Goal: Task Accomplishment & Management: Manage account settings

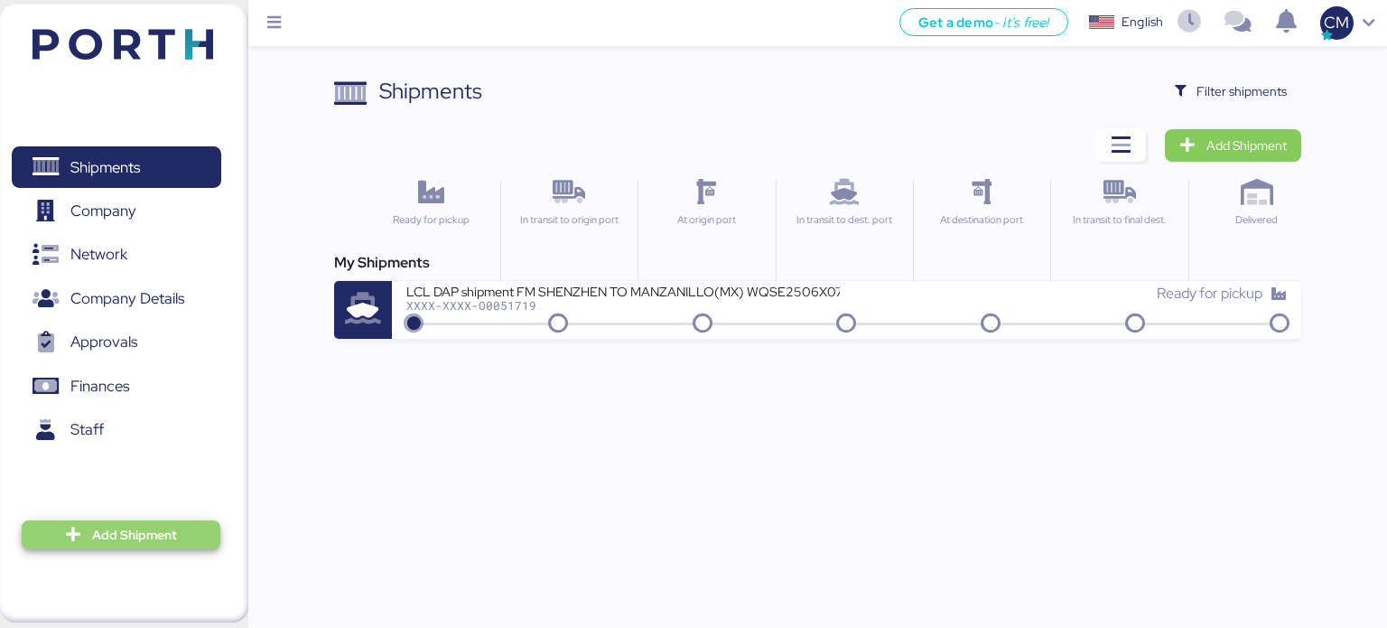
click at [83, 525] on span "Add Shipment" at bounding box center [121, 535] width 170 height 22
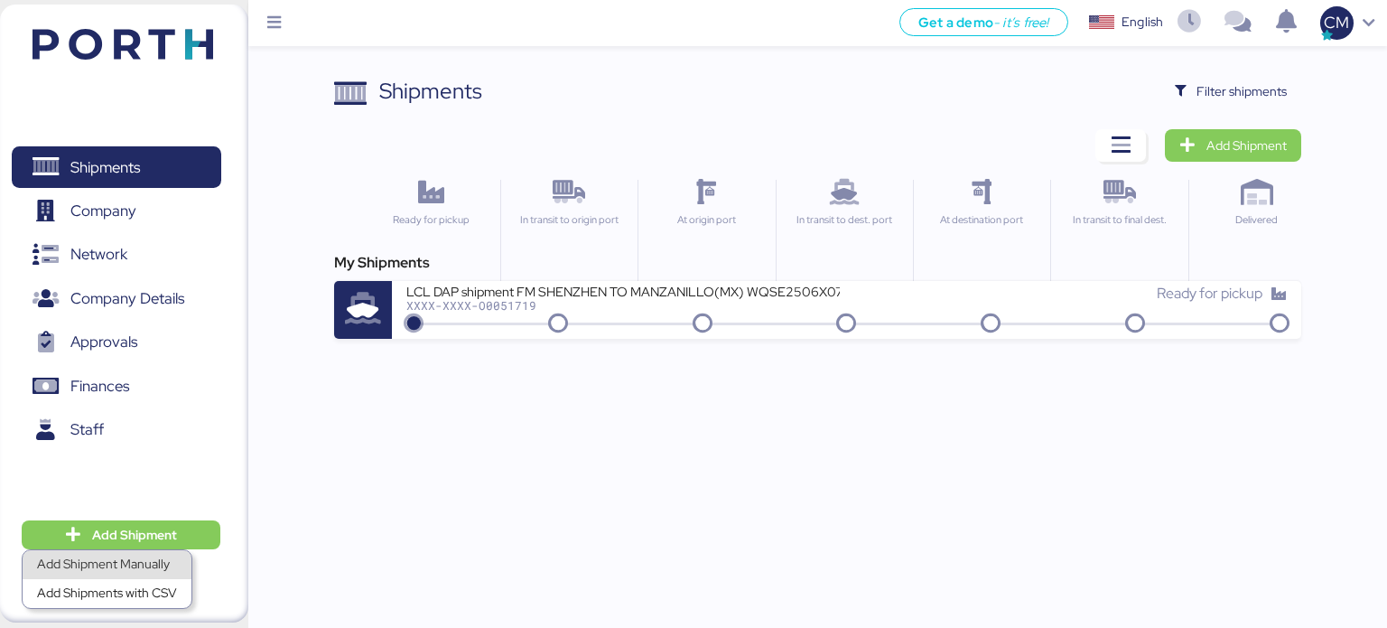
click at [141, 563] on div "Add Shipment Manually" at bounding box center [107, 564] width 140 height 25
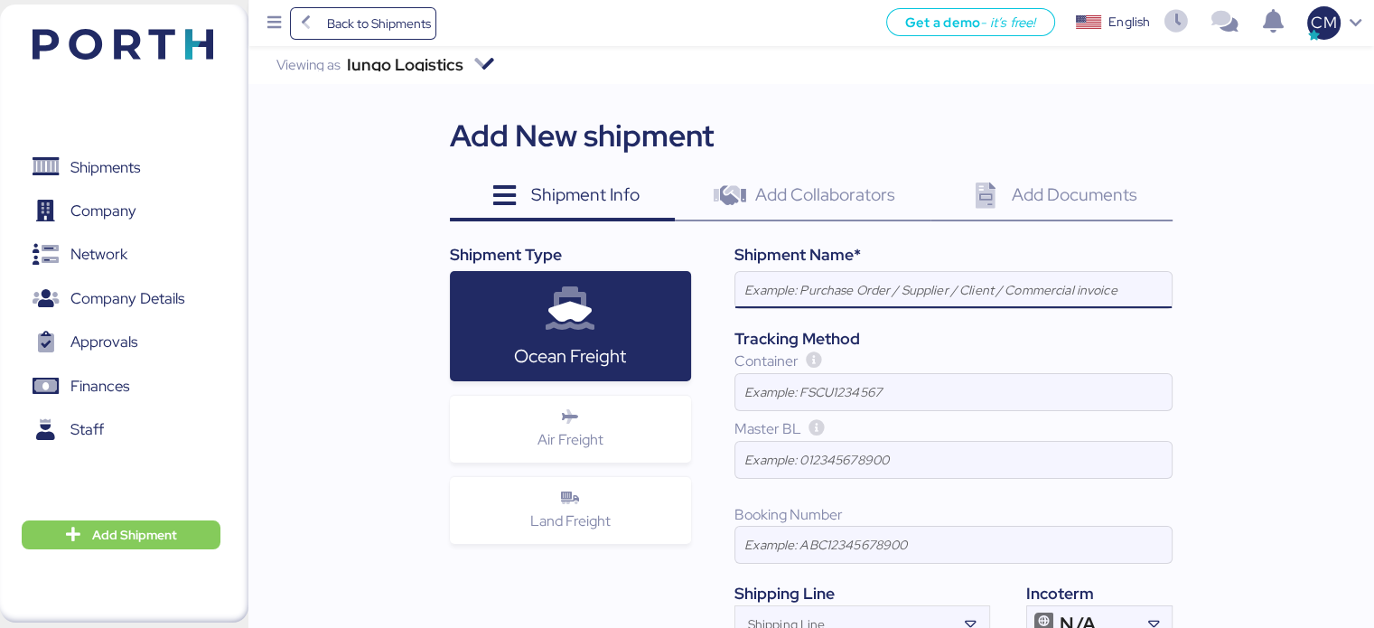
click at [789, 282] on input at bounding box center [953, 290] width 436 height 36
paste input "ATM TO [GEOGRAPHIC_DATA] // 12X40´ HQ// MSC 21AGO // PORTH: O0052023-169461"
drag, startPoint x: 1055, startPoint y: 285, endPoint x: 704, endPoint y: 268, distance: 350.8
click at [699, 271] on div "Shipment Name* OCEAN IMPO/ATM TO [GEOGRAPHIC_DATA] // 12X40´ HQ// MSC 21AGO // …" at bounding box center [931, 443] width 481 height 400
click at [853, 292] on input "OCEAN IMPO/ATM TO [GEOGRAPHIC_DATA] // 12X40´ HQ// MSC 21AGO // PORTH: O0052023…" at bounding box center [953, 290] width 436 height 36
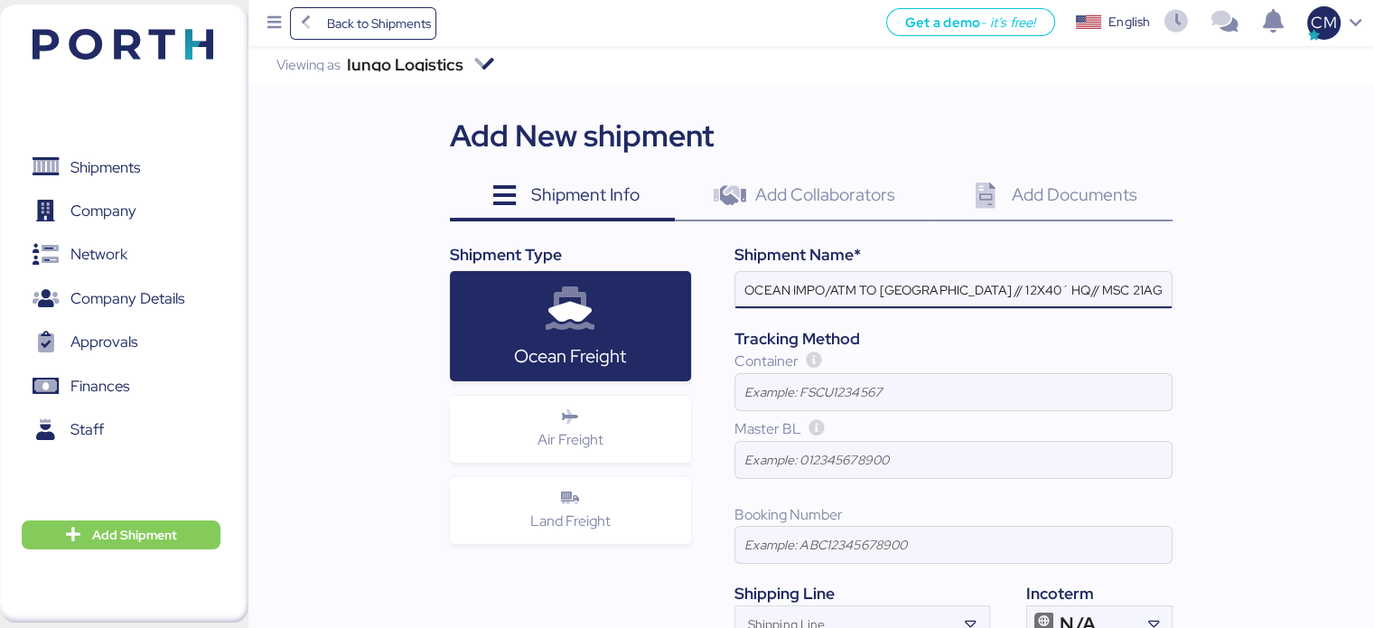
click at [832, 294] on input "OCEAN IMPO/ATM TO [GEOGRAPHIC_DATA] // 12X40´ HQ// MSC 21AGO // PORTH: O0052023…" at bounding box center [953, 290] width 436 height 36
click at [858, 291] on input "OCEAN IMPO/ ATM TO [GEOGRAPHIC_DATA] // 12X40´ HQ// MSC 21AGO // PORTH: O005202…" at bounding box center [953, 290] width 436 height 36
drag, startPoint x: 1066, startPoint y: 289, endPoint x: 954, endPoint y: 284, distance: 112.1
click at [954, 284] on input "OCEAN IMPO/ [GEOGRAPHIC_DATA] TO [GEOGRAPHIC_DATA] // 12X40´ HQ// MSC 21AGO // …" at bounding box center [953, 290] width 436 height 36
click at [1123, 287] on input "OCEAN IMPO/ RIO GRANDE TO [GEOGRAPHIC_DATA]// 12X40´ HQ// MSC 21AGO // PORTH: O…" at bounding box center [953, 290] width 436 height 36
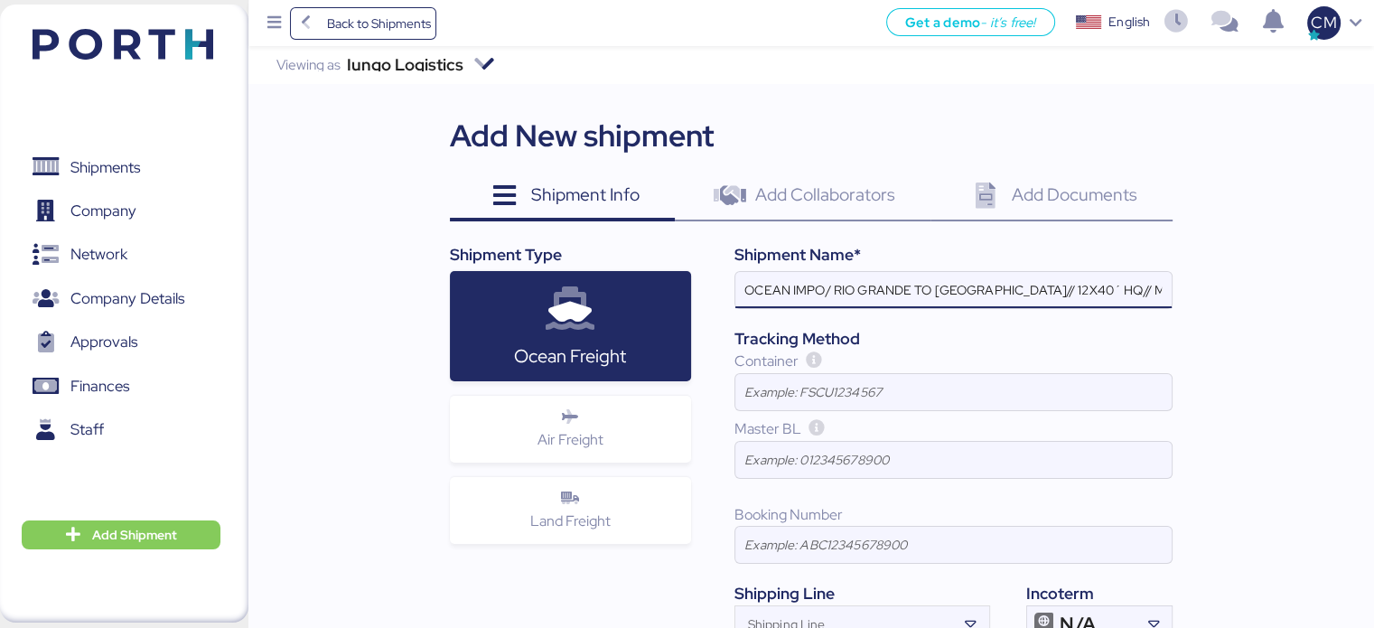
click at [1099, 281] on input "OCEAN IMPO/ RIO GRANDE TO [GEOGRAPHIC_DATA]// 12X40´ HQ// MSC 21AGO // PORTH: O…" at bounding box center [953, 290] width 436 height 36
click at [1091, 280] on input "OCEAN IMPO/ RIO GRANDE TO [GEOGRAPHIC_DATA]// 12X40´ HQ// MSC 21AGO // PORTH: O…" at bounding box center [953, 290] width 436 height 36
click at [1055, 287] on input "OCEAN IMPO/ [GEOGRAPHIC_DATA] TO [GEOGRAPHIC_DATA]// MSC 21AGO // PORTH: O00520…" at bounding box center [953, 290] width 436 height 36
click at [1125, 292] on input "OCEAN IMPO/ [GEOGRAPHIC_DATA] TO [GEOGRAPHIC_DATA]// MAERKS 21AGO // PORTH: O00…" at bounding box center [953, 290] width 436 height 36
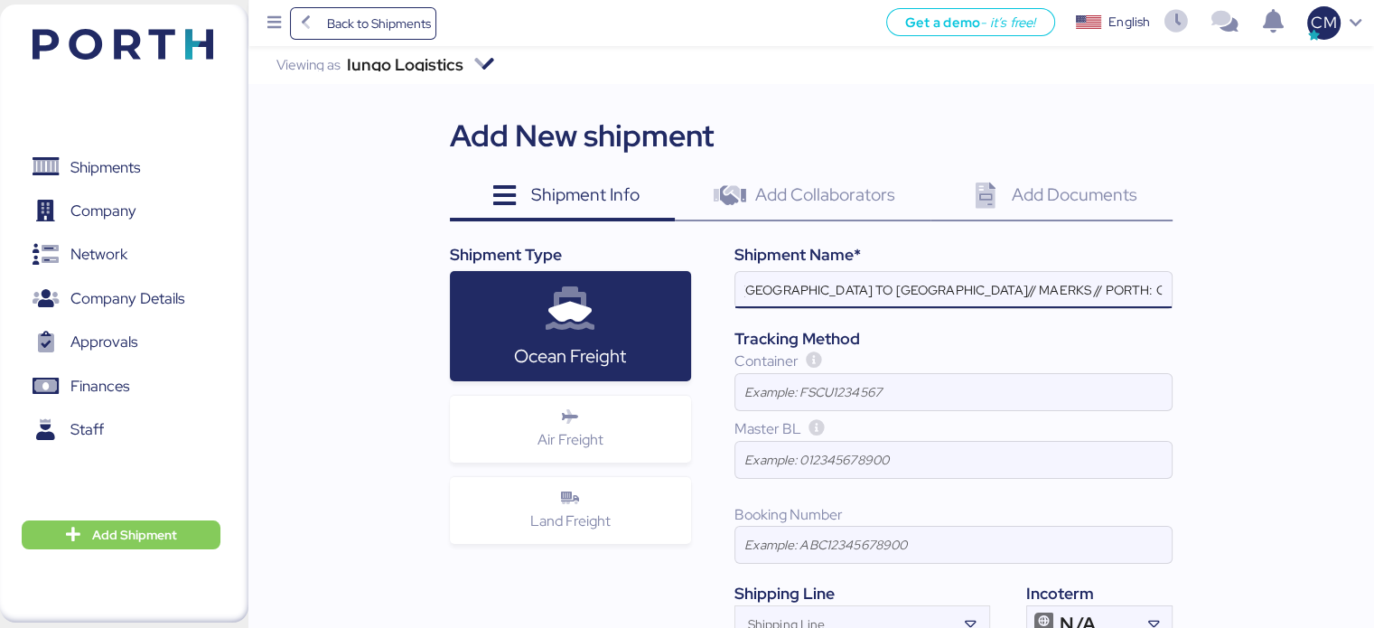
drag, startPoint x: 1120, startPoint y: 296, endPoint x: 1209, endPoint y: 296, distance: 89.4
click at [1209, 296] on div "Iungo Logistics Viewing as Iungo Logistics Add New shipment Shipment Info 0 Add…" at bounding box center [810, 403] width 1125 height 715
drag, startPoint x: 1021, startPoint y: 294, endPoint x: 1167, endPoint y: 294, distance: 146.3
click at [1167, 294] on input "OCEAN IMPO/ [GEOGRAPHIC_DATA] TO [GEOGRAPHIC_DATA]// MAERKS // PORTH: O0052023-…" at bounding box center [953, 290] width 436 height 36
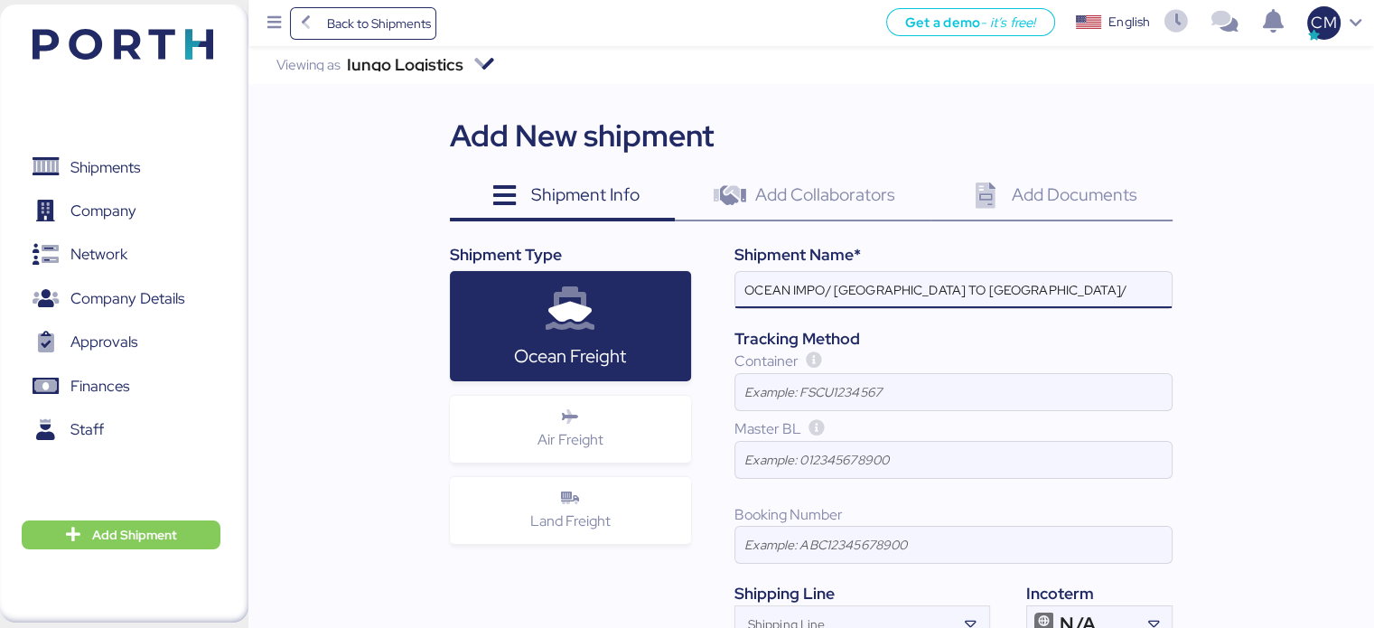
scroll to position [0, 0]
drag, startPoint x: 1032, startPoint y: 281, endPoint x: 713, endPoint y: 286, distance: 318.9
click at [713, 286] on div "Shipment Name* OCEAN IMPO/ [GEOGRAPHIC_DATA] TO MANZANILLO Tracking Method Cont…" at bounding box center [931, 443] width 481 height 400
click at [859, 283] on input "OCEAN IMPO/ RIO GRANDE TO [GEOGRAPHIC_DATA]" at bounding box center [953, 290] width 436 height 36
drag, startPoint x: 982, startPoint y: 288, endPoint x: 845, endPoint y: 288, distance: 136.4
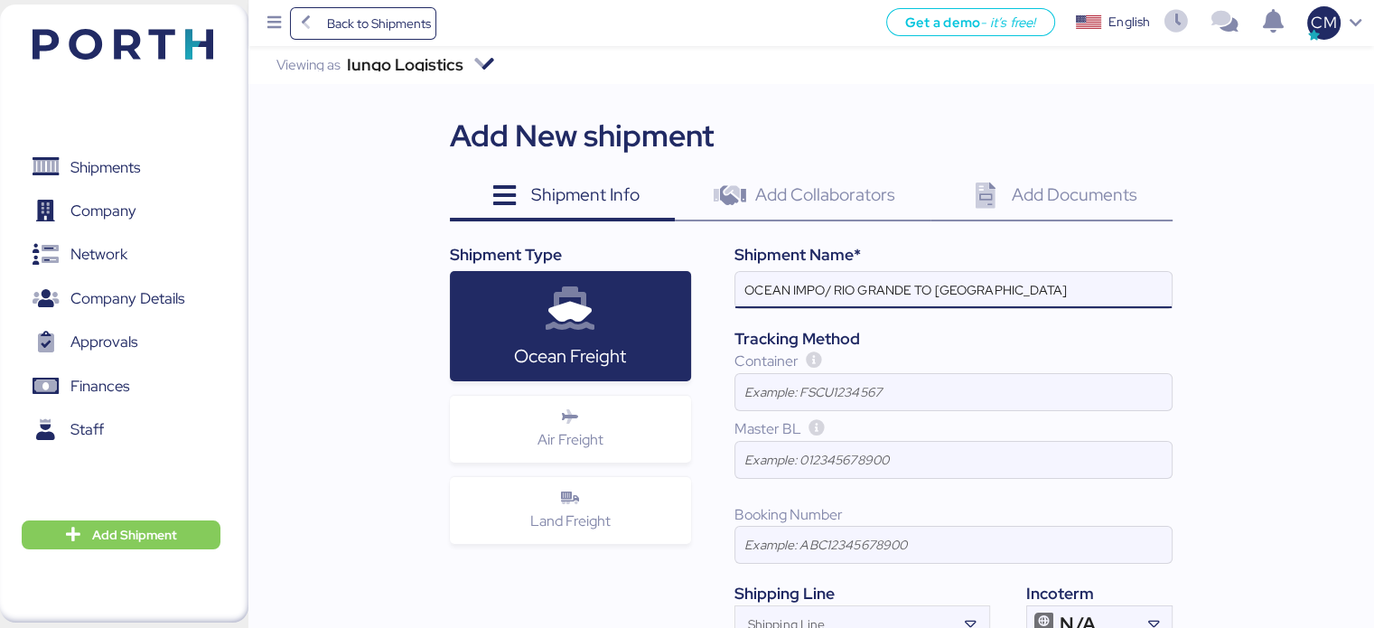
click at [807, 288] on input "OCEAN IMPO/ RIO GRANDE TO [GEOGRAPHIC_DATA]" at bounding box center [953, 290] width 436 height 36
click at [1044, 289] on input "OCEAN IMPO/ RIO GRANDE TO [GEOGRAPHIC_DATA]" at bounding box center [953, 290] width 436 height 36
click at [1048, 289] on input "OCEAN IMPO/ [GEOGRAPHIC_DATA] TO [GEOGRAPHIC_DATA]// MAERKS // PORTH: O0052023-…" at bounding box center [953, 290] width 436 height 36
drag, startPoint x: 1087, startPoint y: 294, endPoint x: 1204, endPoint y: 293, distance: 116.5
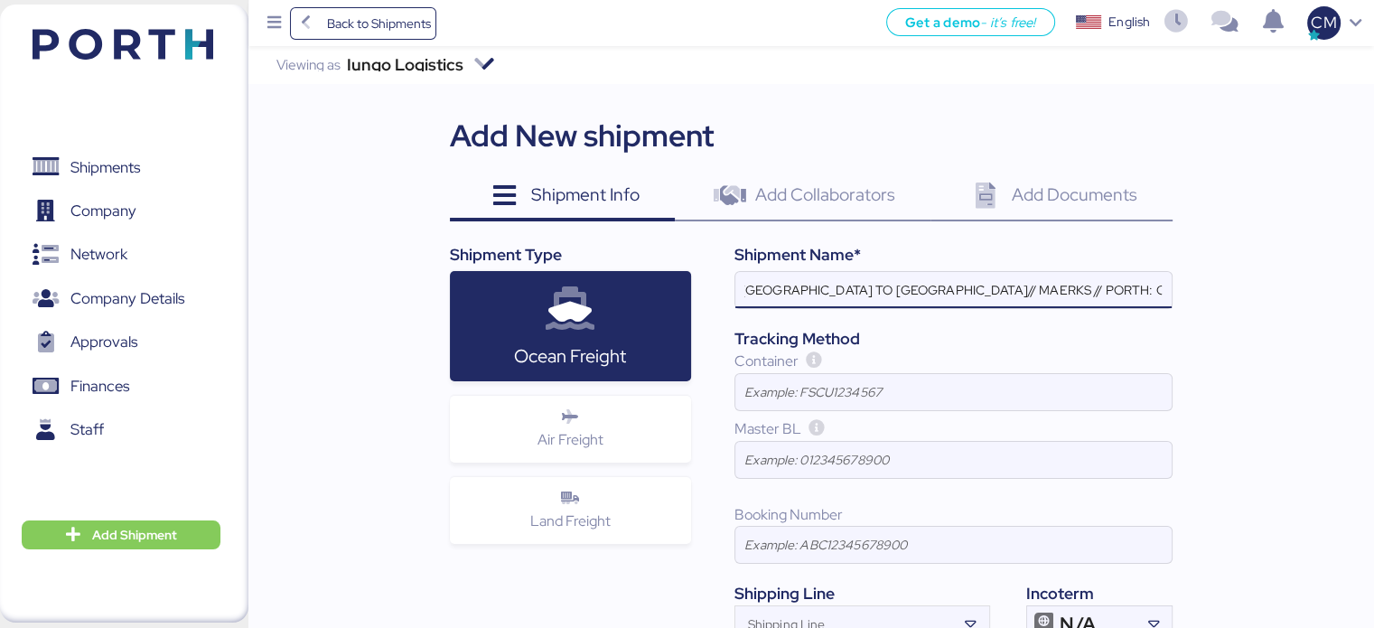
click at [1204, 293] on div "Iungo Logistics Viewing as Iungo Logistics Add New shipment Shipment Info 0 Add…" at bounding box center [810, 403] width 1125 height 715
click at [1031, 294] on input "OCEAN IMPO/ RIO GRANDE TO [GEOGRAPHIC_DATA]// MAERKS" at bounding box center [953, 290] width 436 height 36
click at [835, 292] on input "OCEAN IMPO/ RIO GRANDE TO [GEOGRAPHIC_DATA]// MAERKS" at bounding box center [953, 290] width 436 height 36
click at [831, 292] on input "OCEAN IMPO/ RIO GRANDE TO [GEOGRAPHIC_DATA]// MAERKS" at bounding box center [953, 290] width 436 height 36
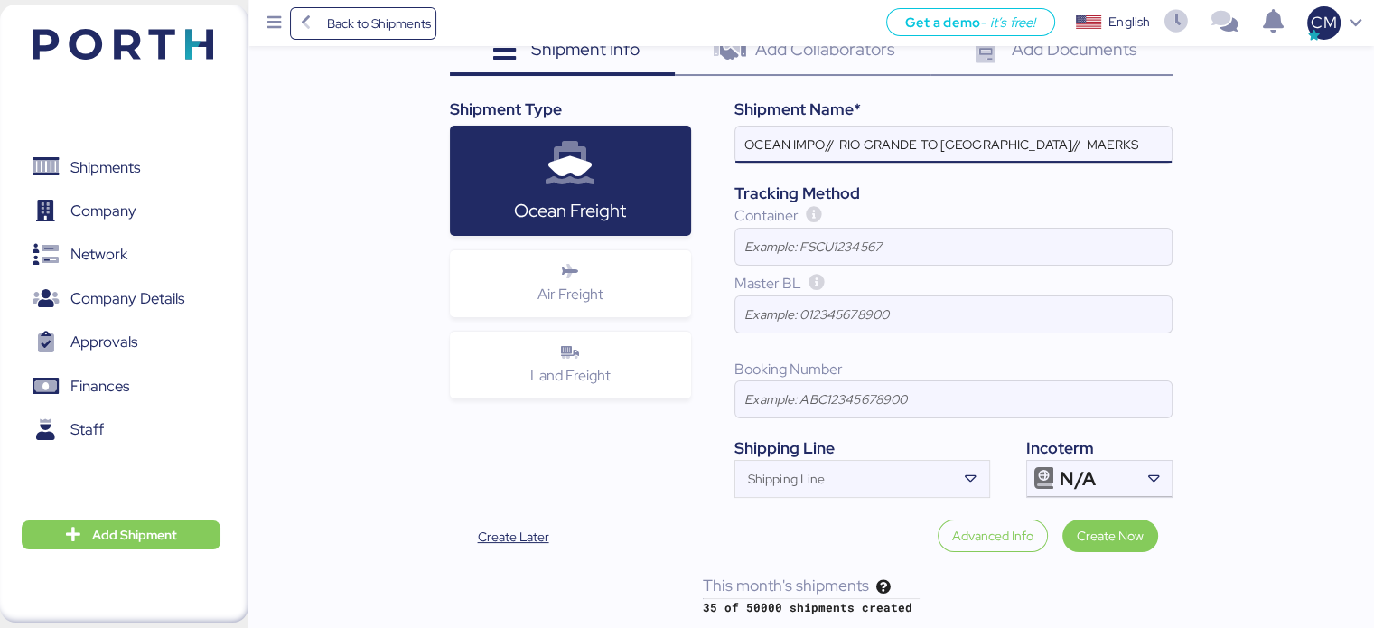
scroll to position [146, 0]
type input "OCEAN IMPO// RIO GRANDE TO [GEOGRAPHIC_DATA]// MAERKS"
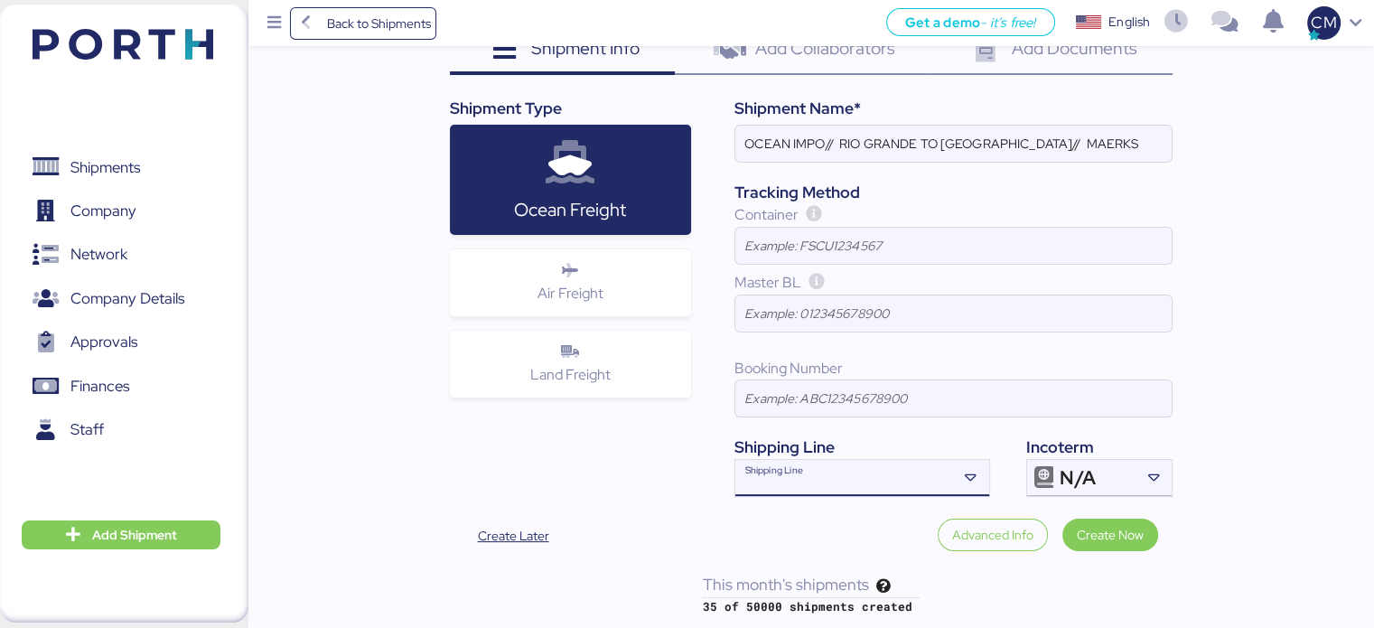
click at [966, 472] on icon at bounding box center [971, 478] width 18 height 18
click at [1098, 483] on div "N/A" at bounding box center [1096, 478] width 75 height 36
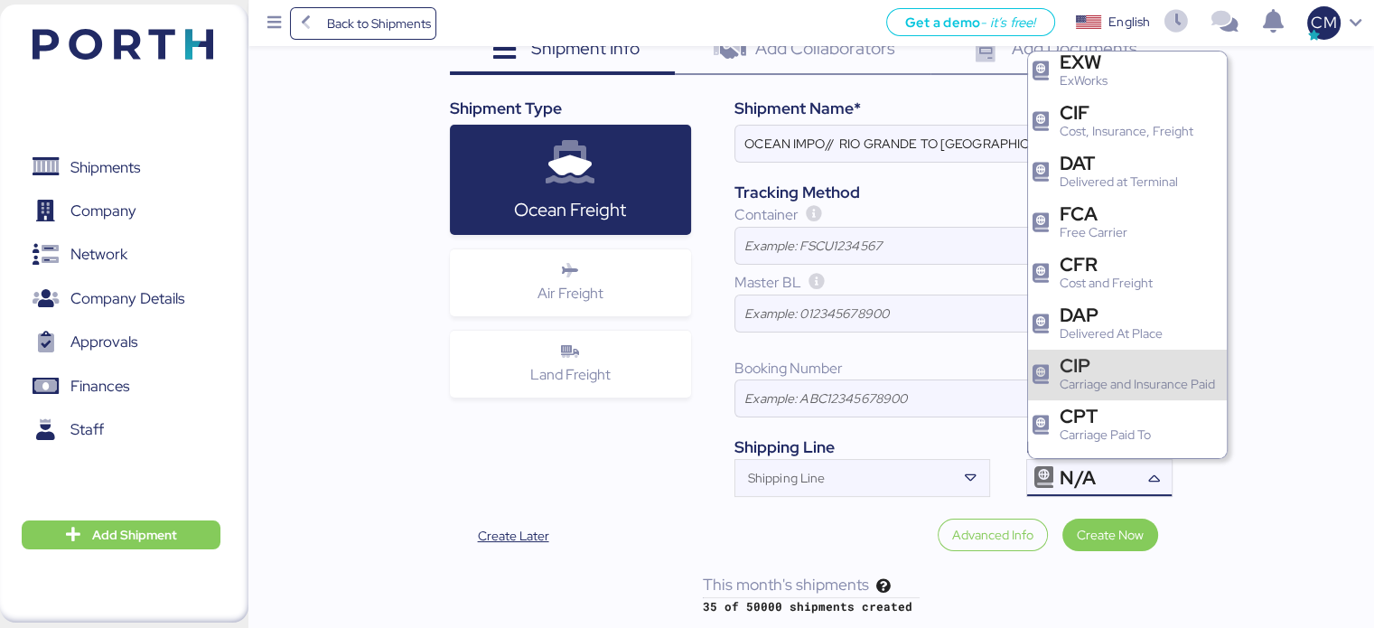
scroll to position [181, 0]
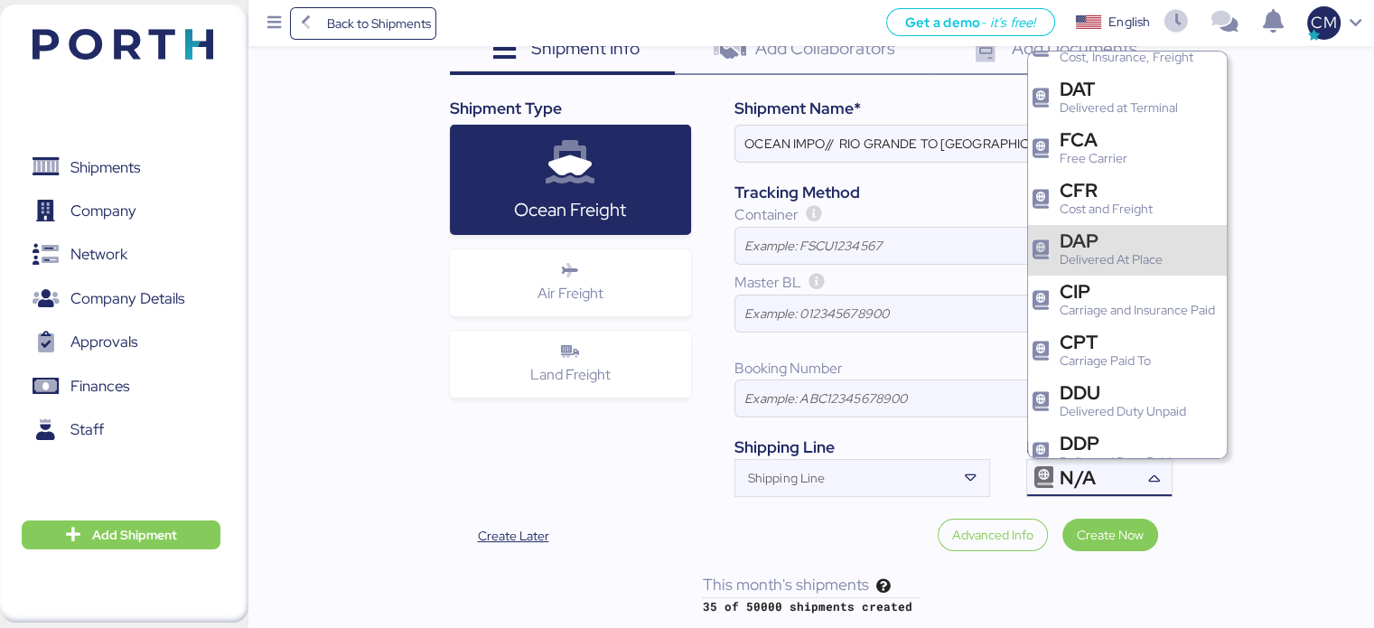
click at [1110, 255] on div "Delivered At Place" at bounding box center [1110, 259] width 103 height 19
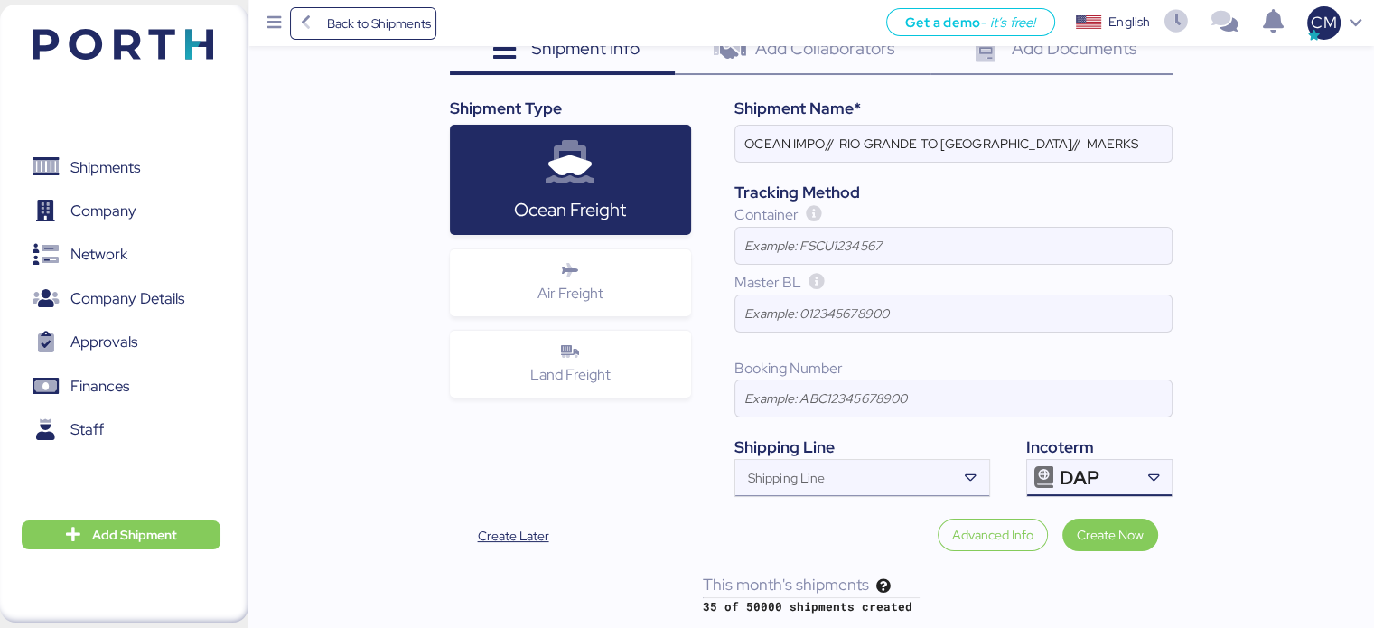
click at [851, 469] on div "Shipping Line" at bounding box center [845, 478] width 221 height 36
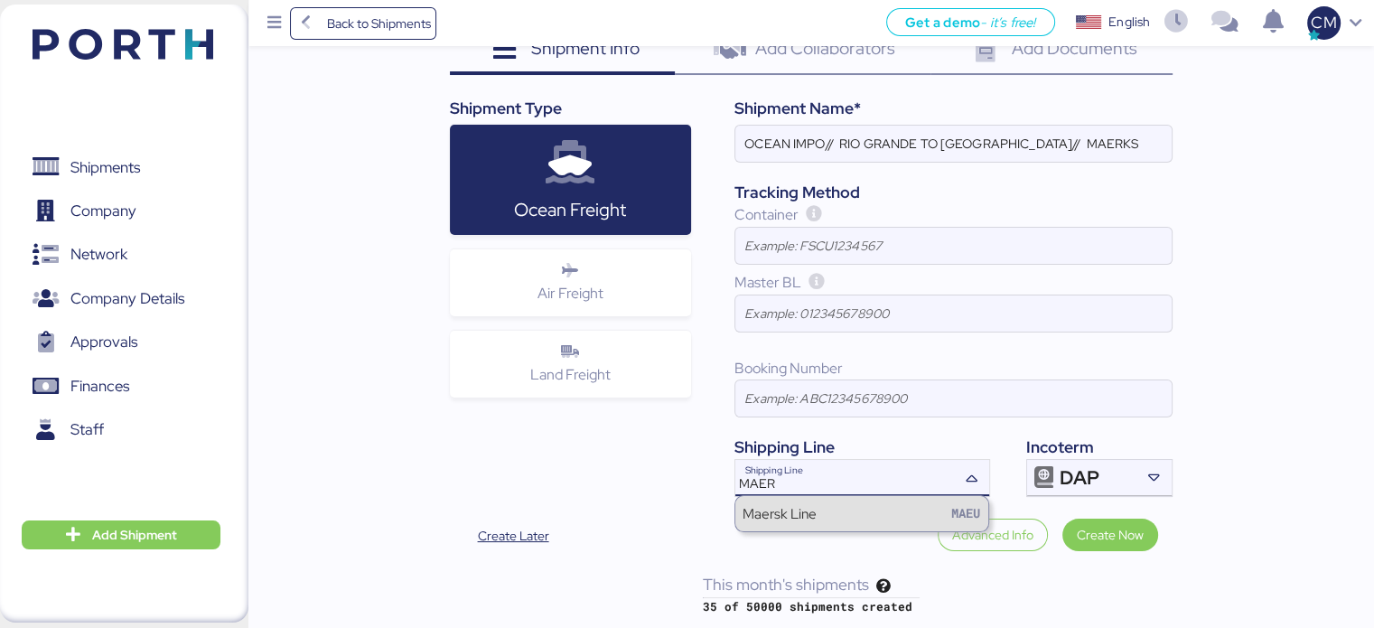
type input "MAER"
click at [810, 508] on div "Maersk Line" at bounding box center [779, 513] width 74 height 21
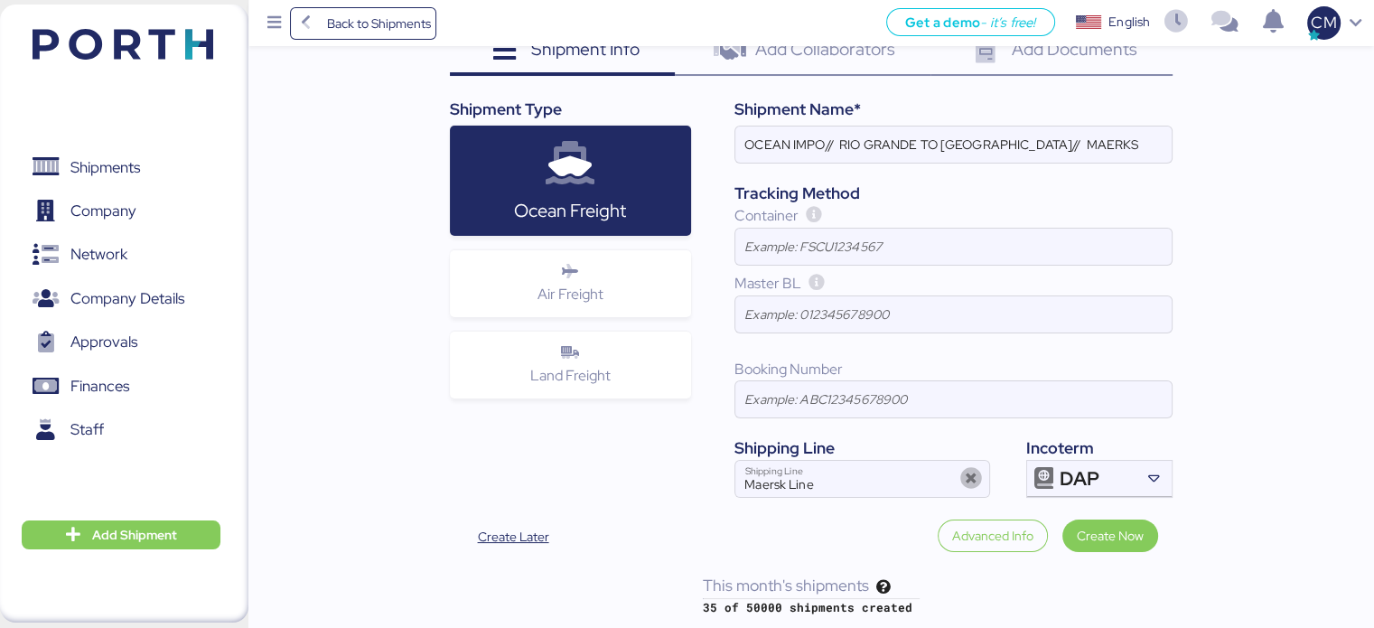
scroll to position [146, 0]
click at [1097, 540] on span "Create Now" at bounding box center [1110, 535] width 67 height 22
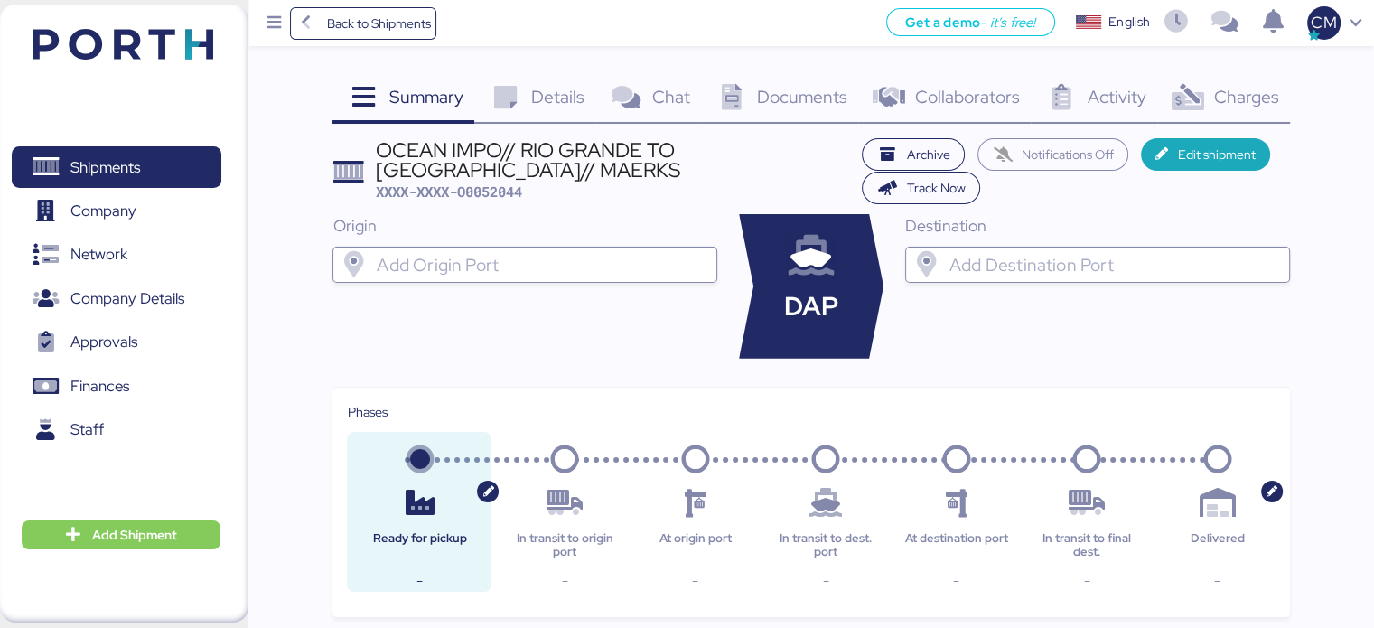
click at [518, 266] on input "search" at bounding box center [541, 265] width 336 height 22
click at [542, 111] on div "Details 0" at bounding box center [534, 99] width 121 height 49
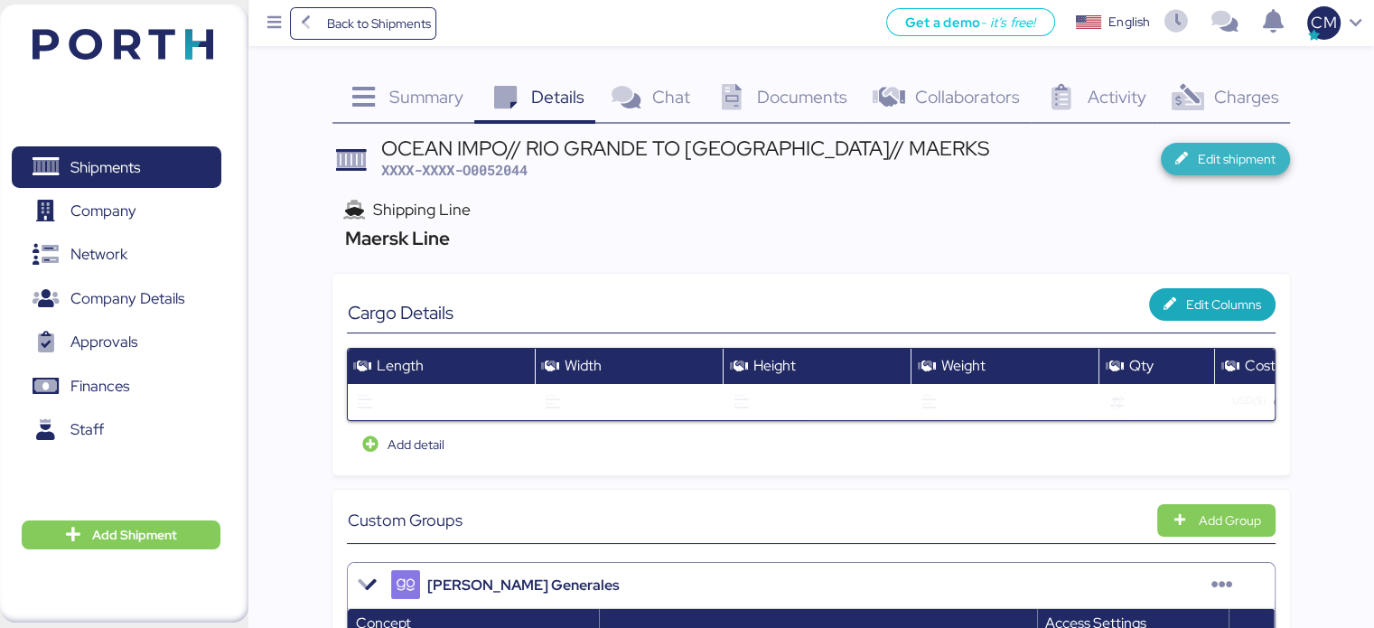
click at [1225, 165] on span "Edit shipment" at bounding box center [1237, 159] width 78 height 22
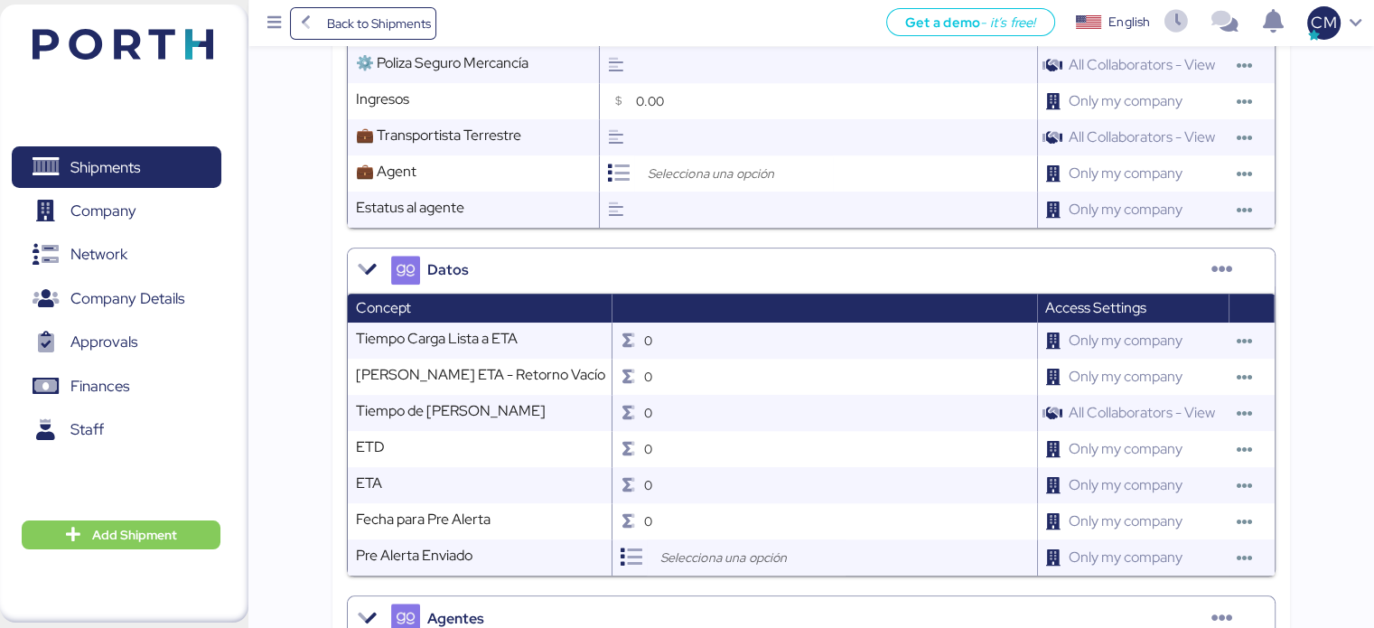
scroll to position [2015, 0]
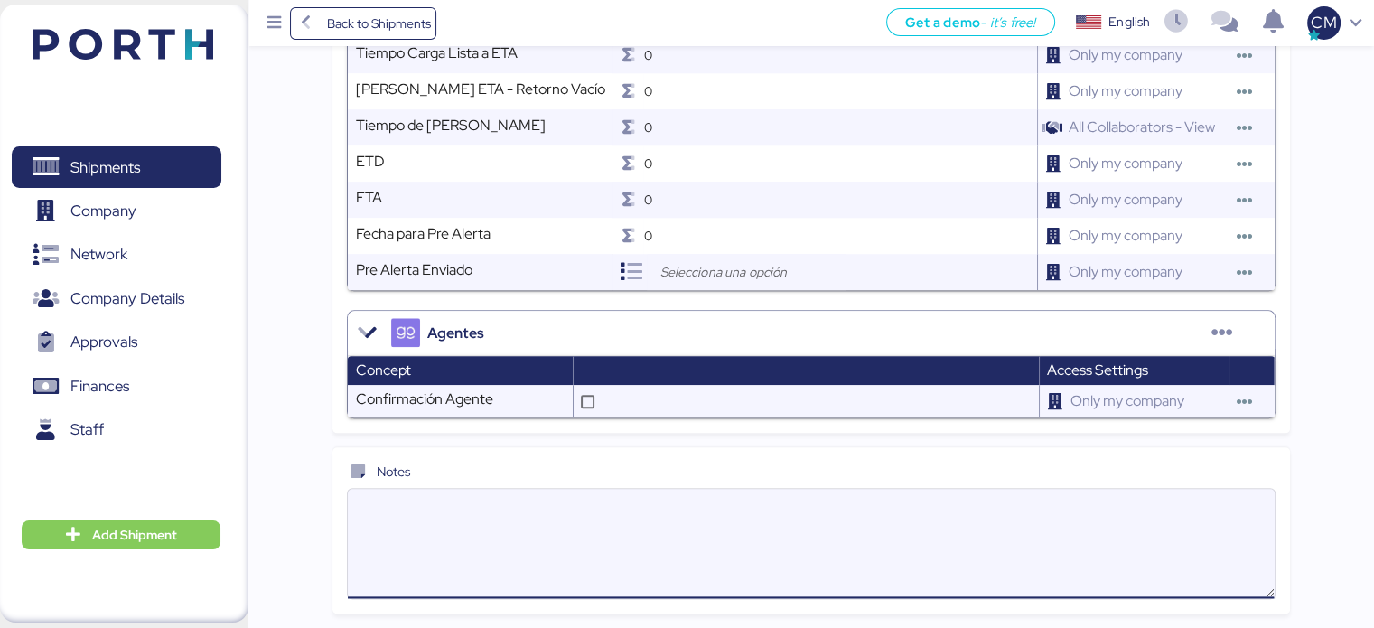
click at [415, 504] on textarea at bounding box center [811, 543] width 926 height 106
type textarea "V"
click at [742, 511] on textarea "Es un servicio que viene desde [GEOGRAPHIC_DATA], nosotros solo vamos a liberar…" at bounding box center [811, 543] width 926 height 106
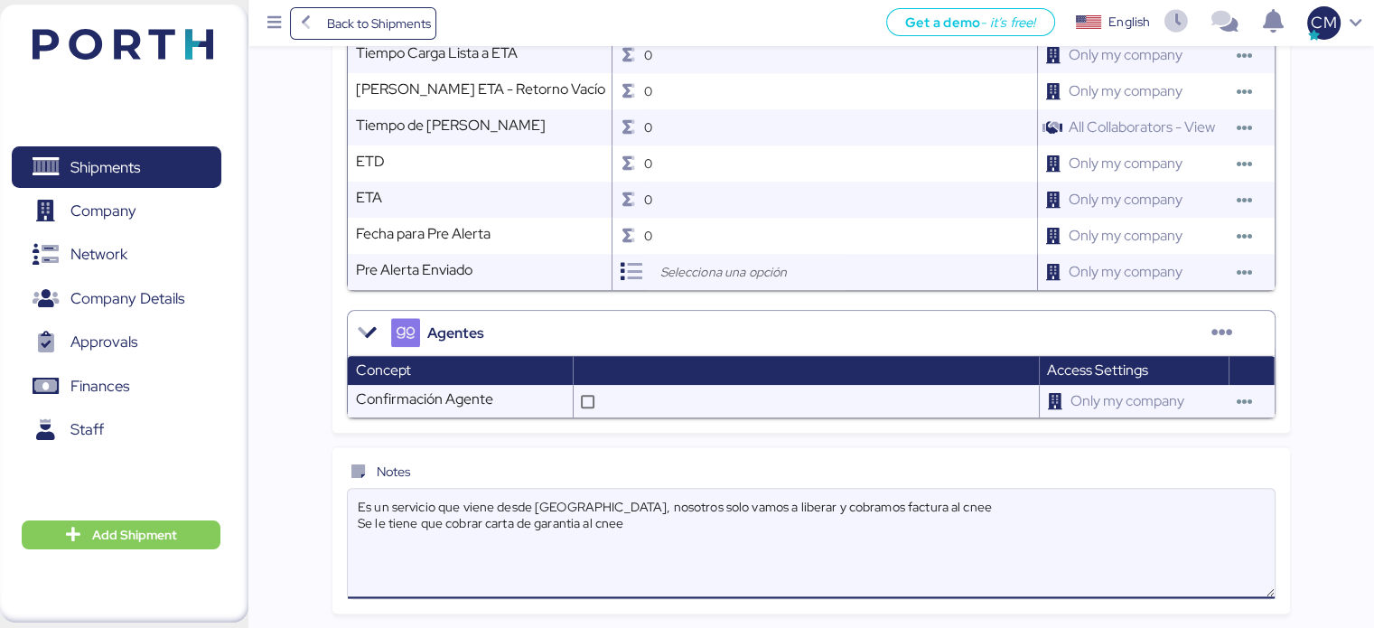
click at [359, 541] on textarea "Es un servicio que viene desde [GEOGRAPHIC_DATA], nosotros solo vamos a liberar…" at bounding box center [811, 543] width 926 height 106
click at [381, 549] on textarea "Es un servicio que viene desde [GEOGRAPHIC_DATA], nosotros solo vamos a liberar…" at bounding box center [811, 543] width 926 height 106
click at [647, 535] on textarea "Es un servicio que viene desde [GEOGRAPHIC_DATA], nosotros solo vamos a liberar…" at bounding box center [811, 543] width 926 height 106
paste textarea "Purchase rates: O/F - USD 2.350,00/40'HC FT Extension - USD 315,00/cntr CPE - U…"
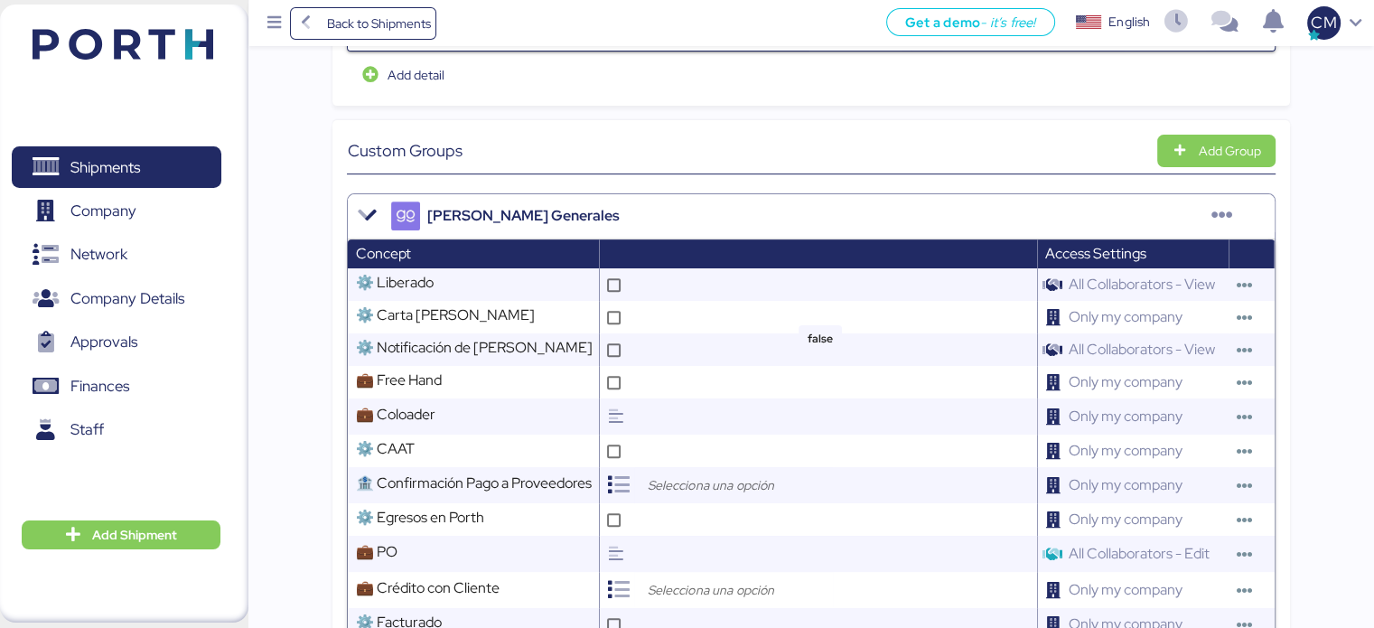
scroll to position [0, 0]
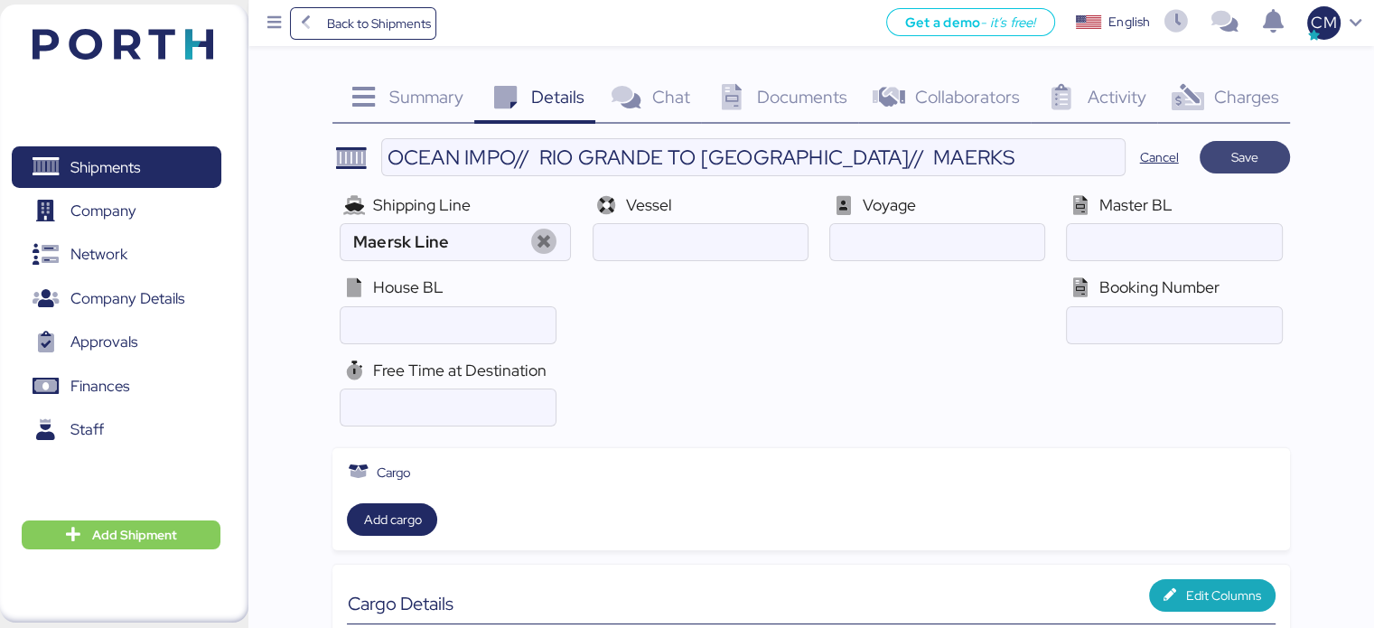
type textarea "Es un servicio que viene desde [GEOGRAPHIC_DATA], nosotros solo vamos a liberar…"
click at [1245, 168] on span "Save" at bounding box center [1244, 157] width 61 height 25
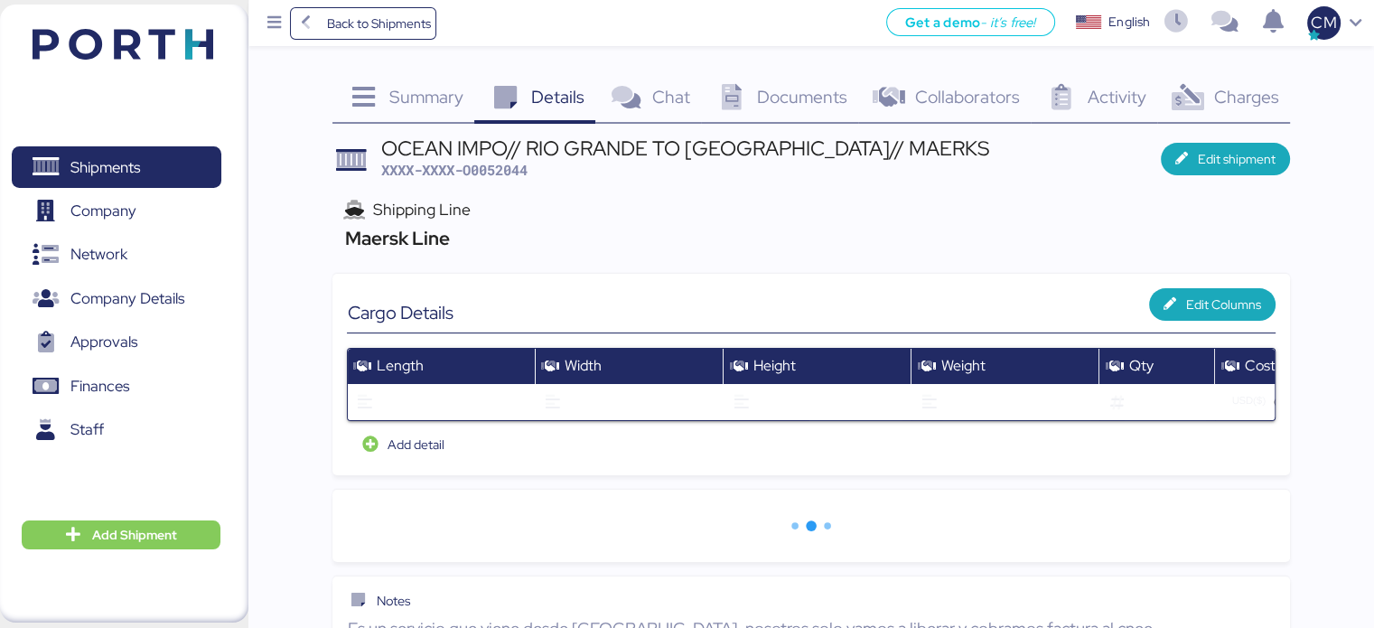
click at [451, 95] on span "Summary" at bounding box center [426, 96] width 74 height 23
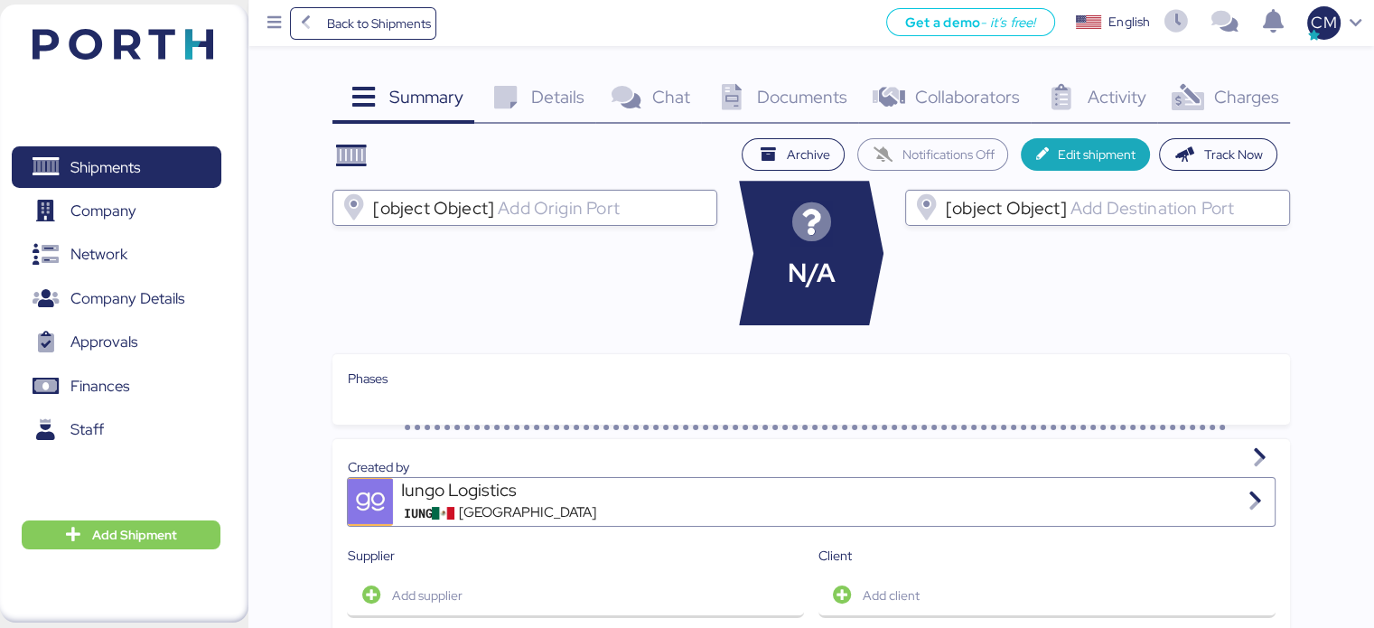
click at [533, 208] on input "[object Object]" at bounding box center [601, 208] width 215 height 22
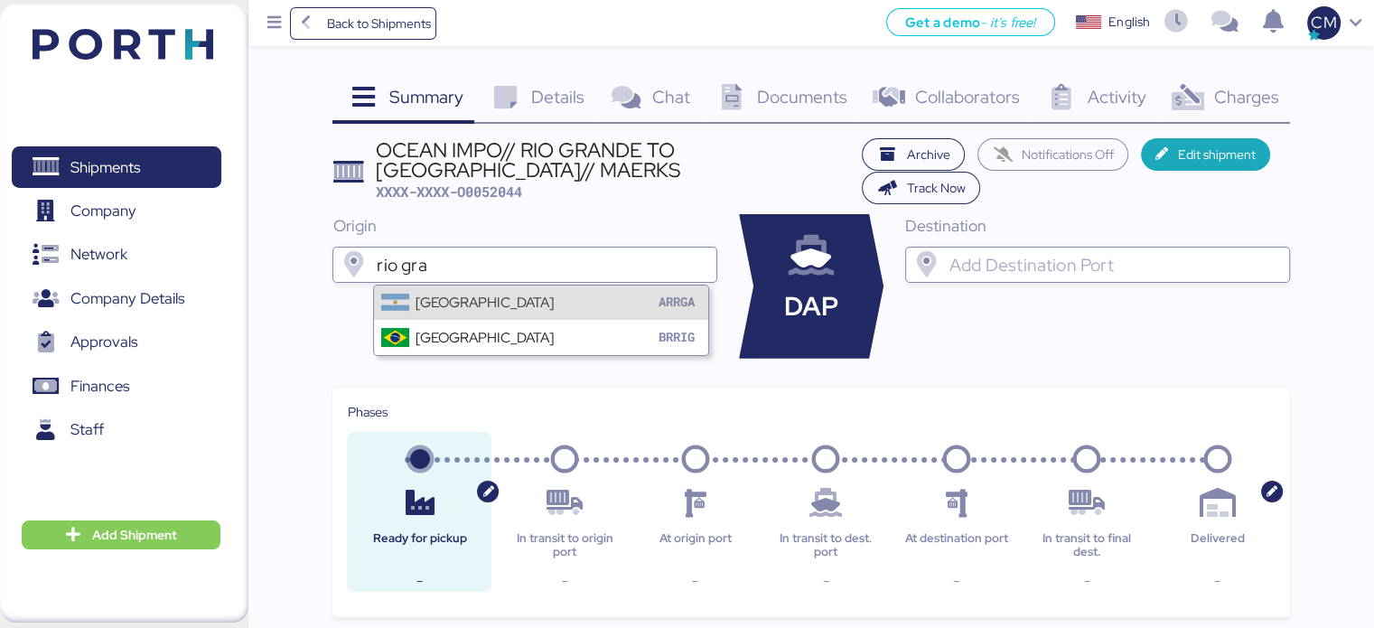
type input "rio gra"
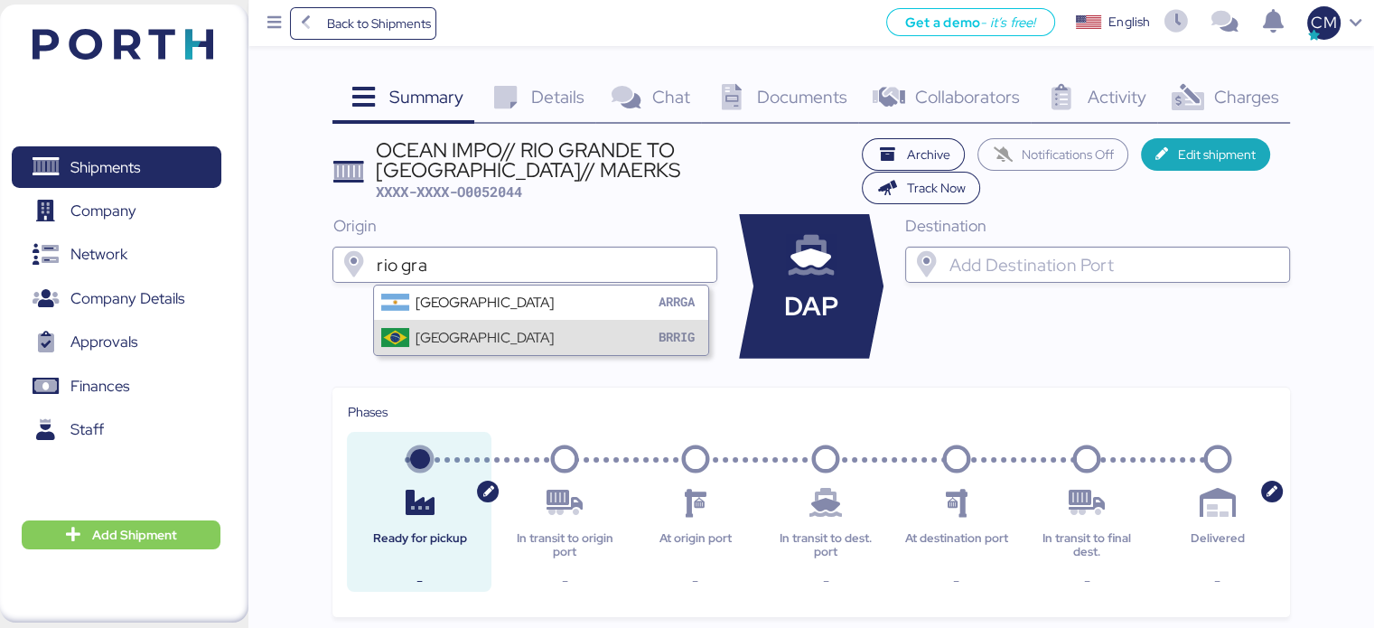
click at [491, 331] on div "Rio Grande BRRIG" at bounding box center [541, 337] width 334 height 34
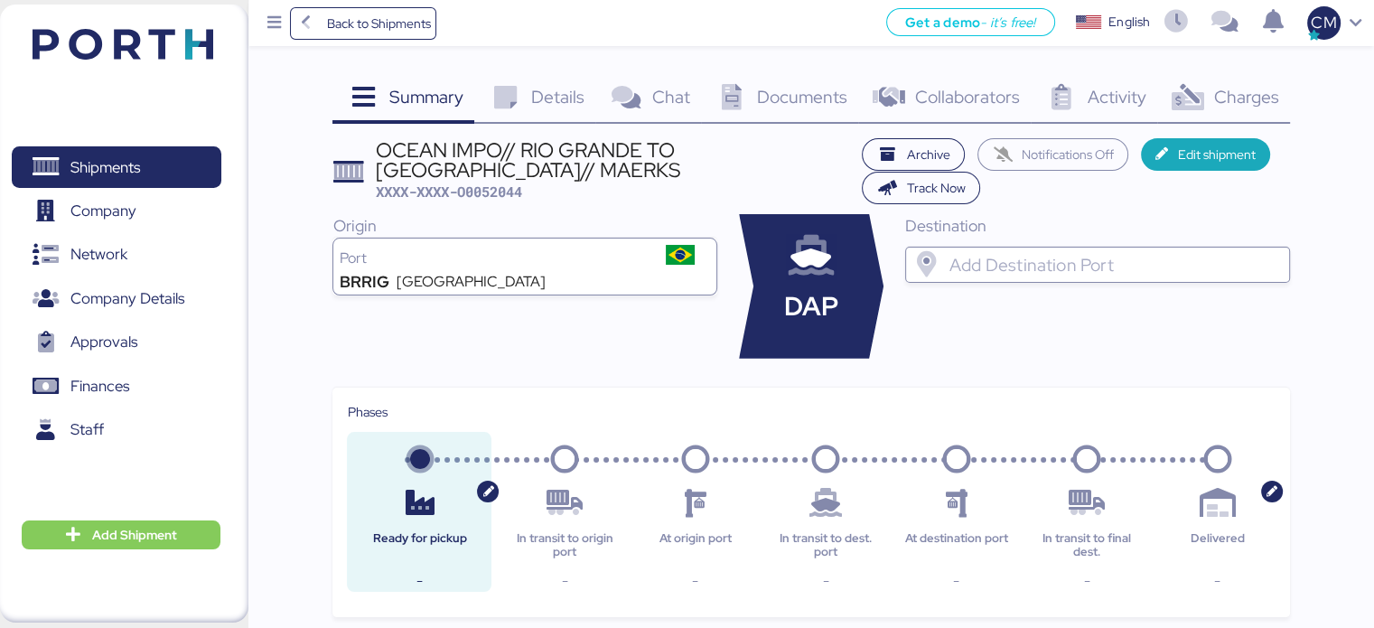
click at [993, 280] on div at bounding box center [1114, 265] width 336 height 36
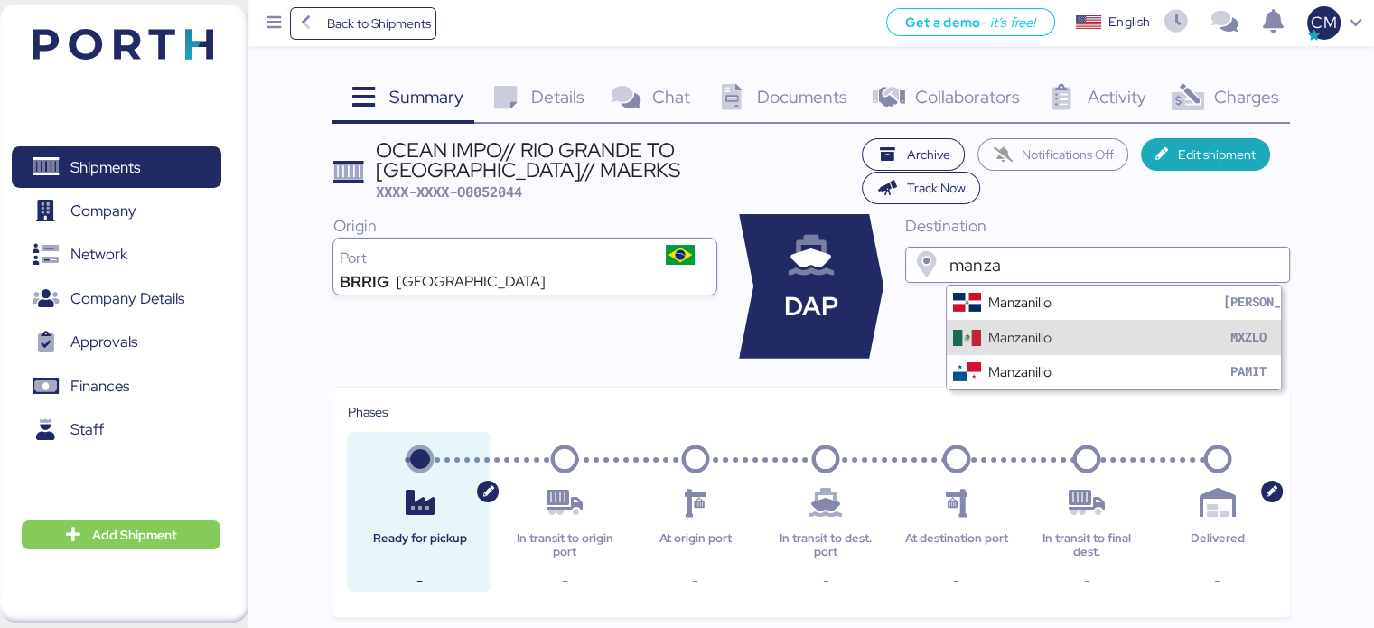
type input "manza"
click at [999, 338] on div "Manzanillo" at bounding box center [1019, 337] width 63 height 21
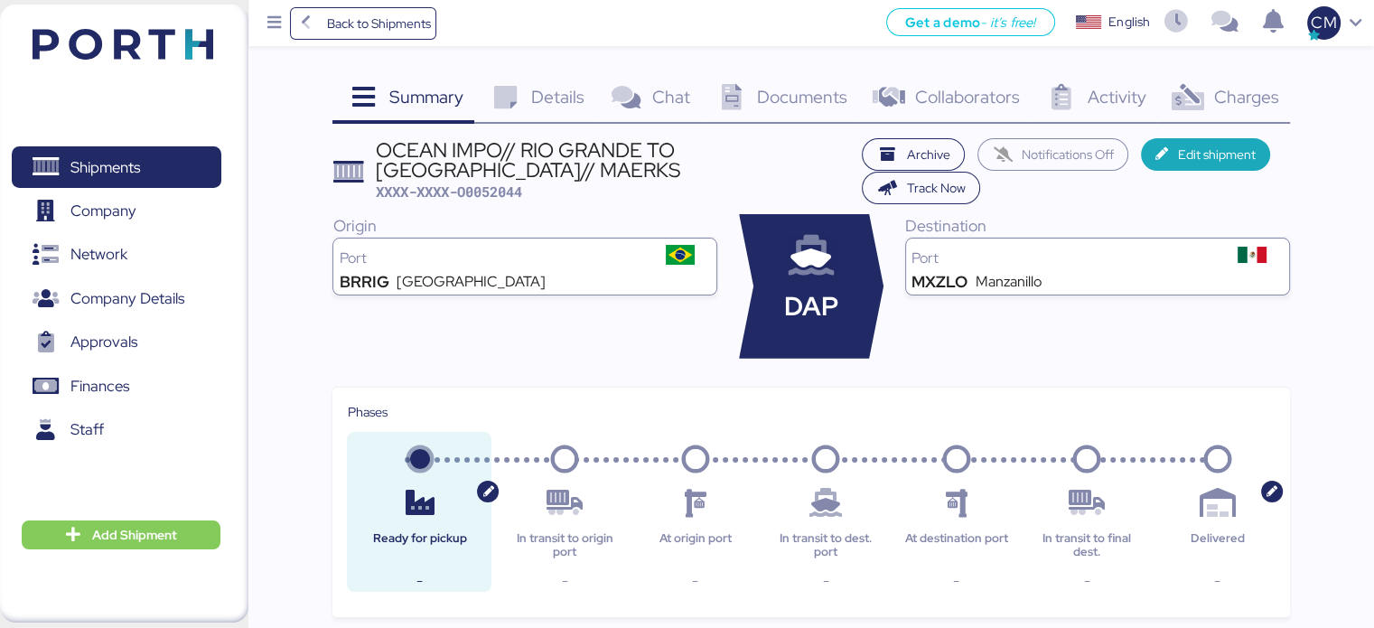
click at [549, 105] on span "Details" at bounding box center [557, 96] width 53 height 23
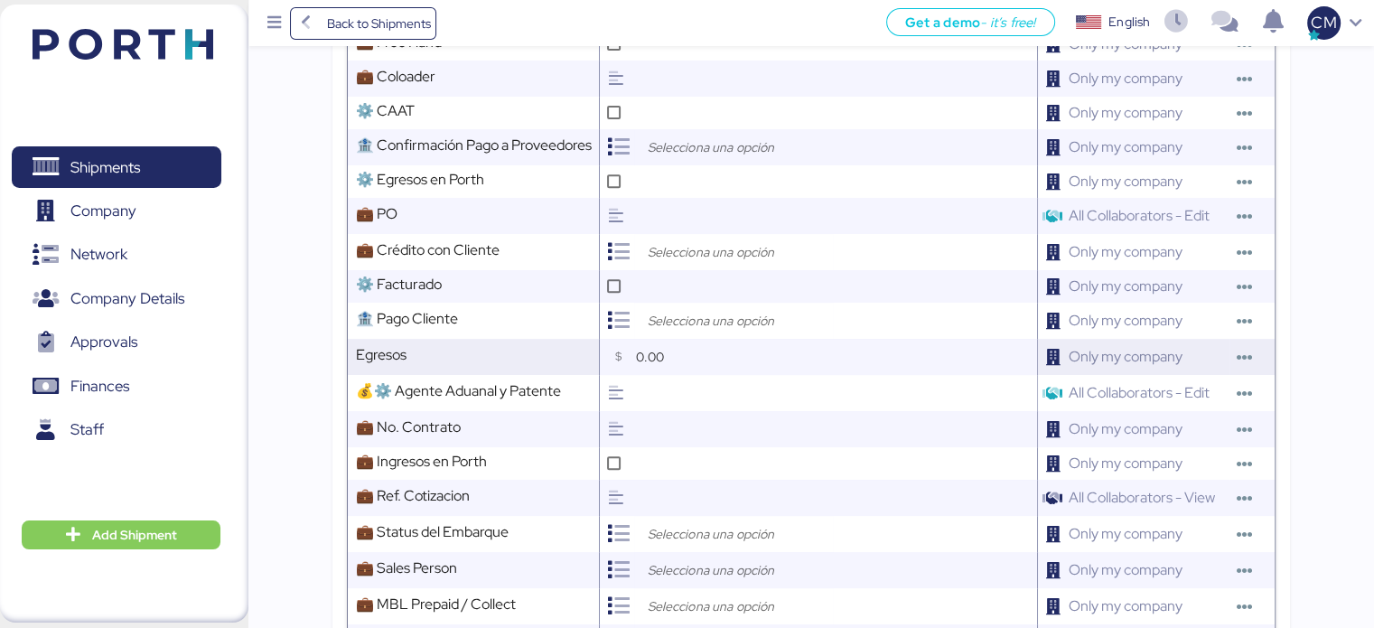
scroll to position [888, 0]
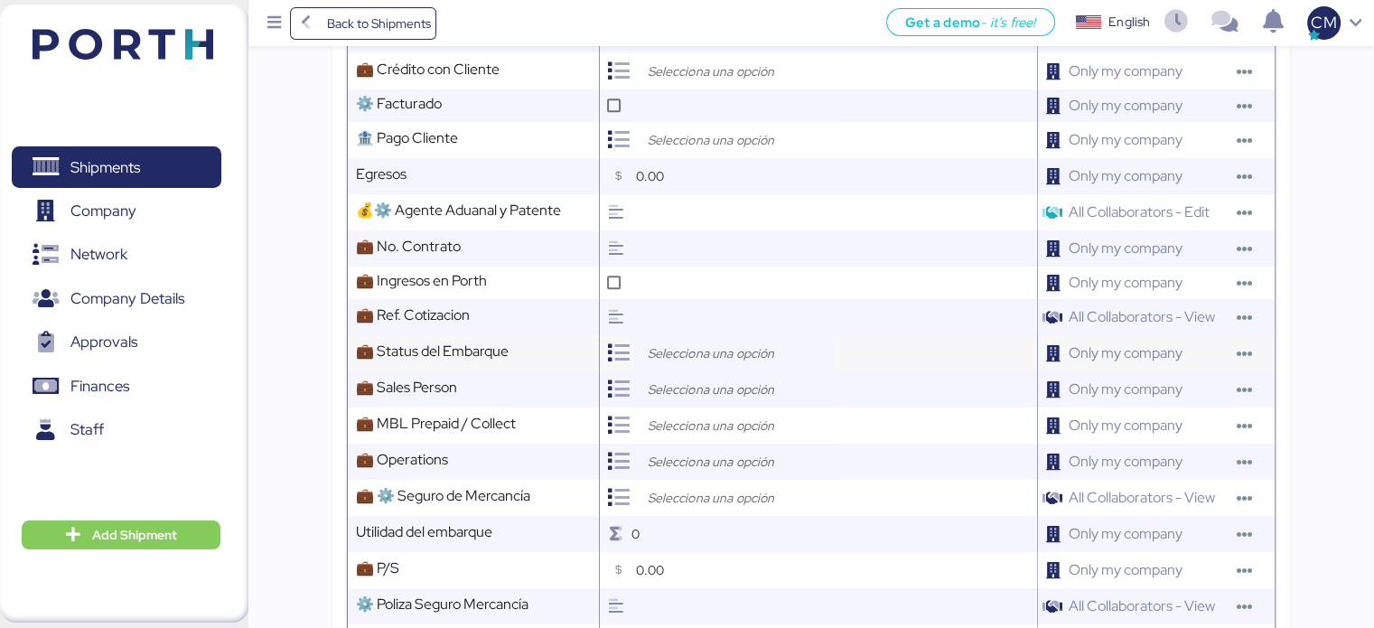
click at [685, 364] on input "search" at bounding box center [738, 353] width 190 height 22
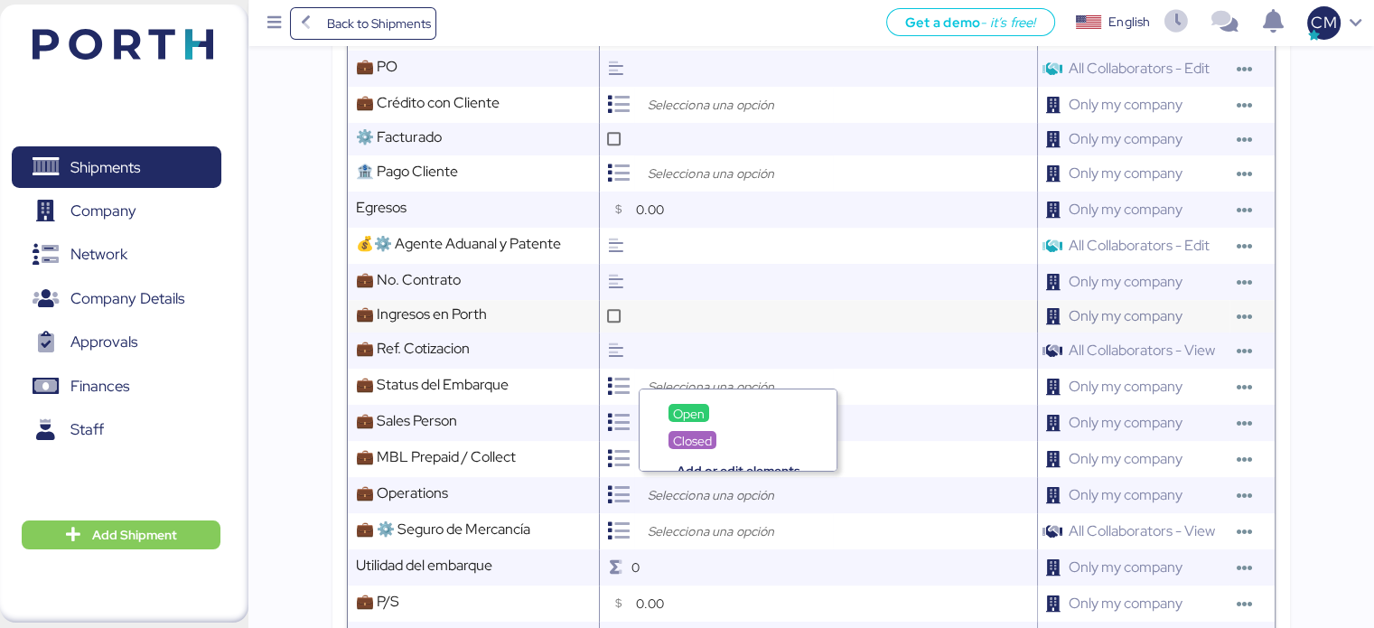
scroll to position [797, 0]
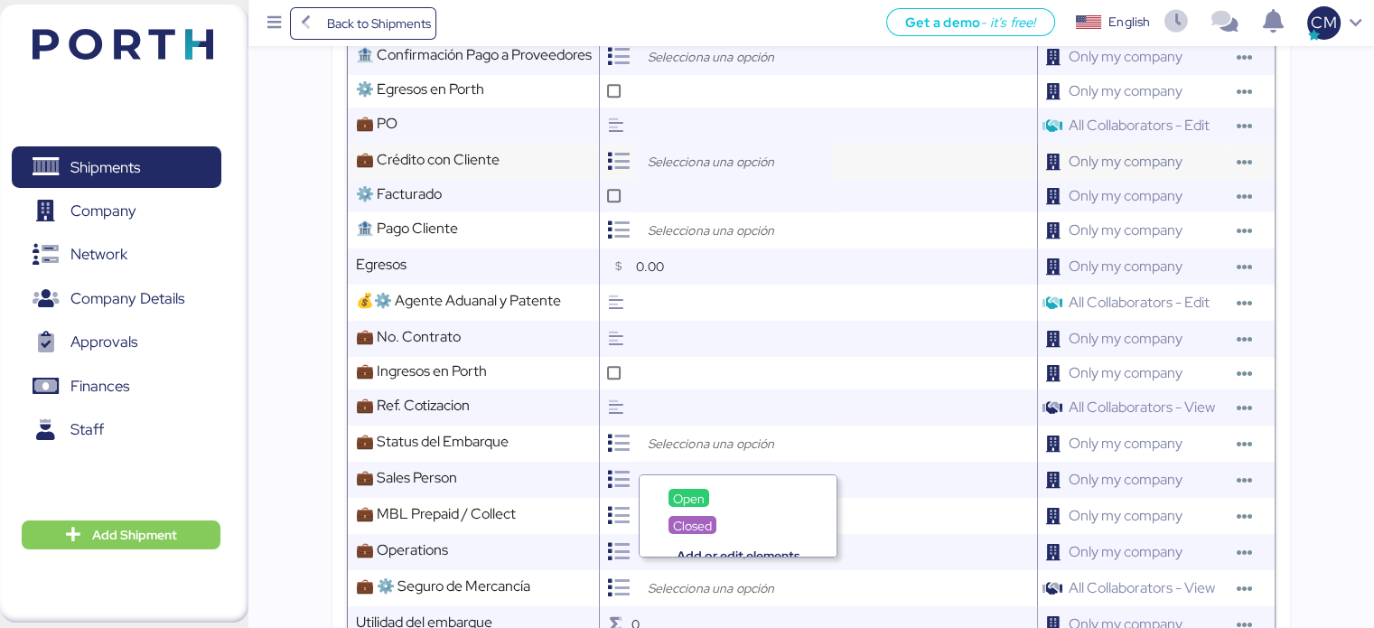
click at [703, 173] on input "search" at bounding box center [738, 162] width 190 height 22
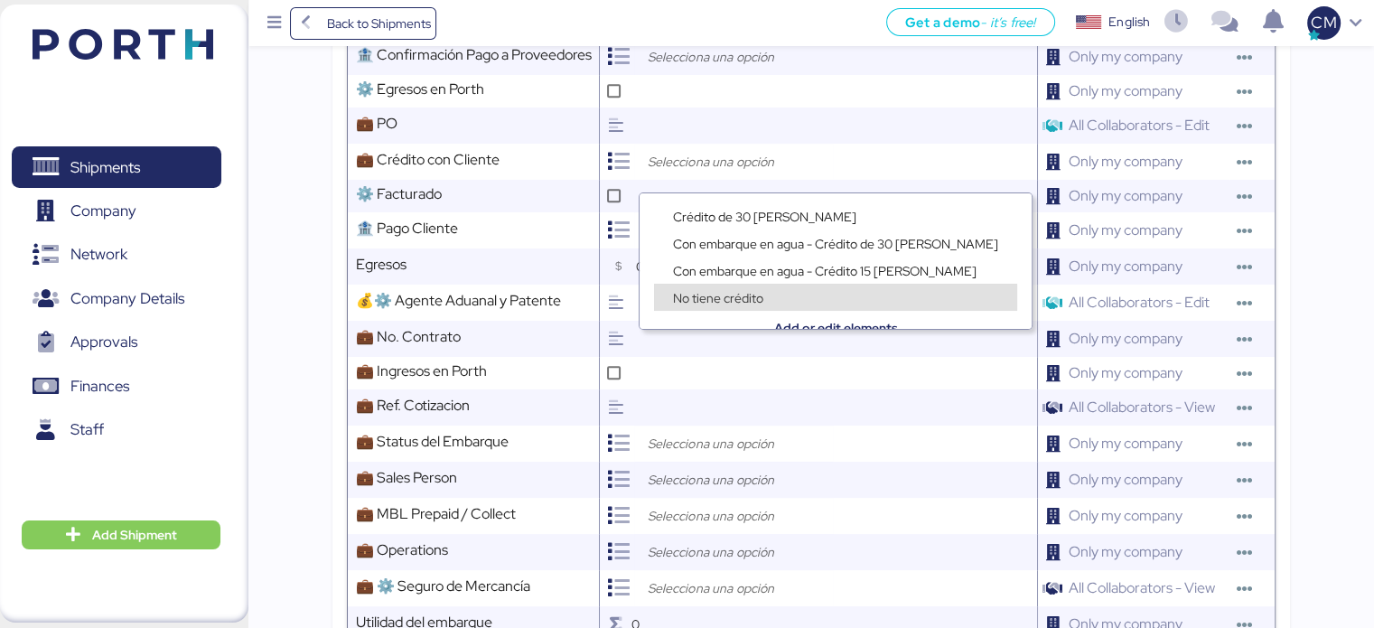
click at [751, 297] on span "No tiene crédito" at bounding box center [718, 298] width 90 height 16
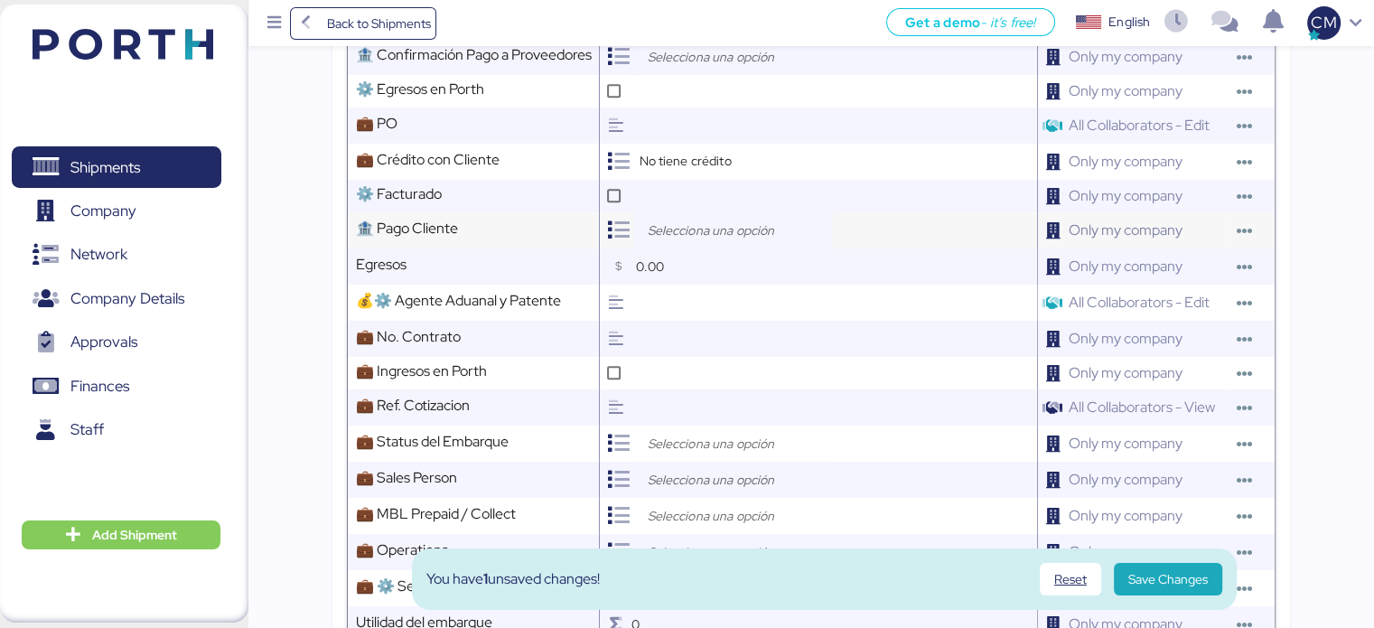
scroll to position [888, 0]
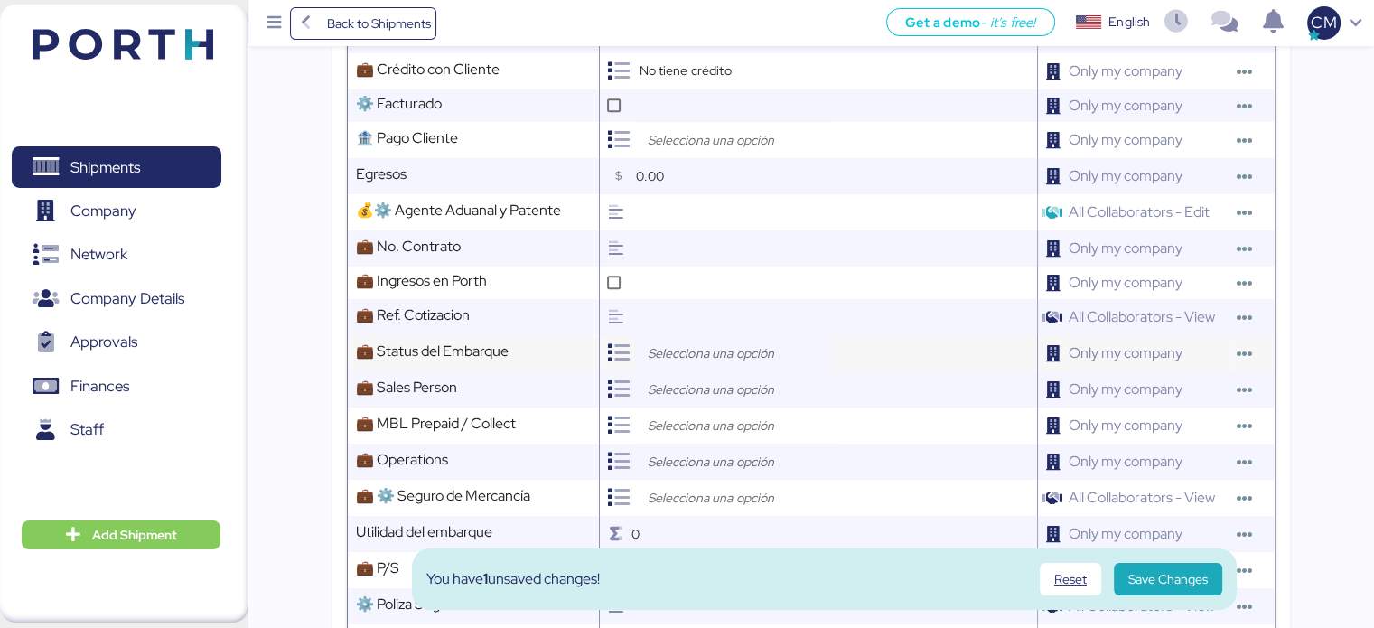
click at [683, 364] on input "search" at bounding box center [738, 353] width 190 height 22
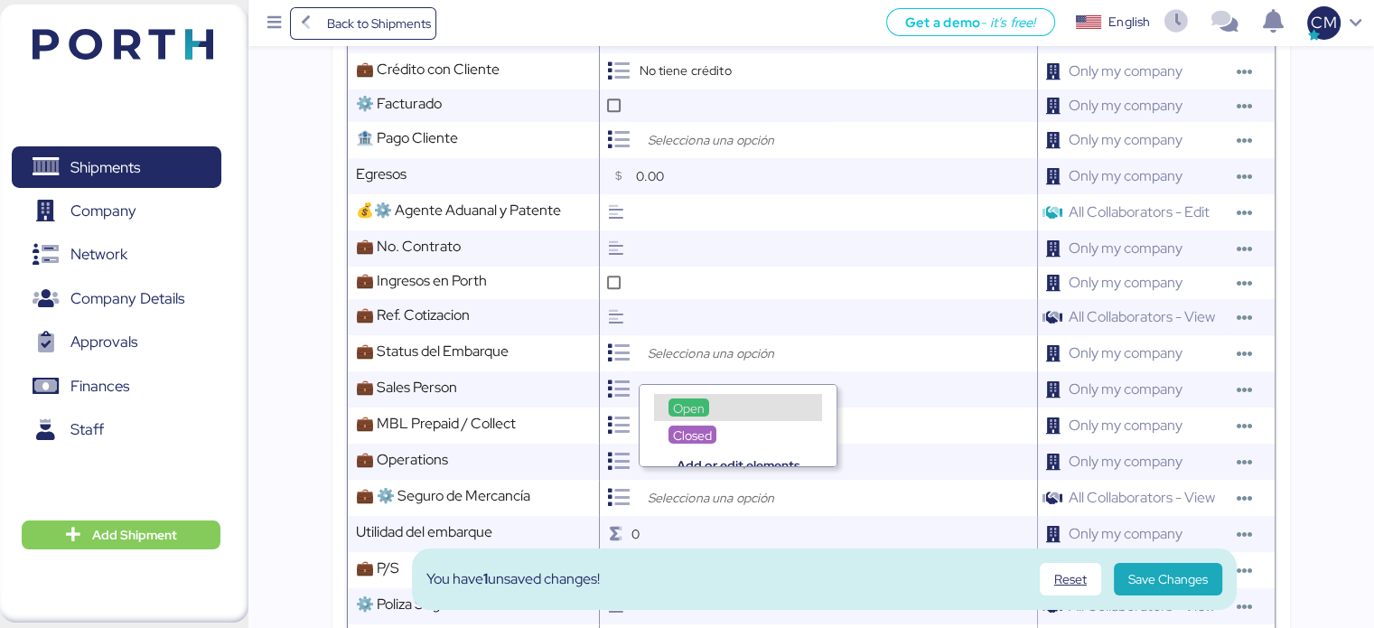
click at [689, 403] on span "Open" at bounding box center [689, 408] width 32 height 16
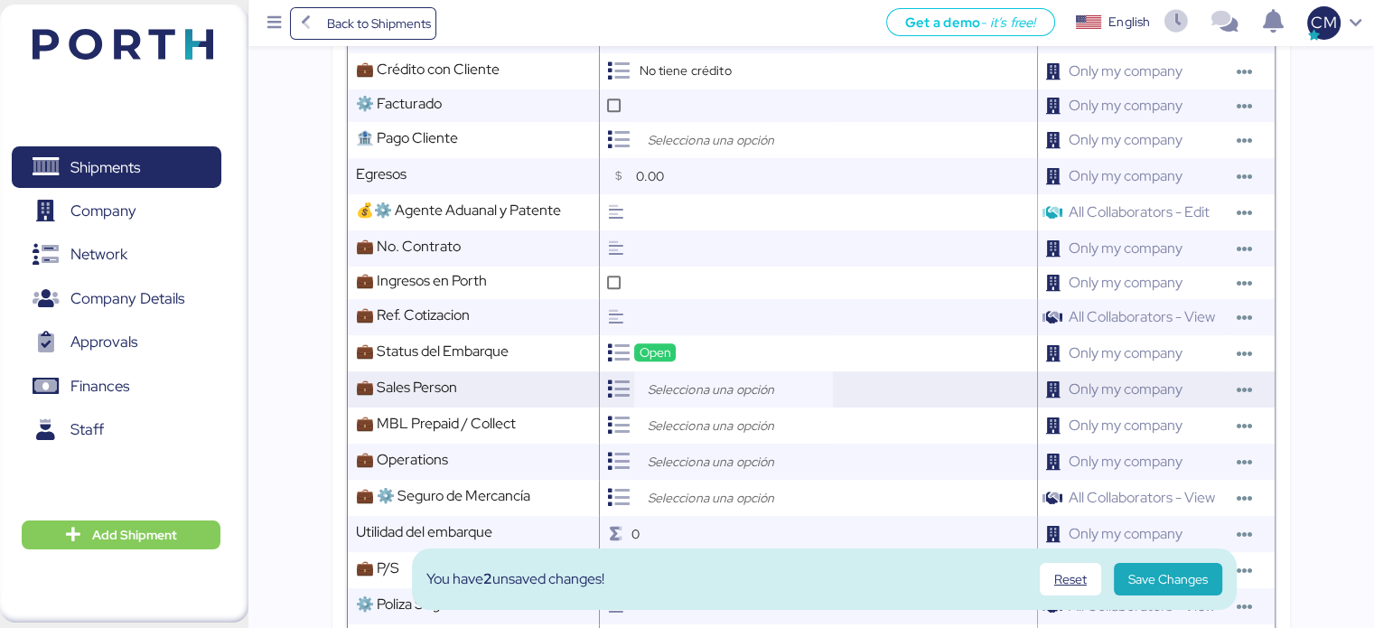
click at [693, 400] on input "search" at bounding box center [738, 389] width 190 height 22
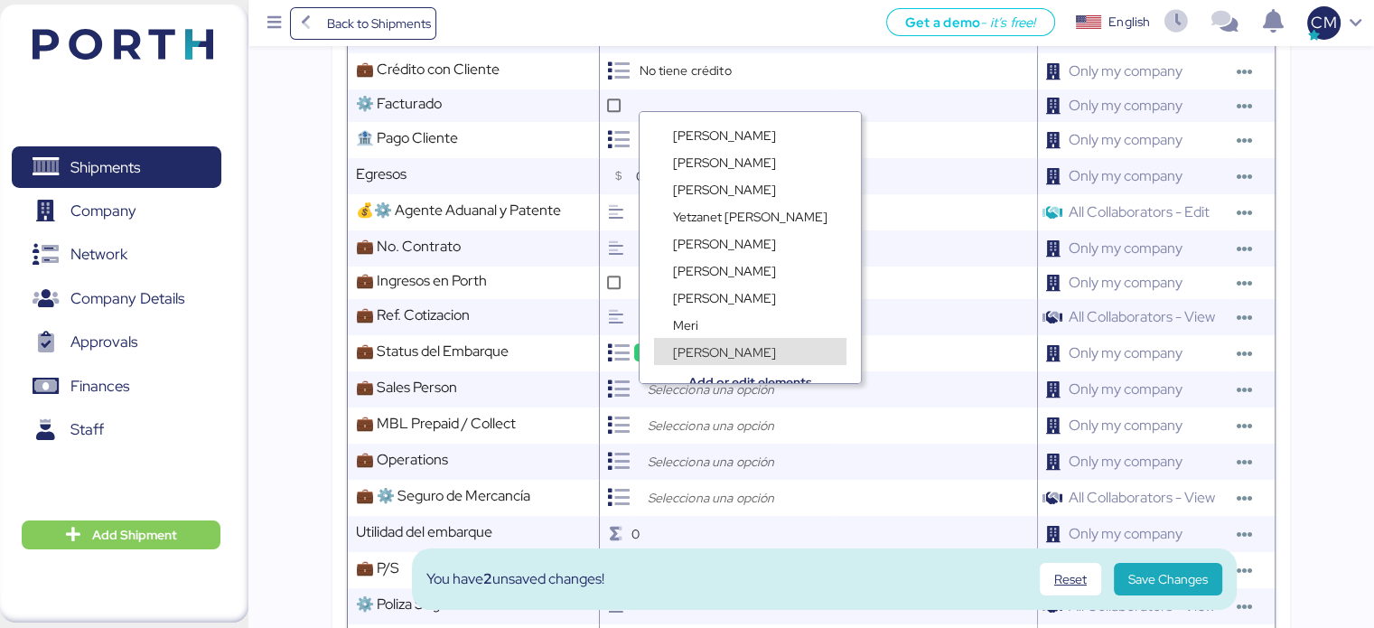
click at [703, 350] on span "[PERSON_NAME]" at bounding box center [724, 352] width 103 height 16
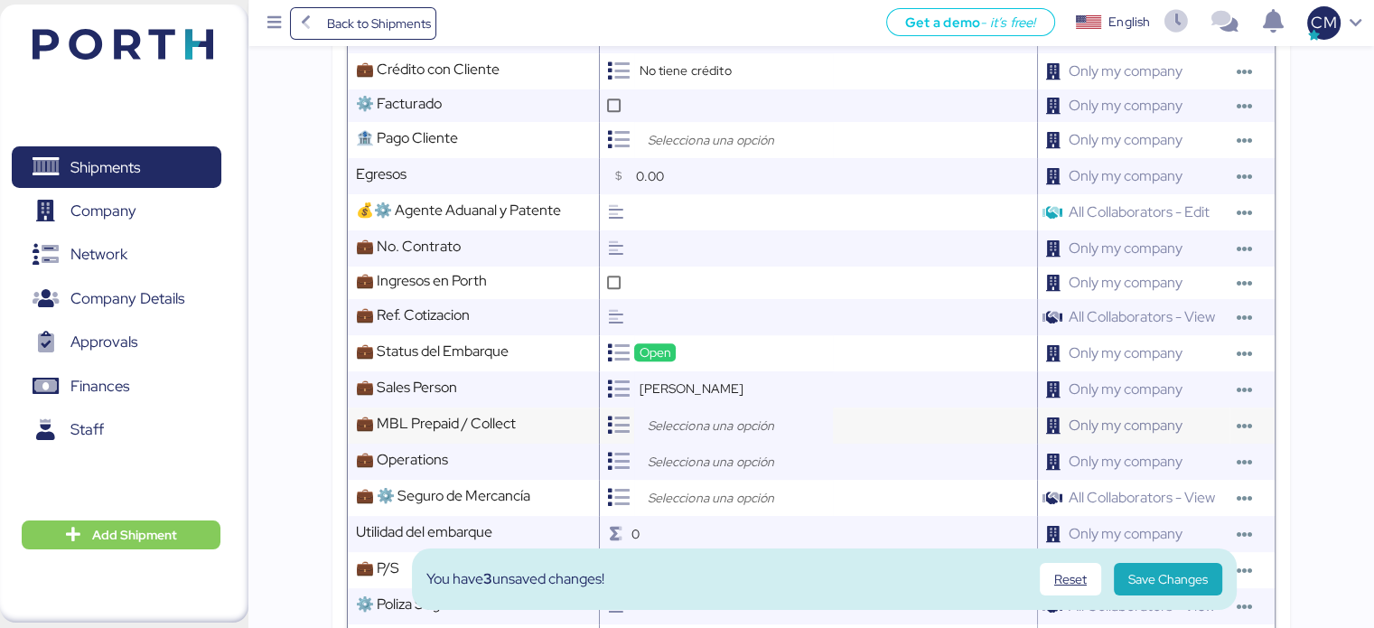
click at [700, 436] on input "search" at bounding box center [738, 426] width 190 height 22
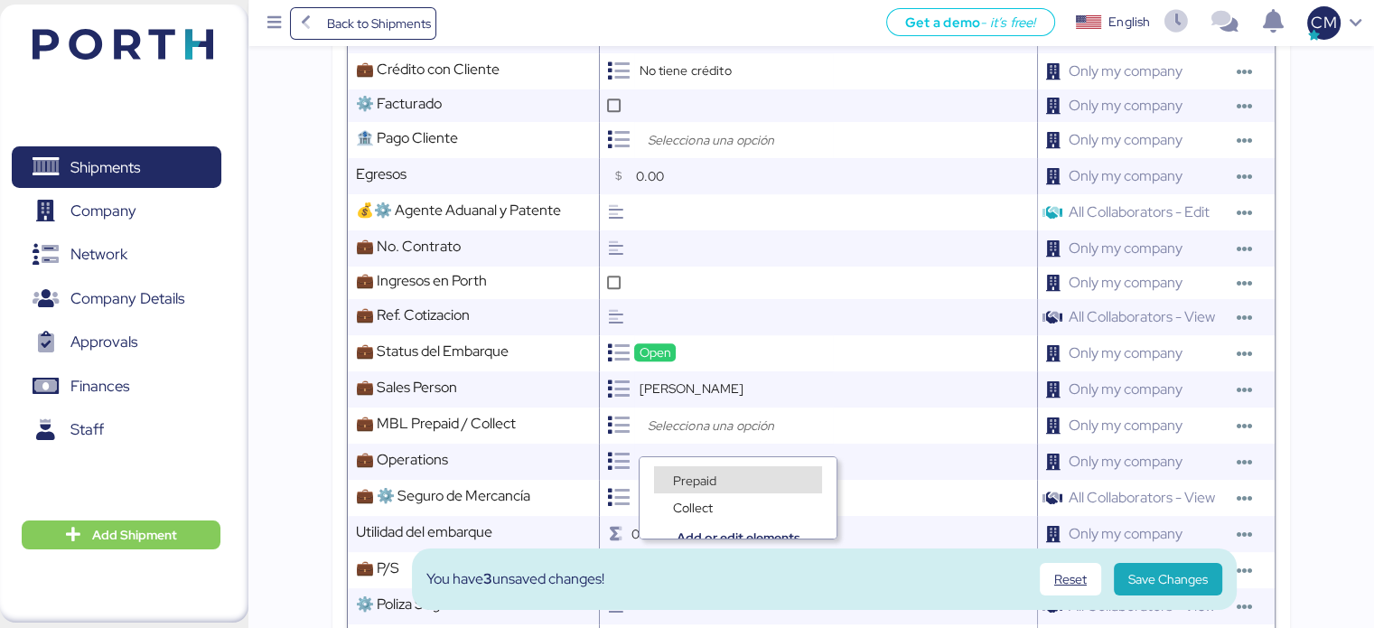
scroll to position [13, 0]
click at [721, 494] on div "Collect" at bounding box center [738, 493] width 168 height 27
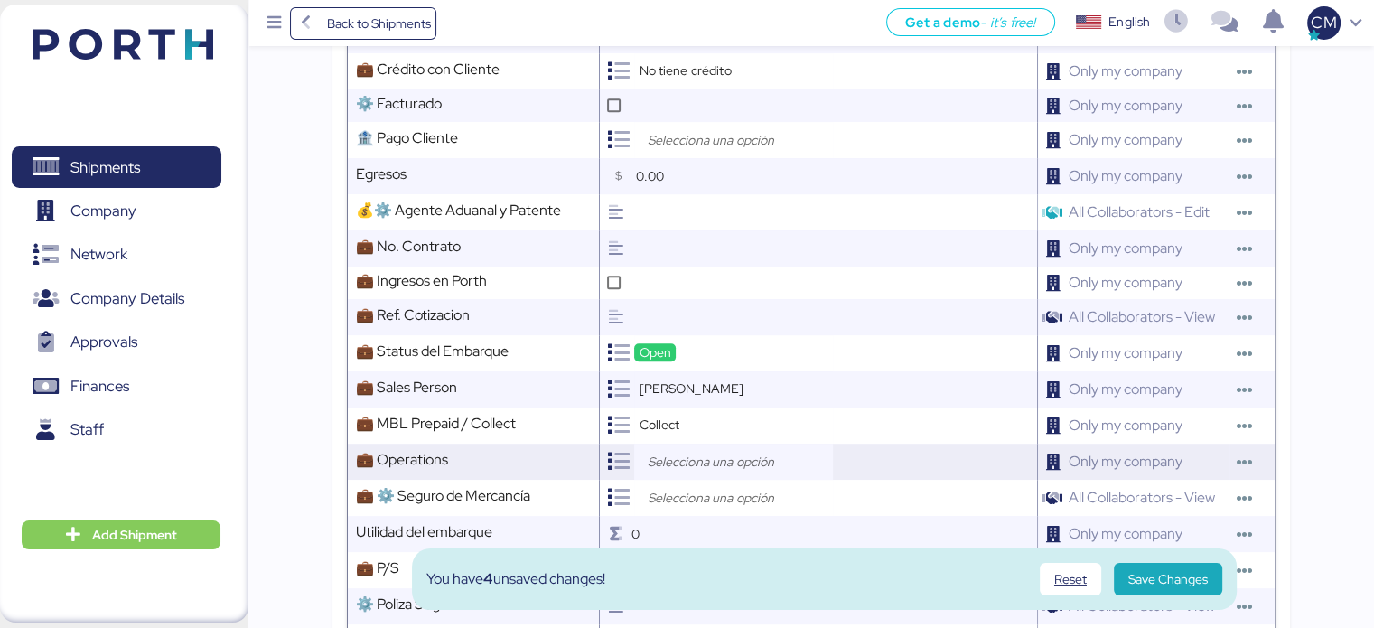
click at [696, 472] on input "search" at bounding box center [738, 462] width 190 height 22
click at [856, 480] on div at bounding box center [821, 461] width 429 height 36
click at [665, 432] on span "Collect" at bounding box center [659, 424] width 41 height 16
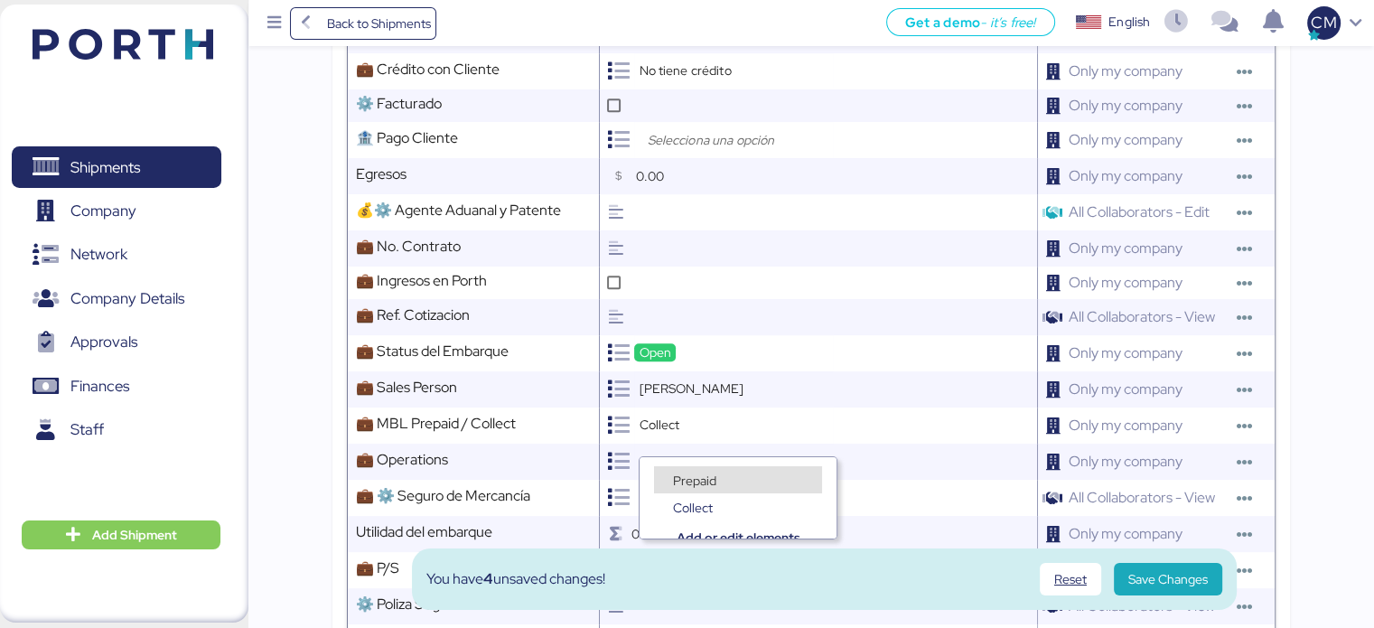
click at [713, 481] on span "Prepaid" at bounding box center [694, 480] width 43 height 16
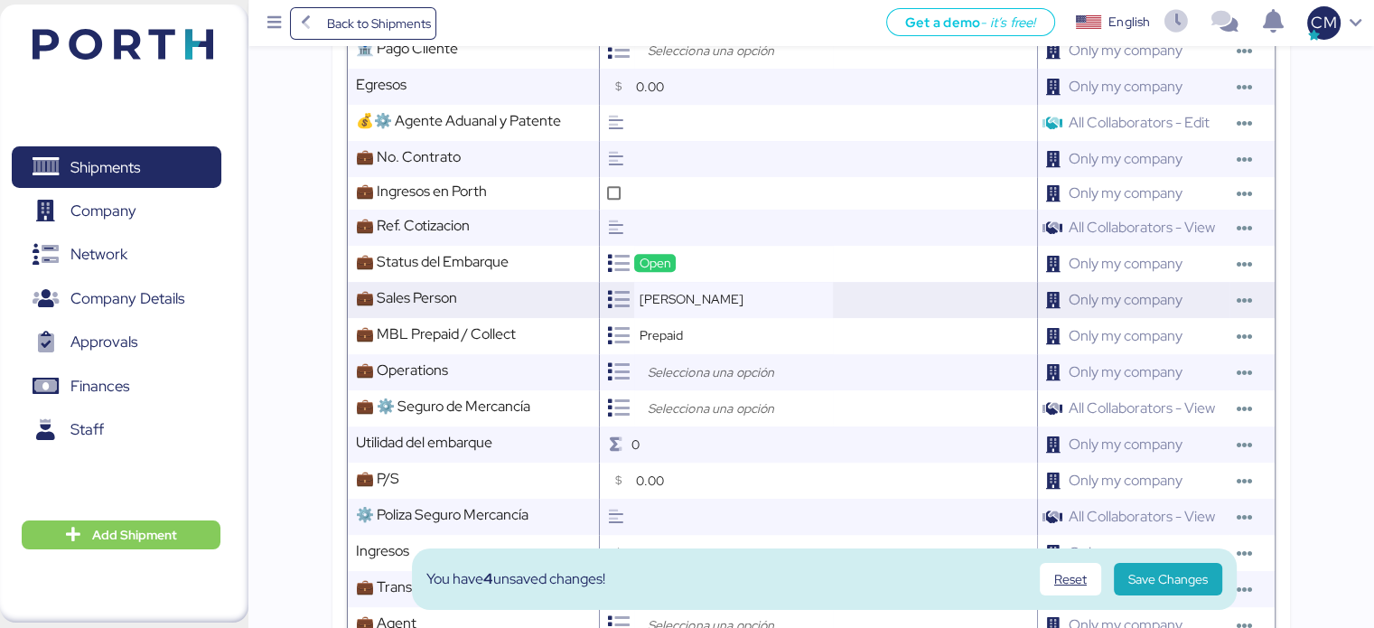
scroll to position [978, 0]
click at [712, 412] on input "search" at bounding box center [738, 407] width 190 height 22
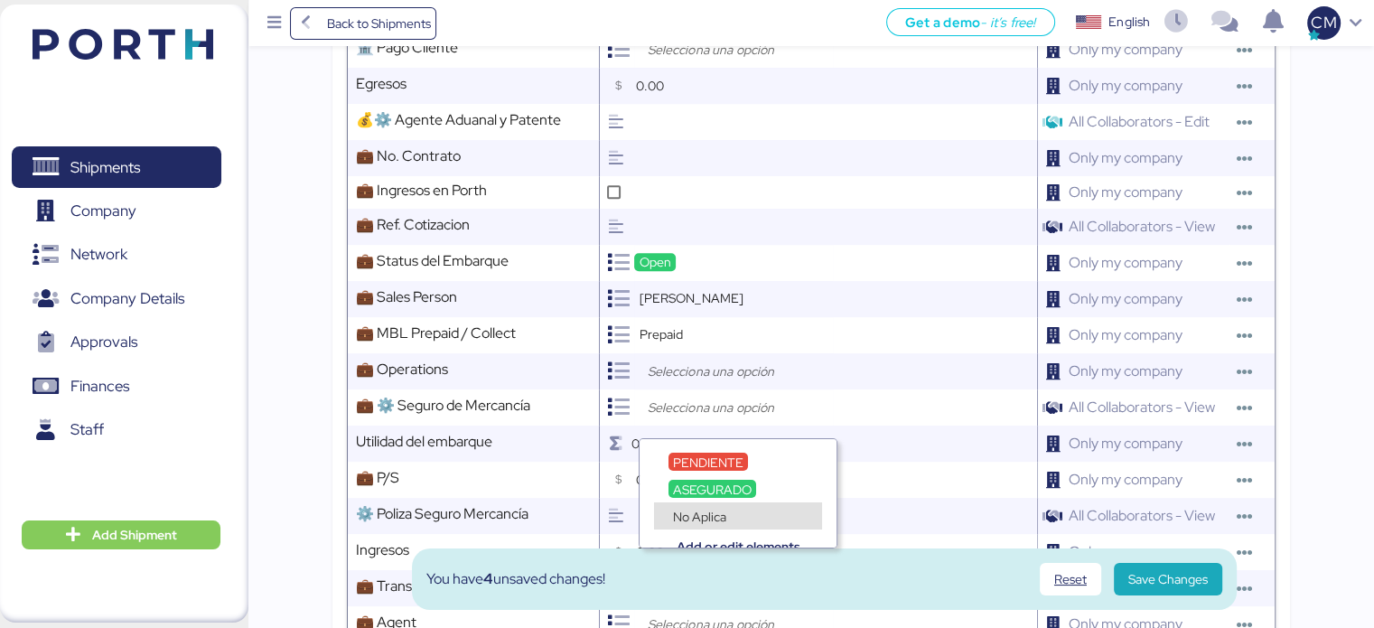
click at [704, 520] on div "Add or edit elements" at bounding box center [737, 533] width 197 height 27
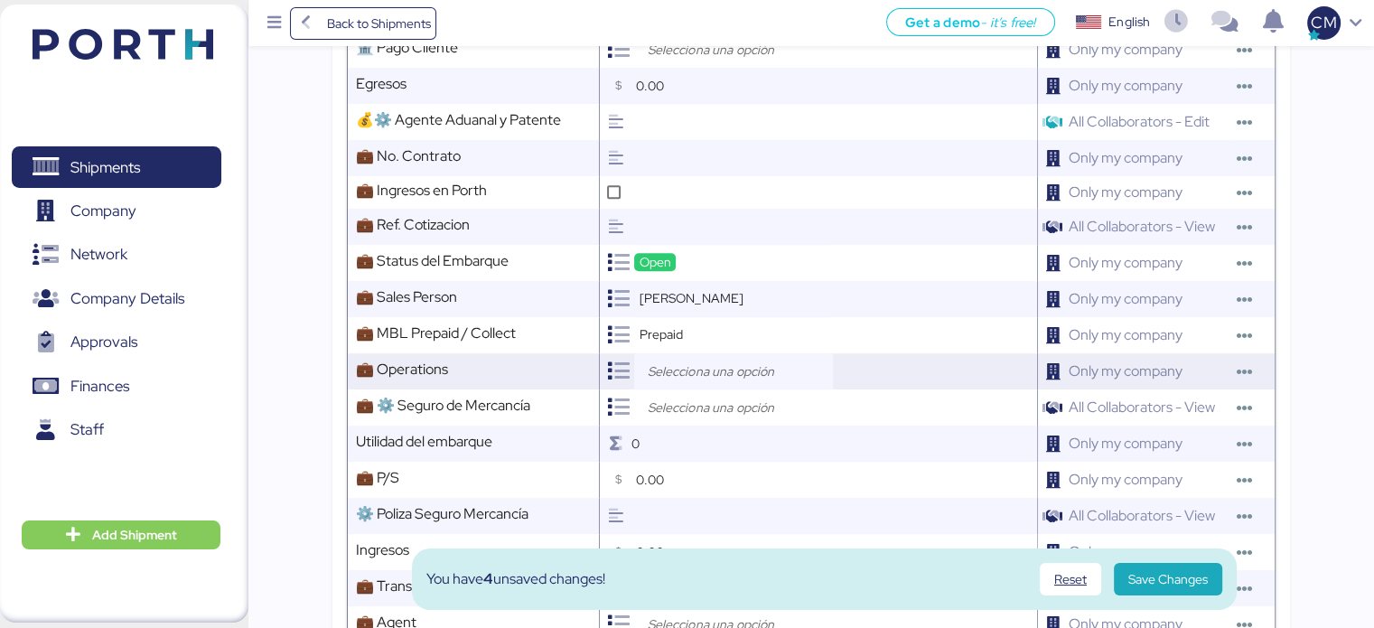
click at [704, 382] on input "search" at bounding box center [738, 371] width 190 height 22
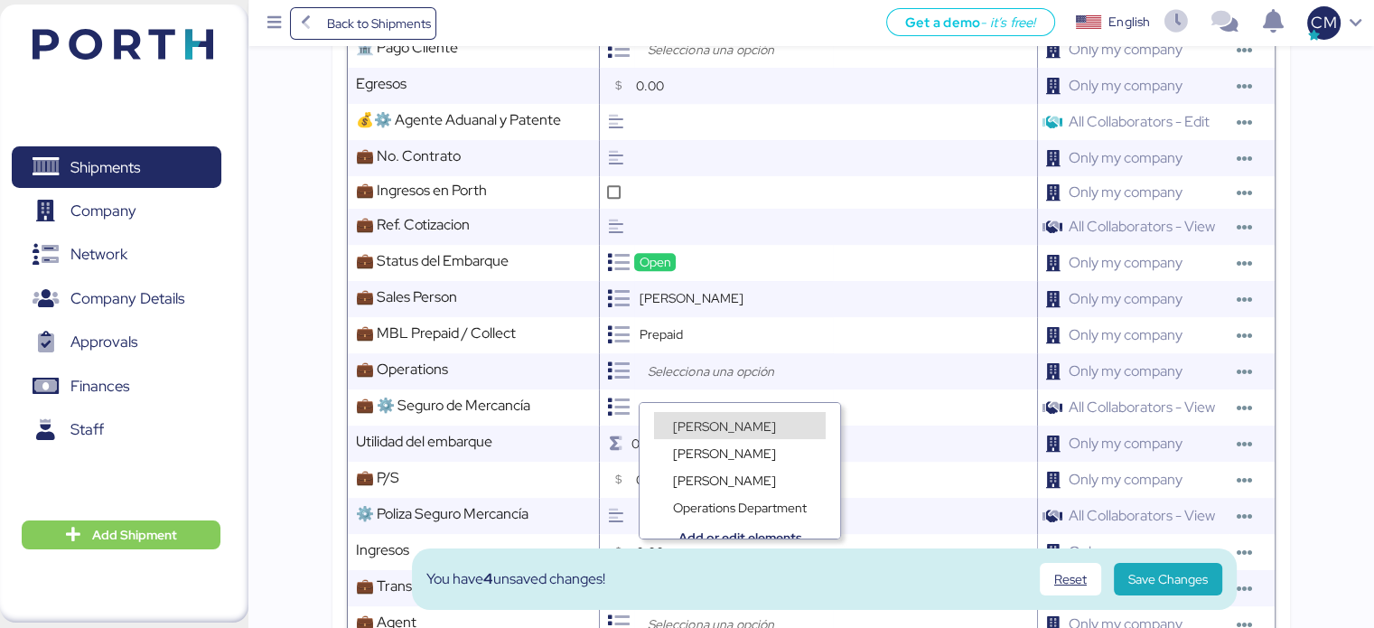
click at [720, 421] on span "[PERSON_NAME]" at bounding box center [724, 426] width 103 height 16
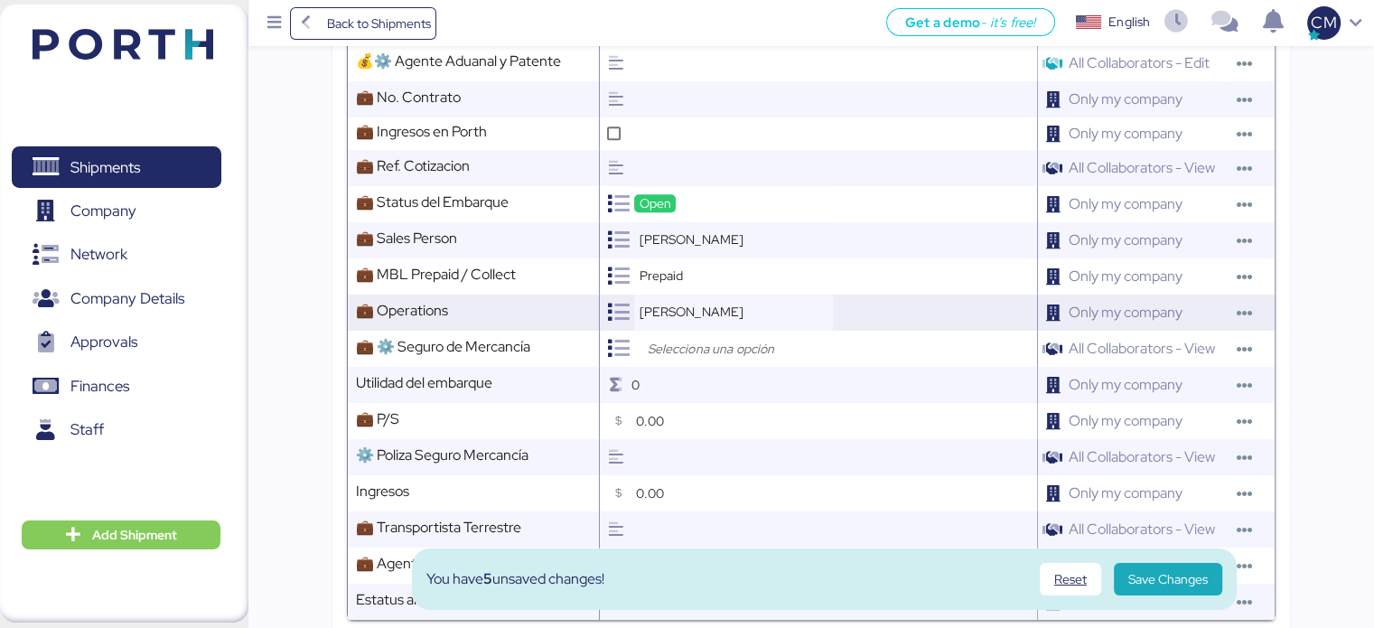
scroll to position [1068, 0]
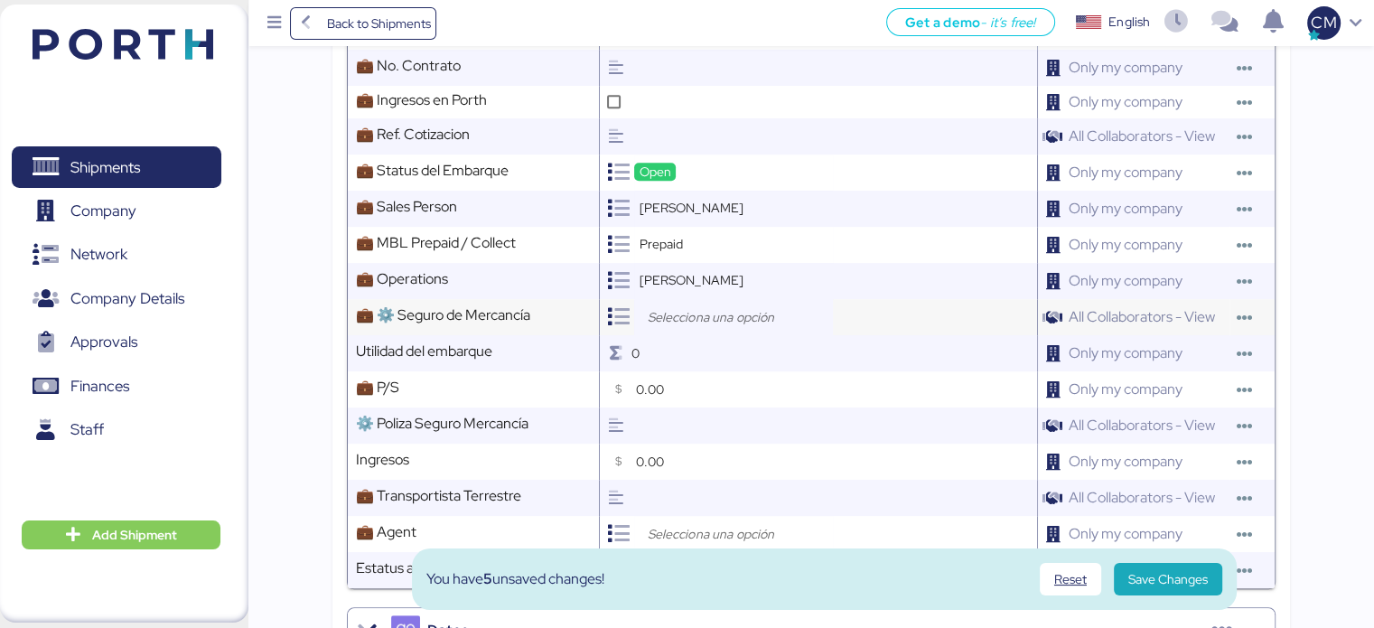
click at [723, 328] on input "search" at bounding box center [738, 317] width 190 height 22
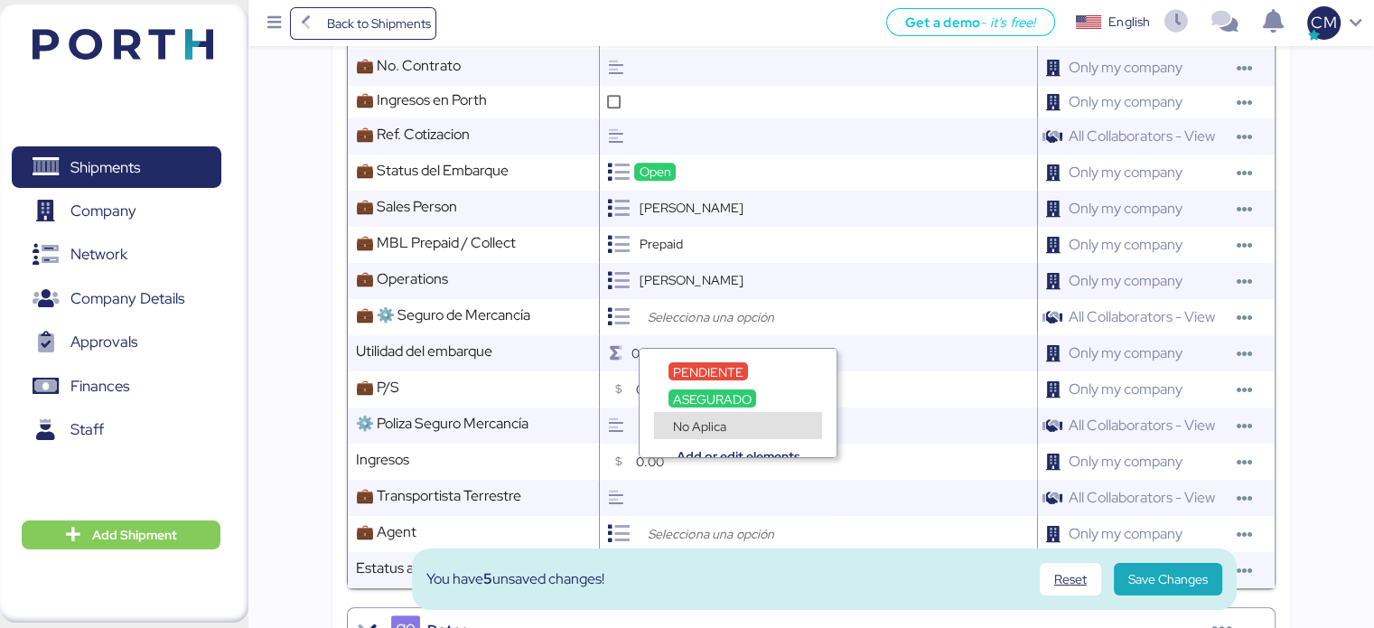
click at [704, 432] on div "Add or edit elements" at bounding box center [737, 443] width 197 height 27
click at [704, 418] on span "No Aplica" at bounding box center [699, 426] width 53 height 16
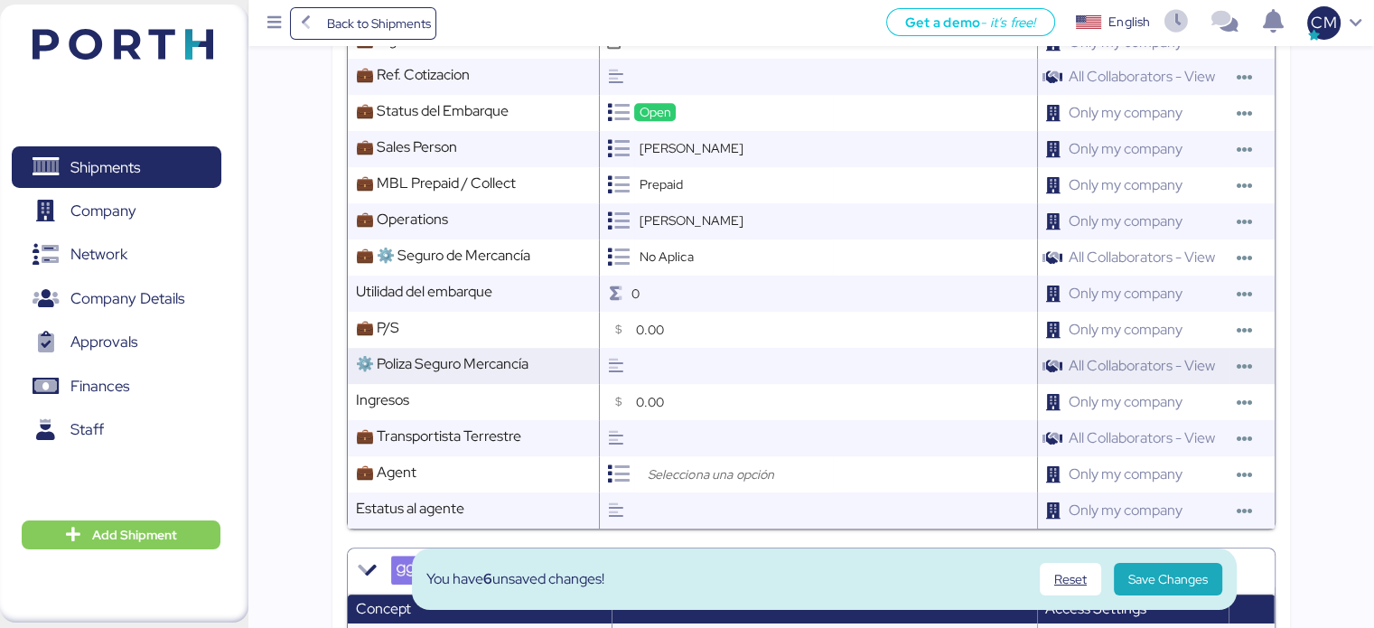
scroll to position [1159, 0]
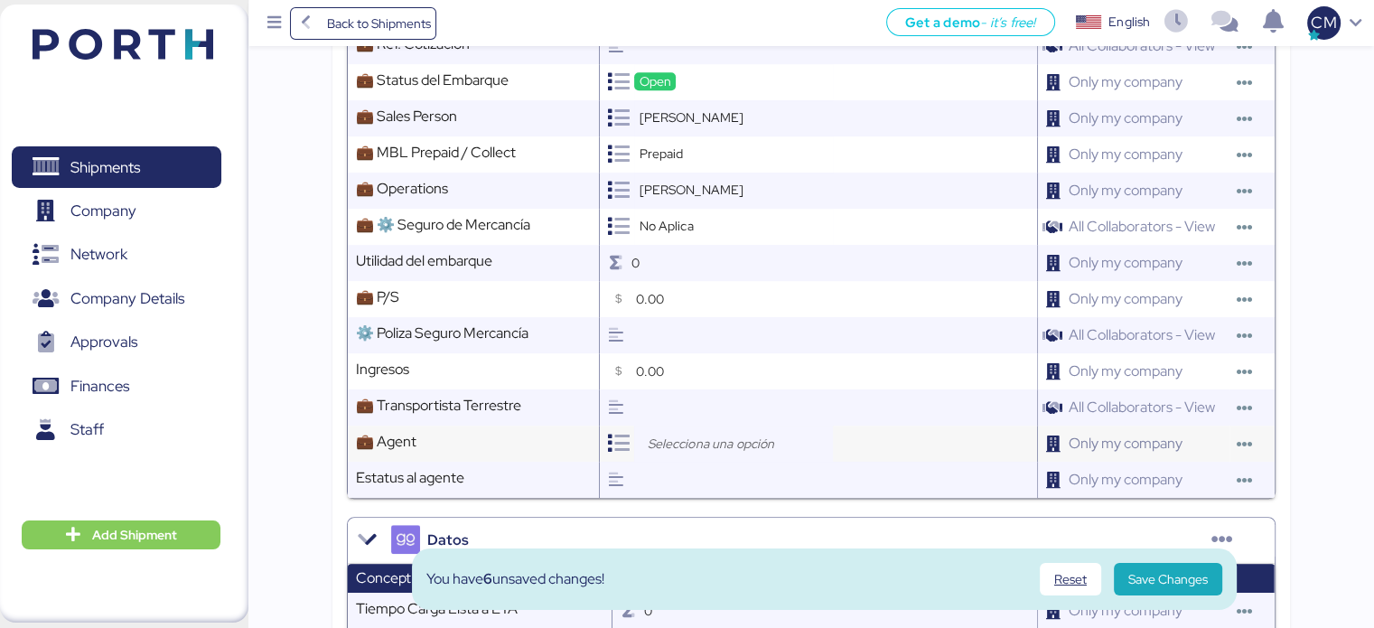
click at [670, 454] on input "search" at bounding box center [738, 444] width 190 height 22
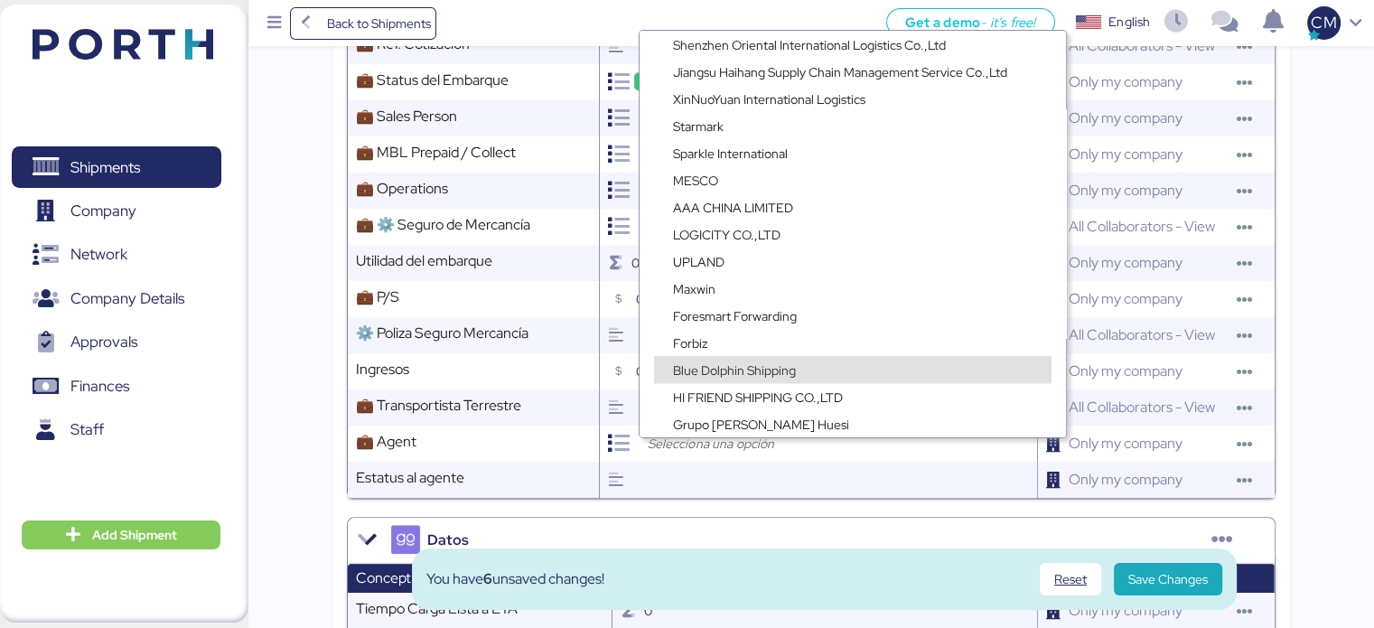
scroll to position [2289, 0]
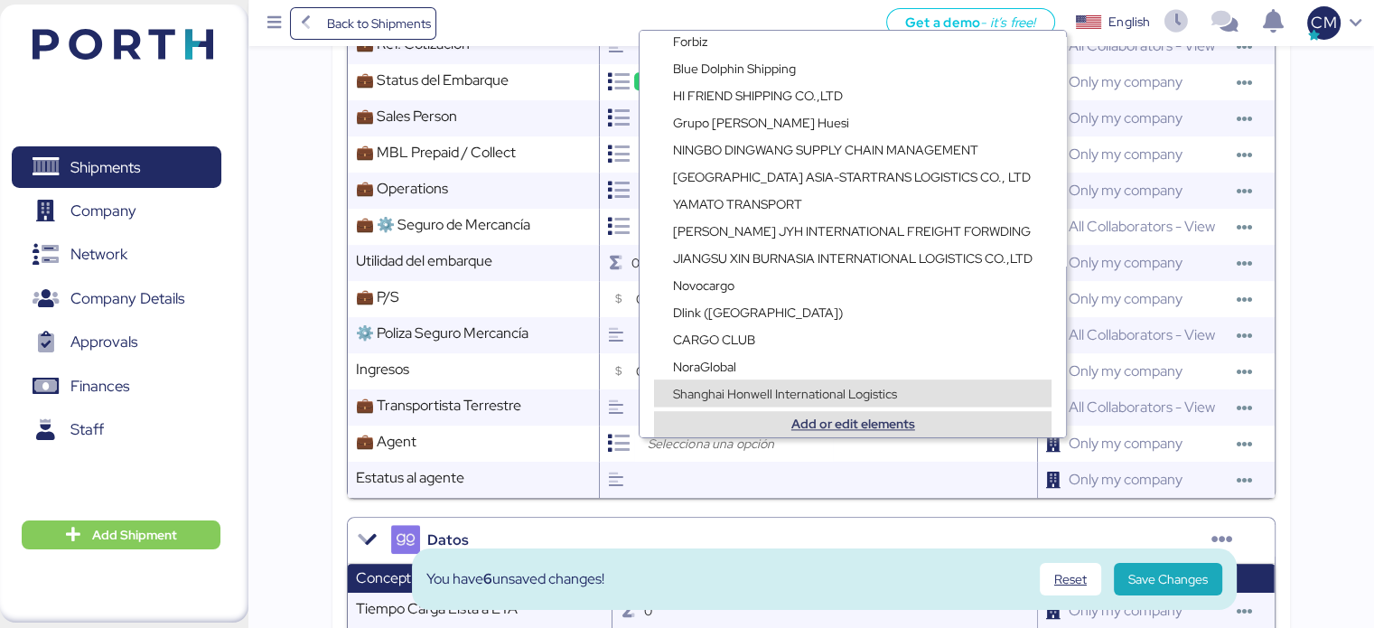
click at [816, 424] on span "Add or edit elements" at bounding box center [852, 424] width 368 height 19
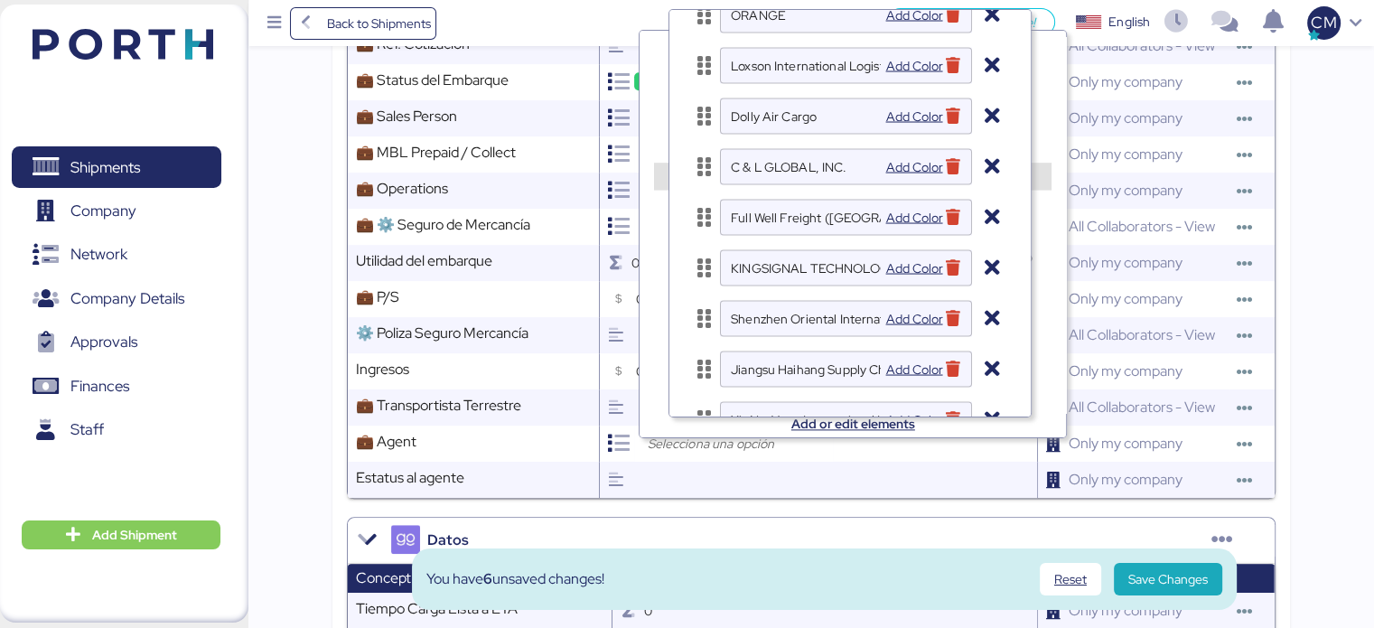
scroll to position [4726, 0]
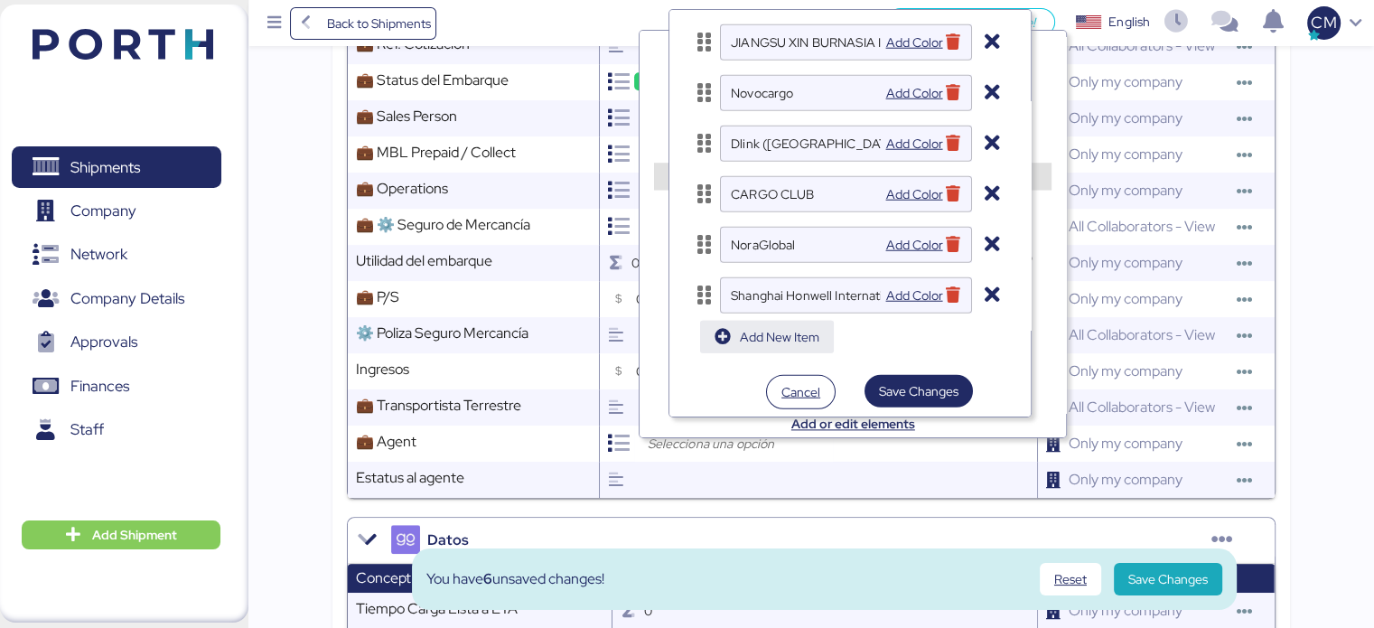
click at [795, 339] on span "Add New Item" at bounding box center [779, 337] width 79 height 22
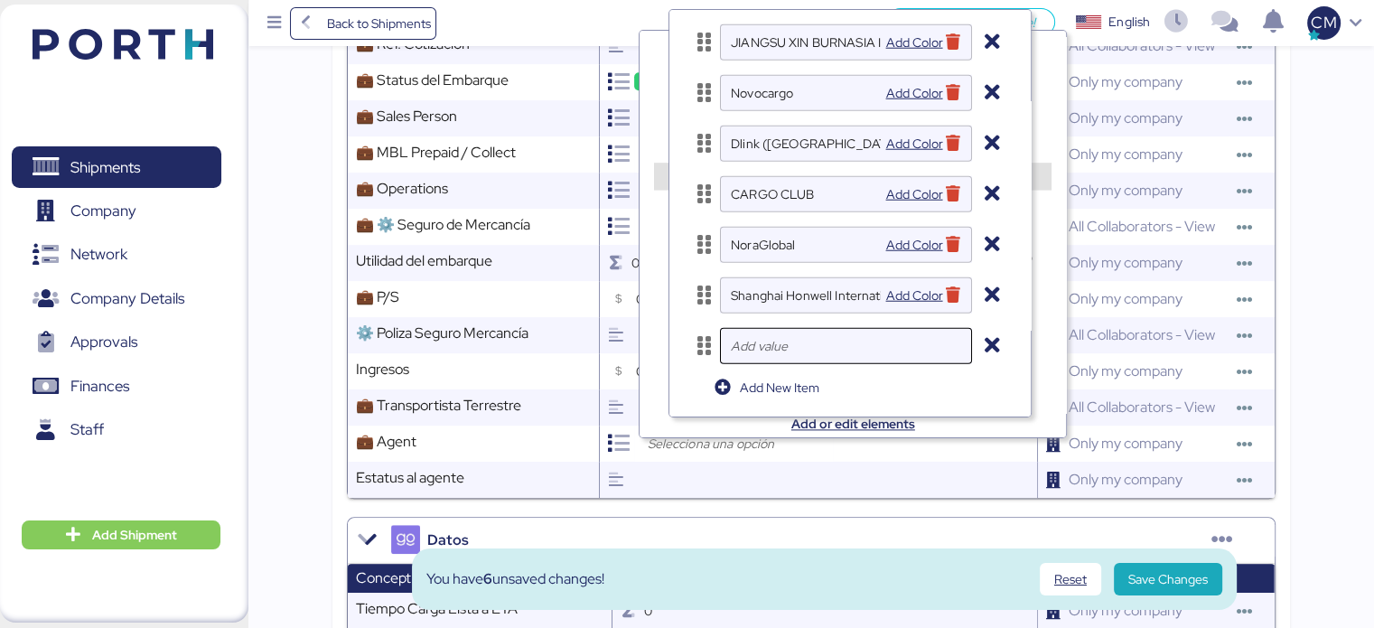
click at [798, 350] on input "text" at bounding box center [845, 346] width 229 height 36
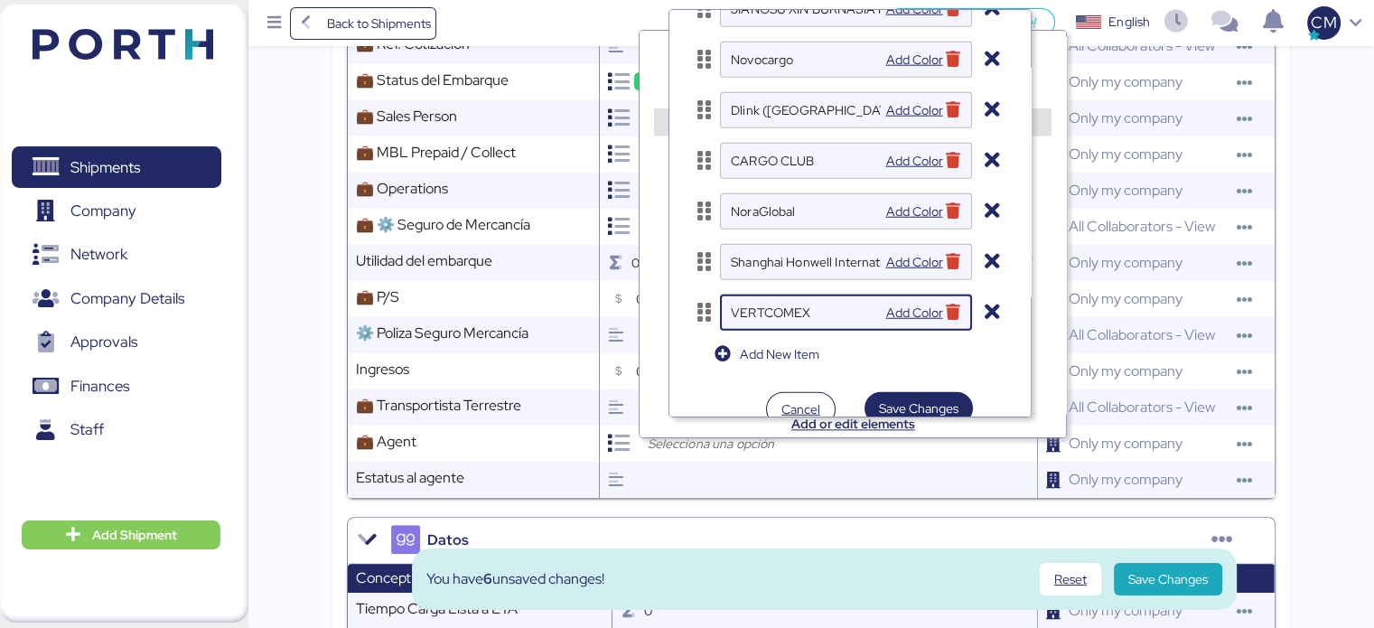
scroll to position [4777, 0]
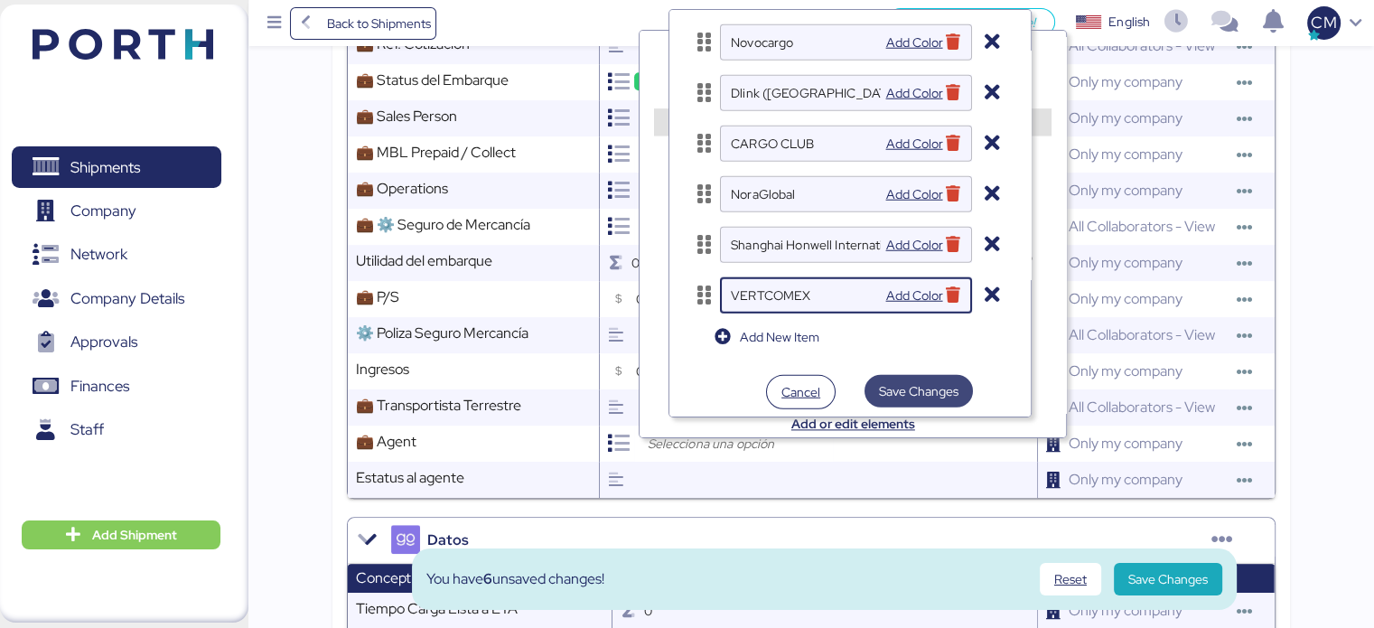
type input "VERTCOMEX"
click at [905, 382] on span "Save Changes" at bounding box center [918, 391] width 79 height 22
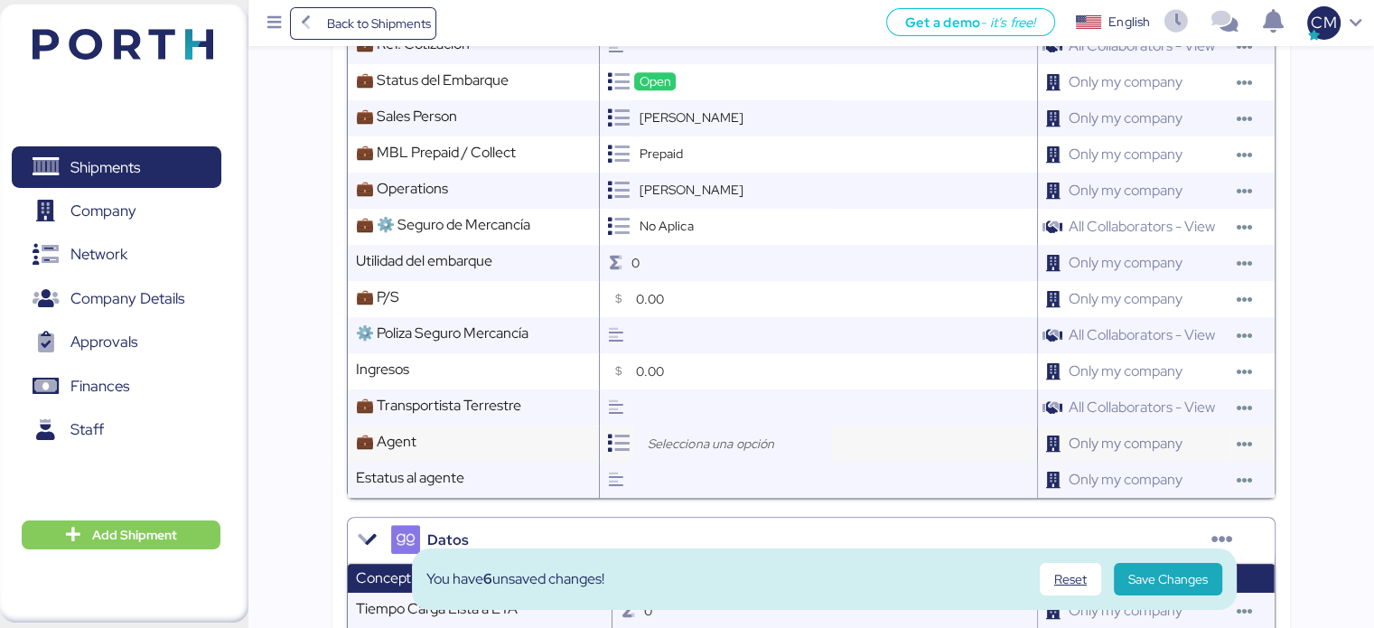
click at [695, 454] on input "search" at bounding box center [738, 444] width 190 height 22
type input "VERT"
click at [690, 487] on div "VERTCOMEX" at bounding box center [738, 497] width 168 height 27
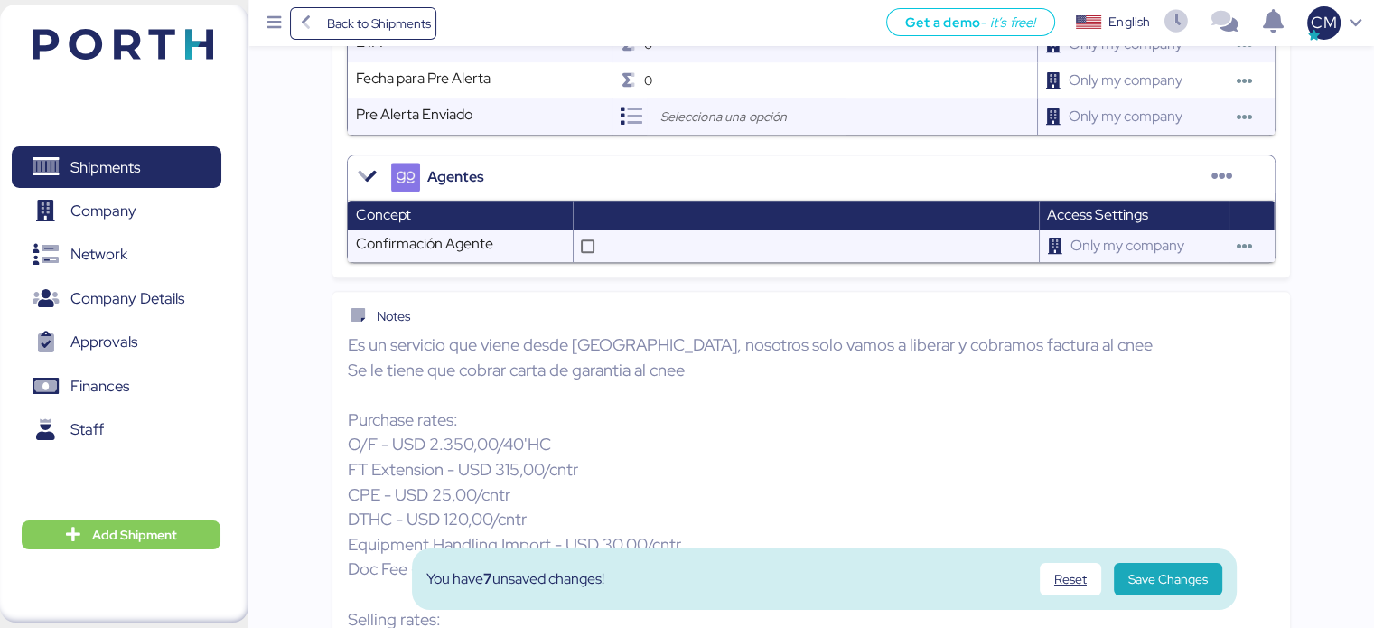
scroll to position [1881, 0]
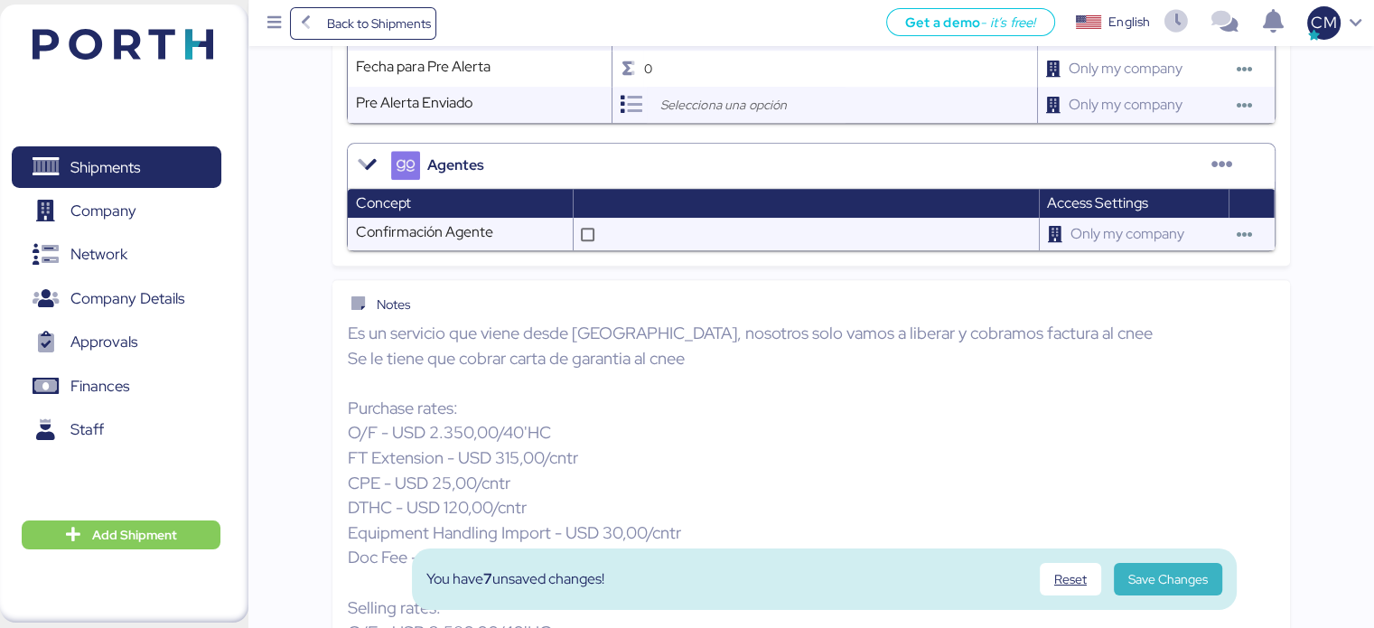
click at [1142, 583] on span "Save Changes" at bounding box center [1167, 579] width 79 height 22
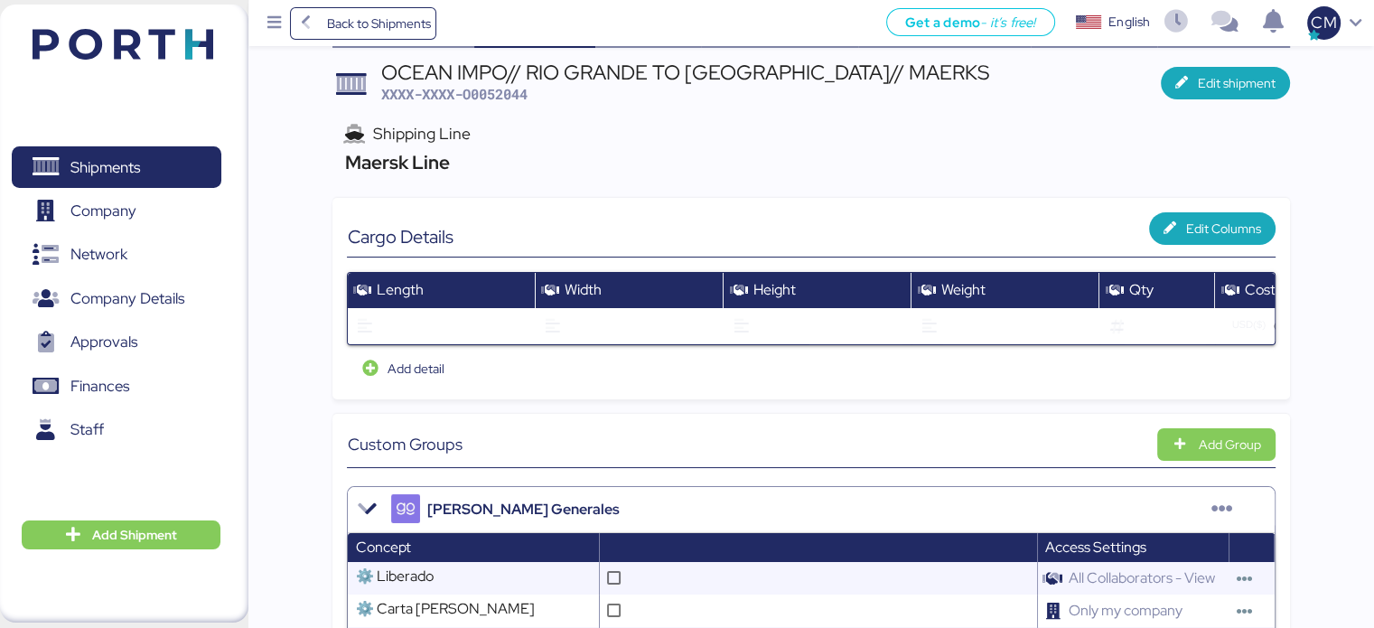
scroll to position [0, 0]
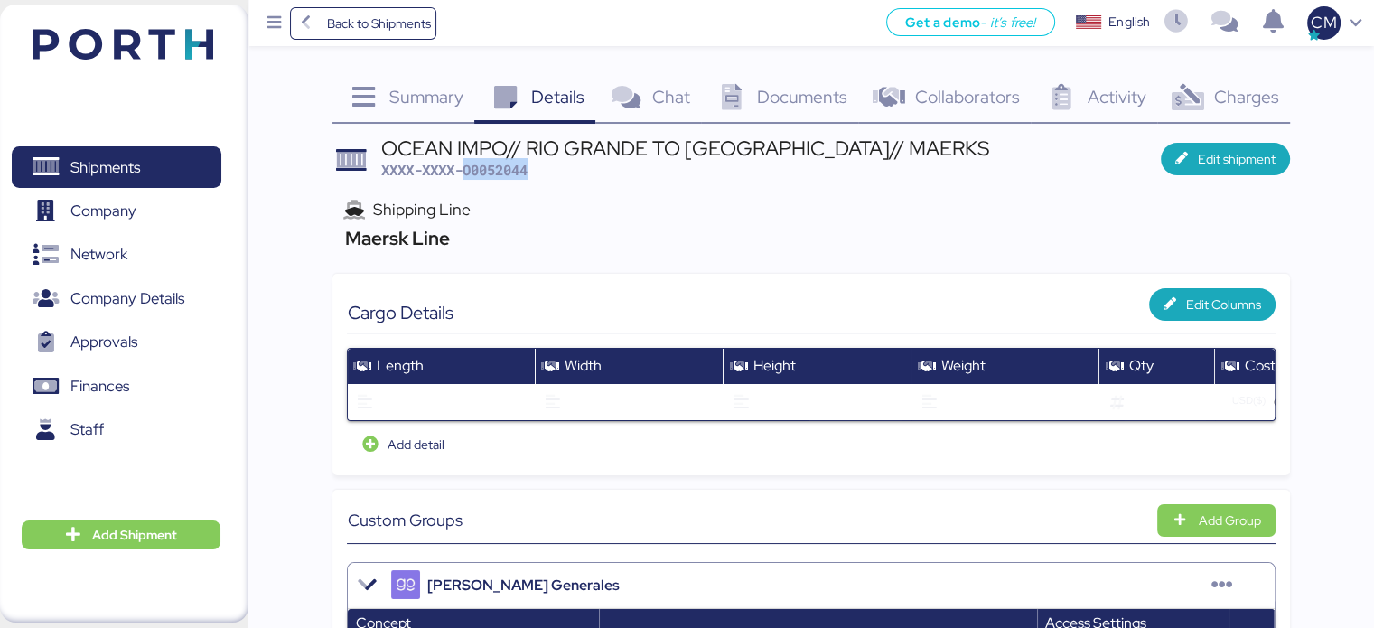
drag, startPoint x: 517, startPoint y: 176, endPoint x: 468, endPoint y: 173, distance: 48.8
click at [468, 173] on div "OCEAN IMPO// RIO GRANDE TO [GEOGRAPHIC_DATA]// MAERKS XXXX-XXXX-O0052044" at bounding box center [685, 159] width 608 height 42
copy span "O0052044"
click at [1189, 165] on span "Edit shipment" at bounding box center [1225, 158] width 100 height 25
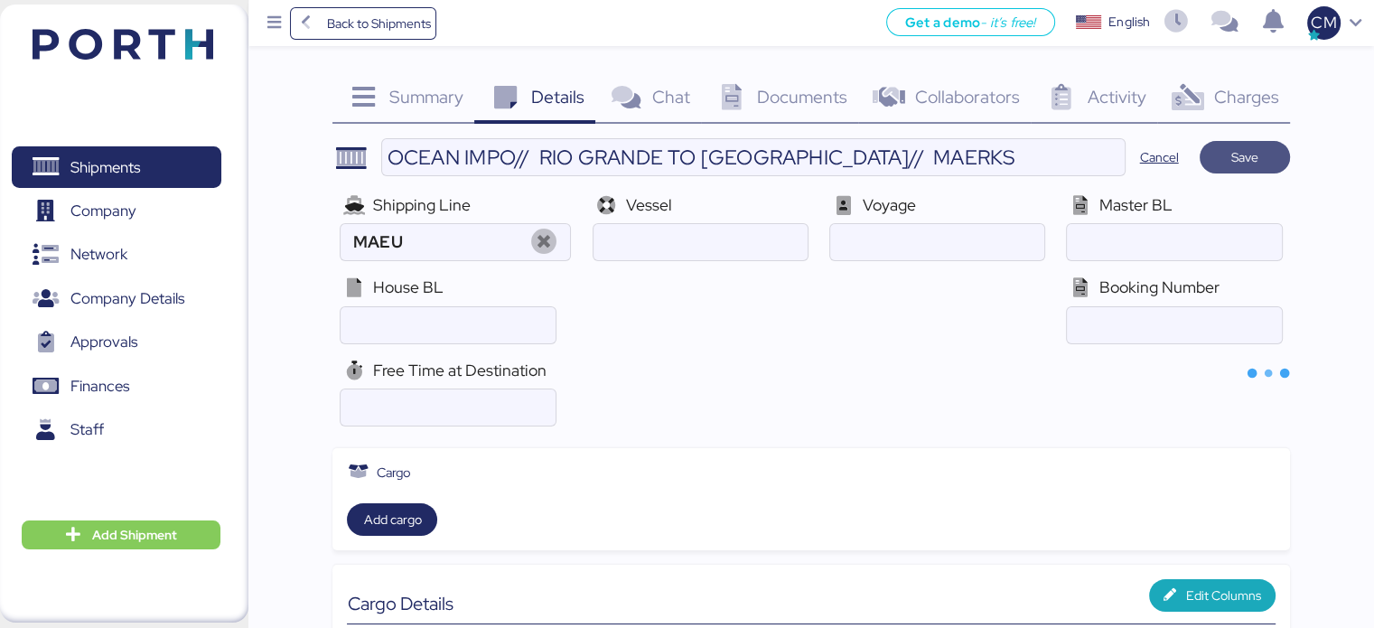
type input "Maersk Line"
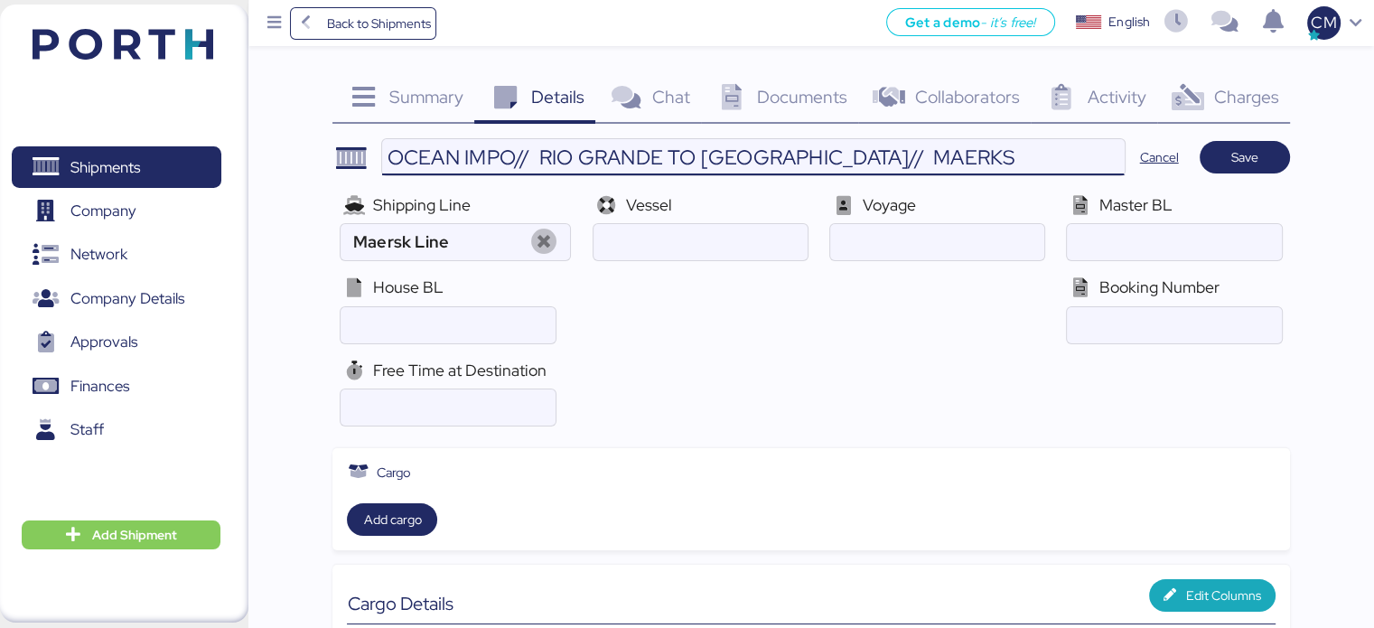
click at [848, 154] on input "OCEAN IMPO// RIO GRANDE TO [GEOGRAPHIC_DATA]// MAERKS" at bounding box center [752, 157] width 741 height 36
drag, startPoint x: 998, startPoint y: 148, endPoint x: 380, endPoint y: 163, distance: 617.9
click at [381, 163] on div "OCEAN IMPO// RIO GRANDE TO [GEOGRAPHIC_DATA]//1x40 // MAERKS" at bounding box center [752, 157] width 743 height 38
type input "OCEAN IMPO// RIO GRANDE TO [GEOGRAPHIC_DATA]//1x40 // MAERKS"
click at [1228, 154] on span "Save" at bounding box center [1244, 157] width 61 height 25
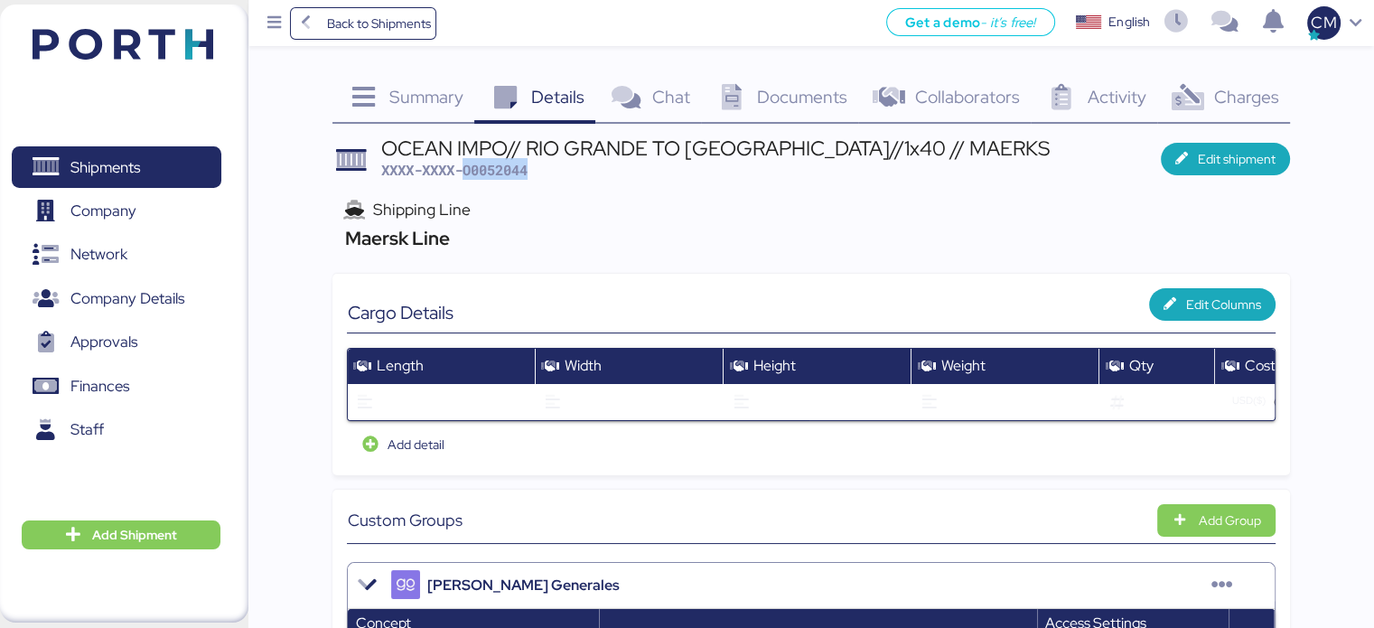
drag, startPoint x: 542, startPoint y: 175, endPoint x: 462, endPoint y: 173, distance: 79.5
click at [462, 173] on div "OCEAN IMPO// RIO GRANDE TO [GEOGRAPHIC_DATA]//1x40 // MAERKS XXXX-XXXX-O0052044" at bounding box center [715, 159] width 668 height 42
copy span "O0052044"
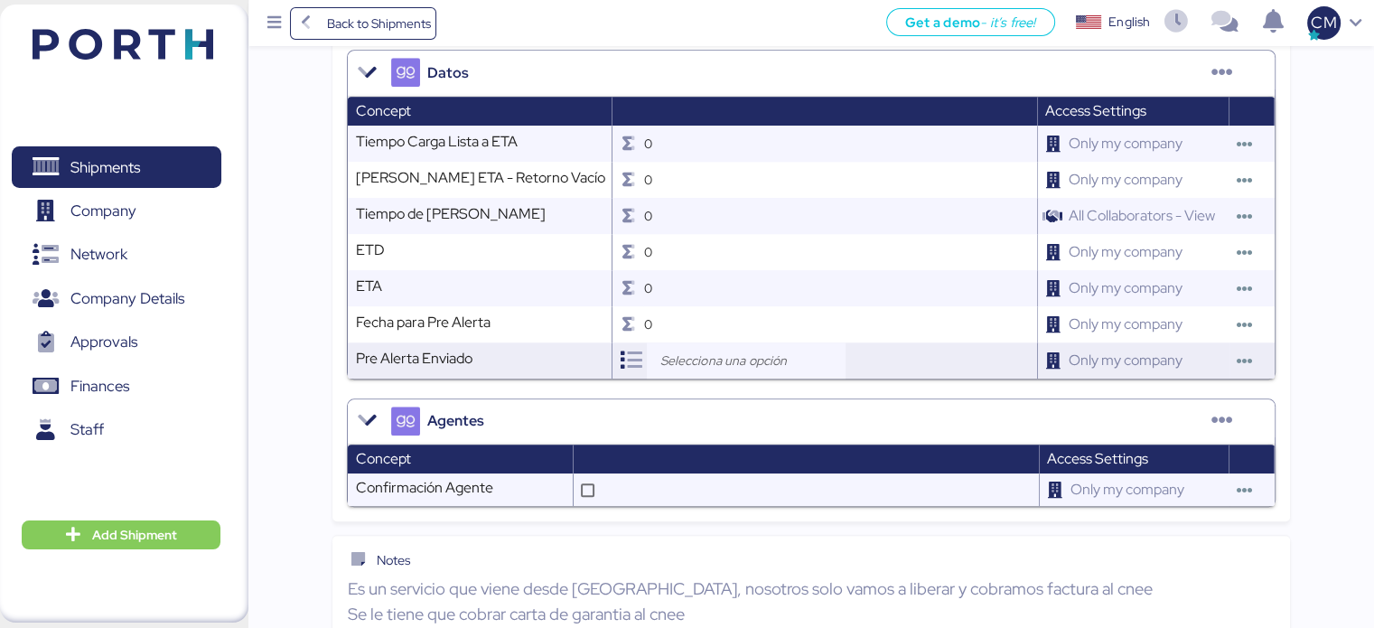
scroll to position [2077, 0]
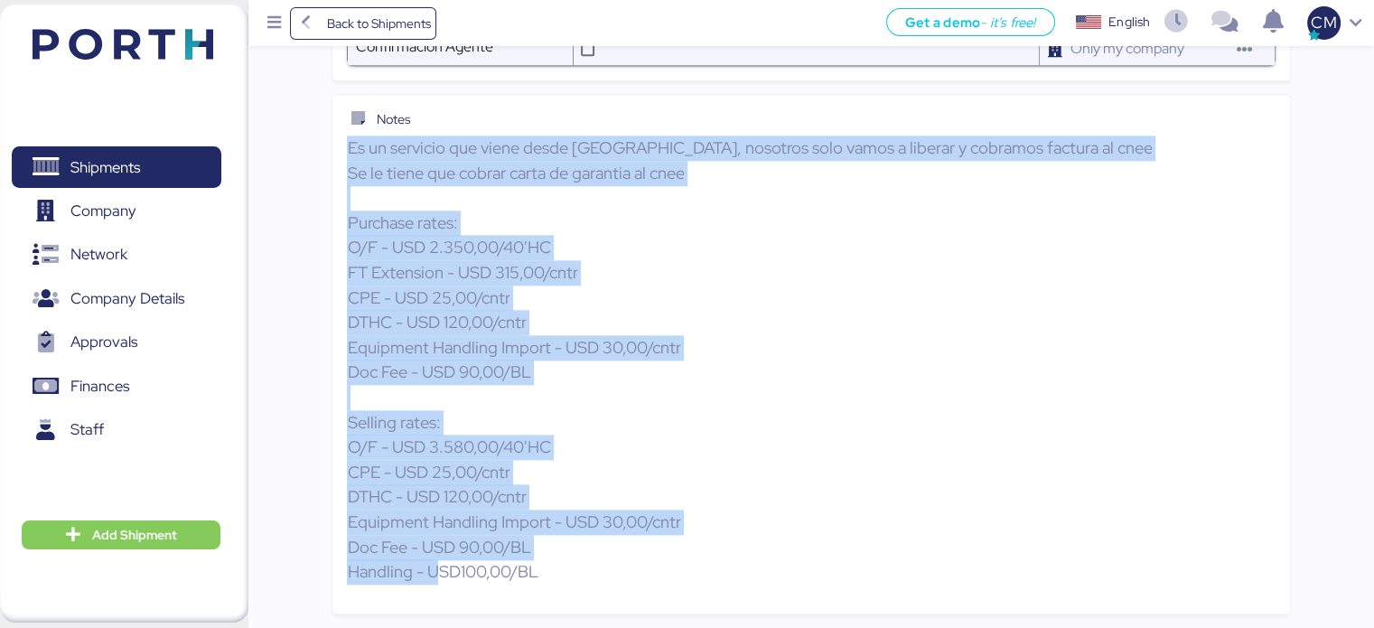
drag, startPoint x: 345, startPoint y: 146, endPoint x: 499, endPoint y: 527, distance: 410.1
click at [536, 570] on div "Notes Es un servicio que viene desde [GEOGRAPHIC_DATA], nosotros solo vamos a l…" at bounding box center [810, 354] width 956 height 518
copy p "Es un servicio que viene desde [GEOGRAPHIC_DATA], nosotros solo vamos a liberar…"
click at [884, 415] on p "Es un servicio que viene desde [GEOGRAPHIC_DATA], nosotros solo vamos a liberar…" at bounding box center [811, 359] width 928 height 449
click at [707, 421] on p "Es un servicio que viene desde [GEOGRAPHIC_DATA], nosotros solo vamos a liberar…" at bounding box center [811, 359] width 928 height 449
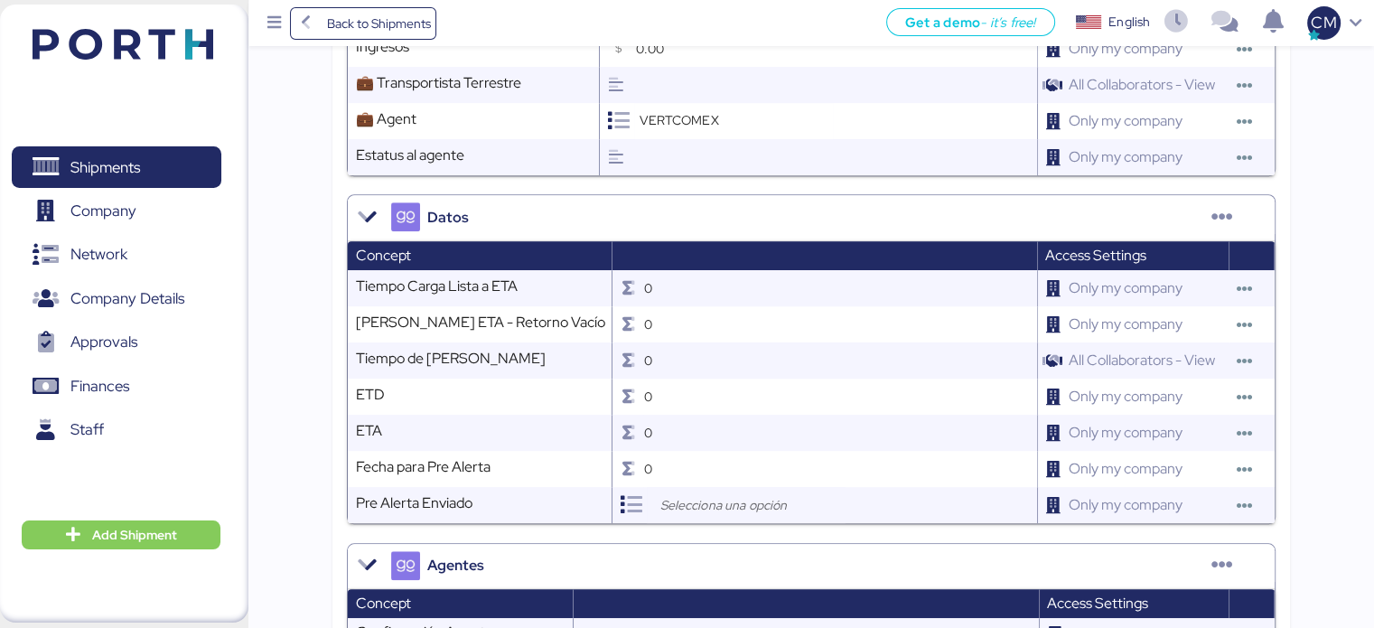
scroll to position [1355, 0]
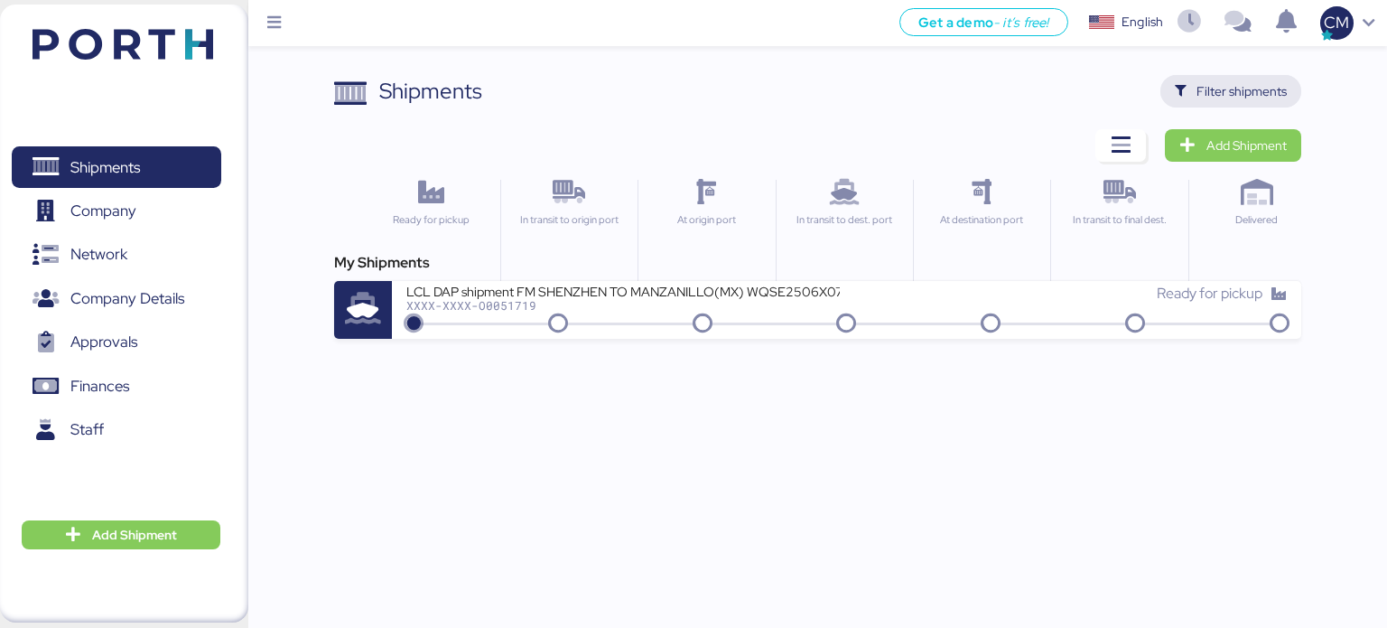
click at [1243, 97] on span "Filter shipments" at bounding box center [1242, 91] width 90 height 22
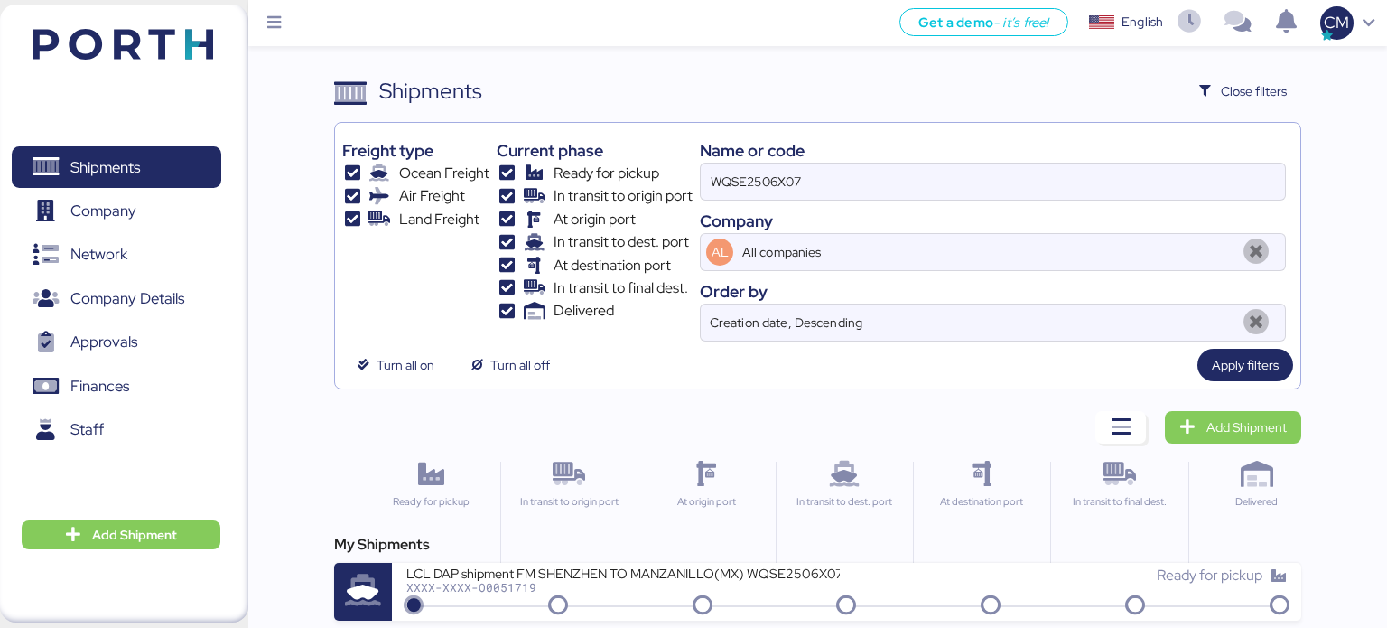
click at [796, 150] on div "Name or code" at bounding box center [993, 150] width 586 height 24
click at [794, 181] on input "WQSE2506X07" at bounding box center [993, 181] width 584 height 36
paste input "O0051585"
type input "O0051585"
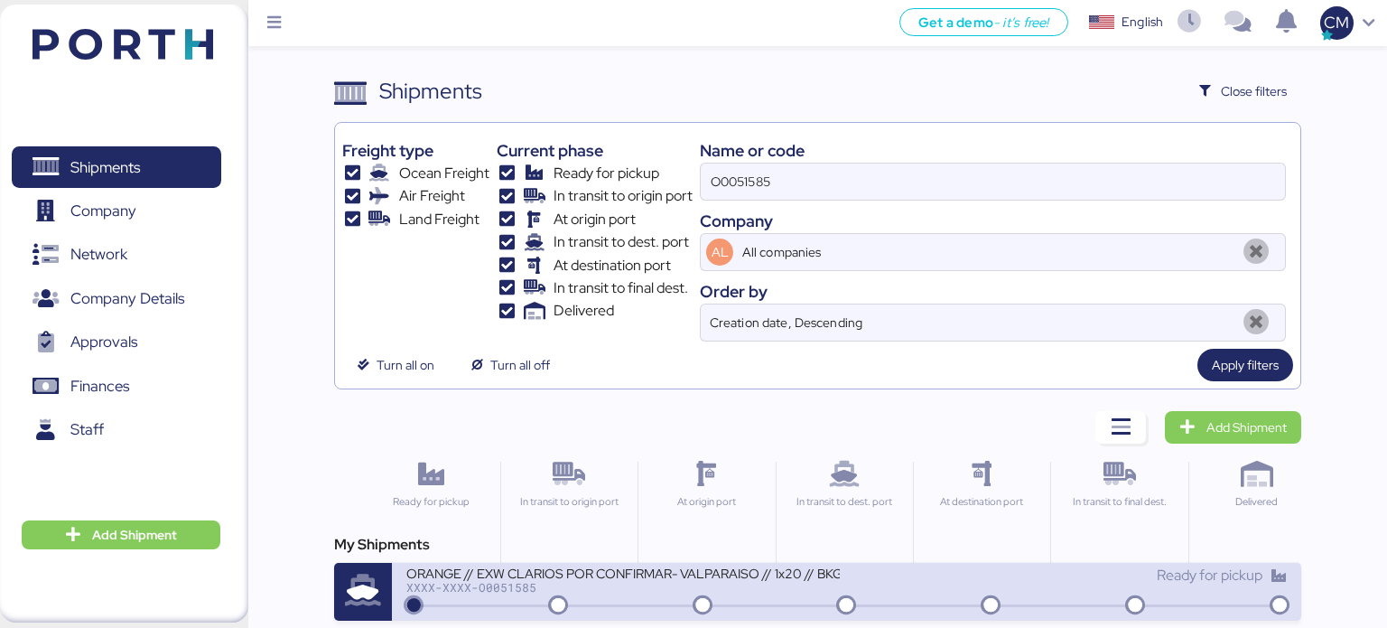
click at [646, 583] on div "XXXX-XXXX-O0051585" at bounding box center [623, 587] width 434 height 13
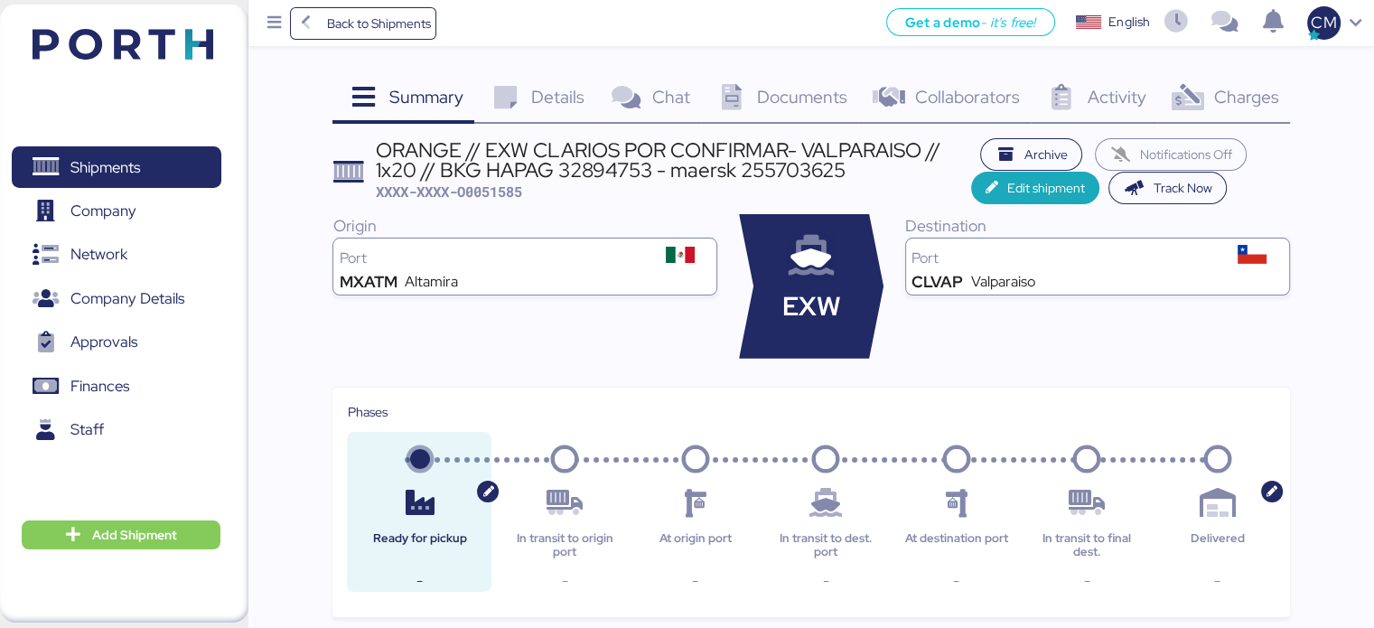
click at [547, 93] on span "Details" at bounding box center [557, 96] width 53 height 23
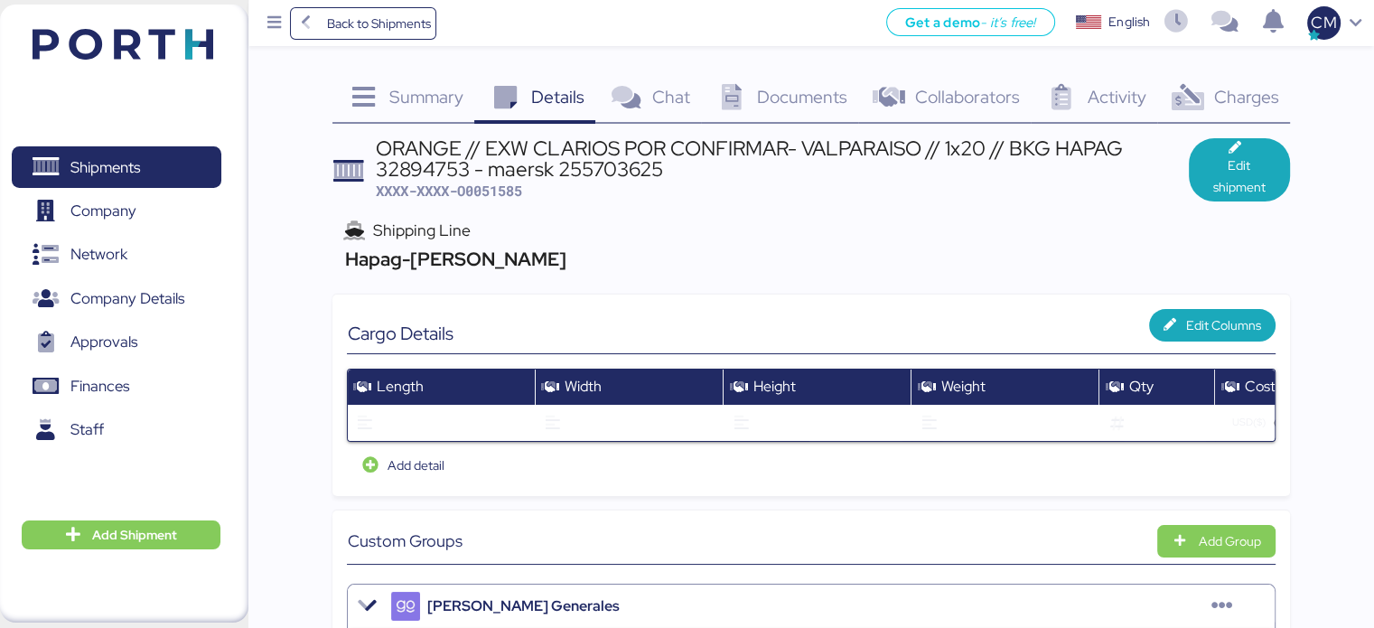
click at [763, 109] on div "Documents 0" at bounding box center [780, 99] width 158 height 49
